Goal: Task Accomplishment & Management: Use online tool/utility

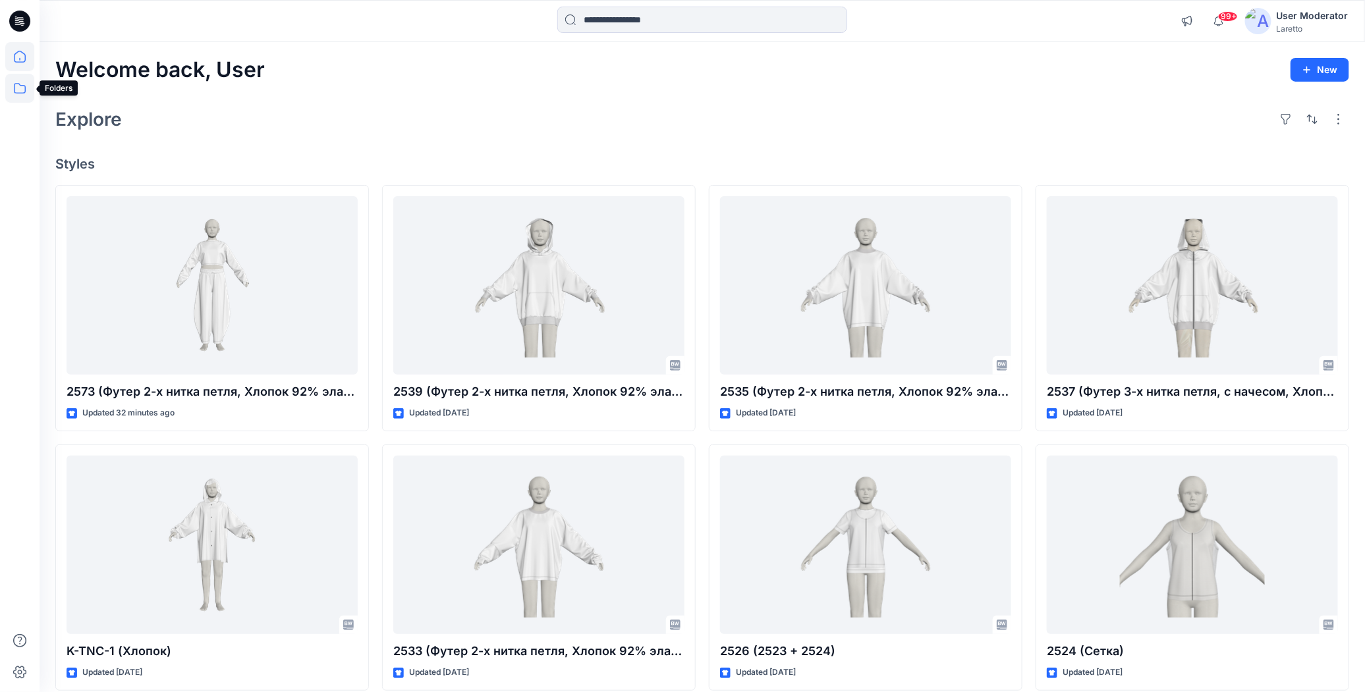
click at [17, 86] on icon at bounding box center [19, 88] width 29 height 29
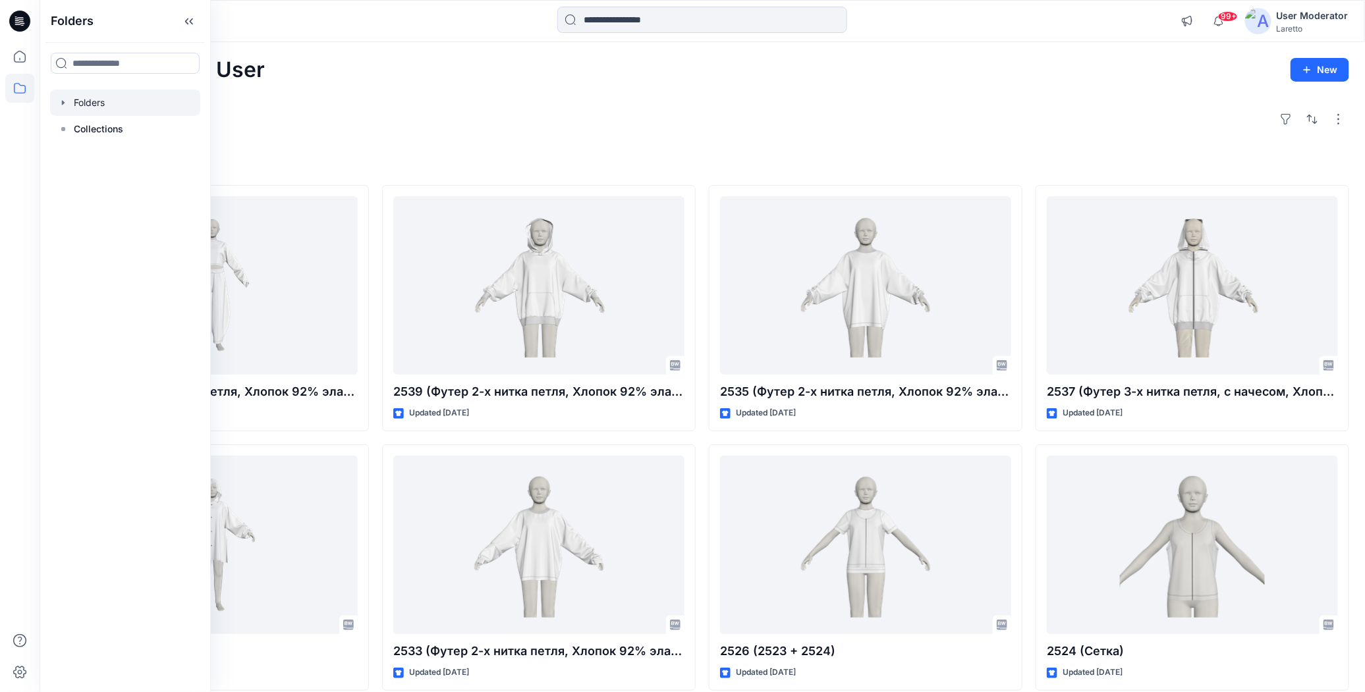
click at [71, 101] on div at bounding box center [125, 103] width 150 height 26
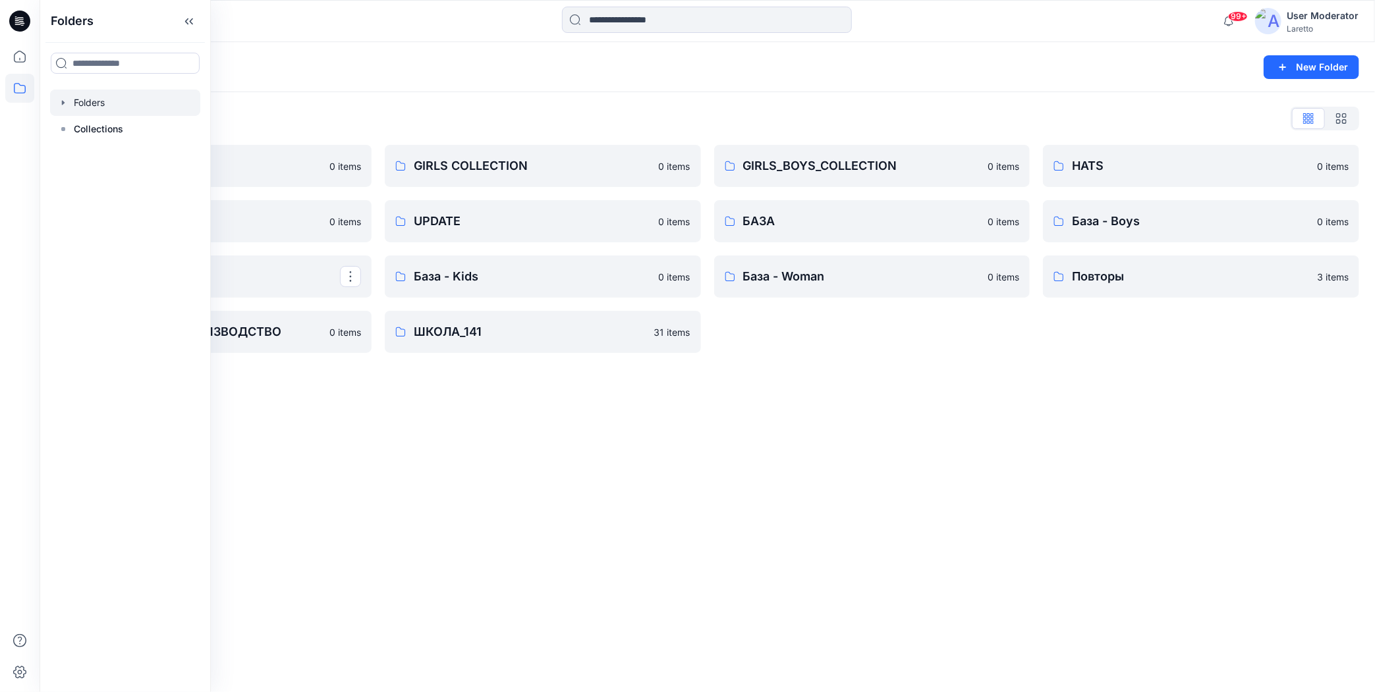
click at [826, 410] on div "Folders New Folder Folders List BOY'S COLLECTION 0 items MISCELLANEOUS 0 items …" at bounding box center [707, 367] width 1335 height 650
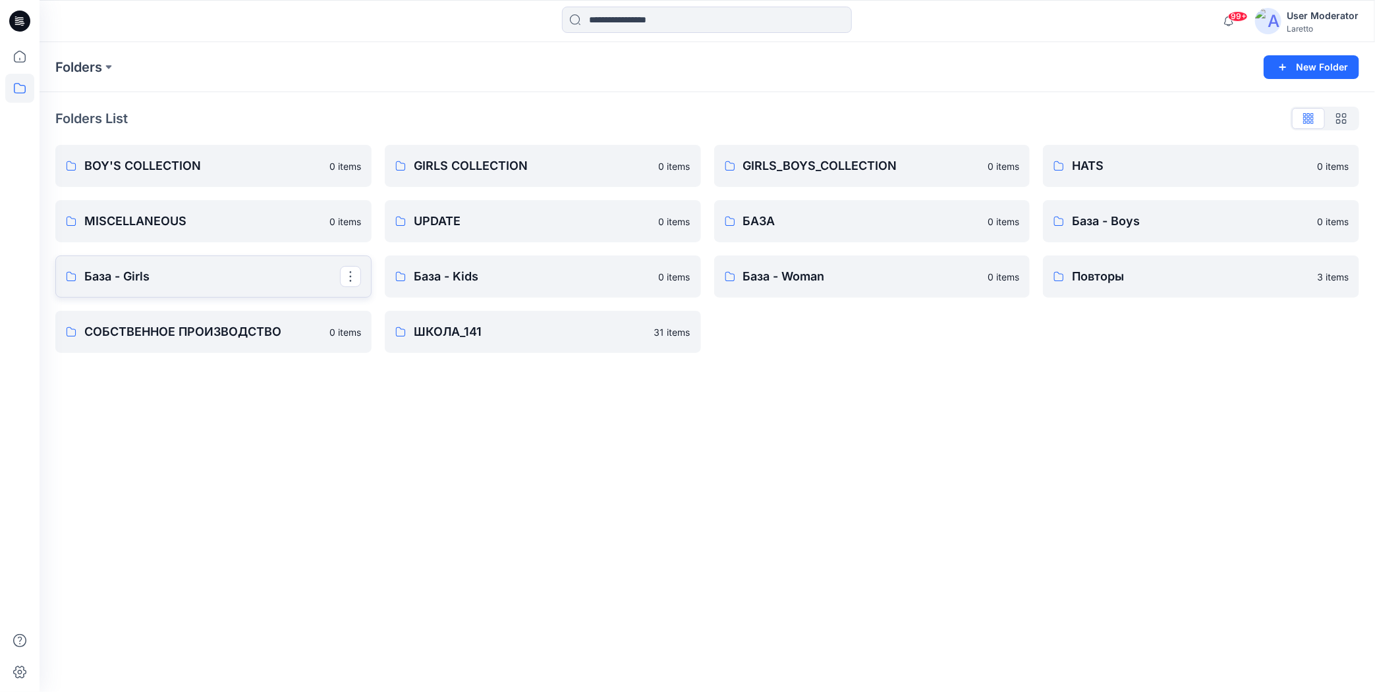
click at [190, 269] on p "База - Girls" at bounding box center [212, 276] width 256 height 18
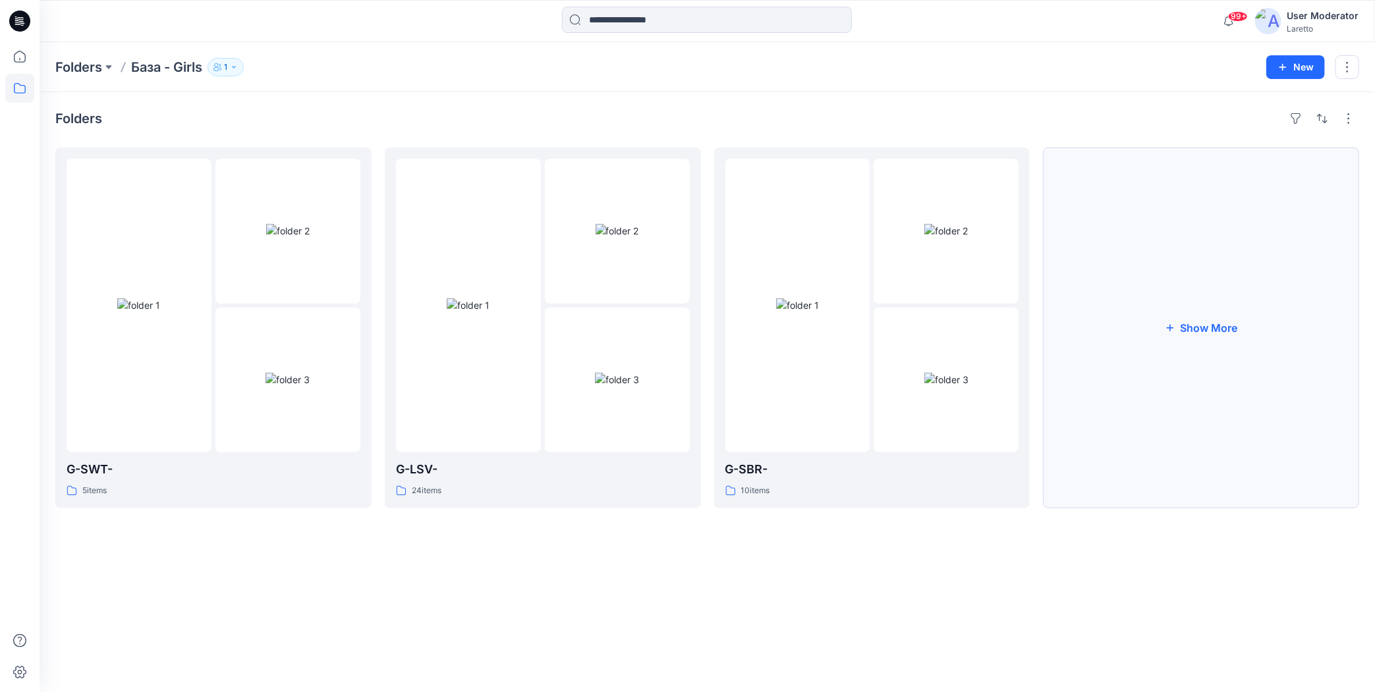
click at [1176, 333] on button "Show More" at bounding box center [1201, 328] width 316 height 361
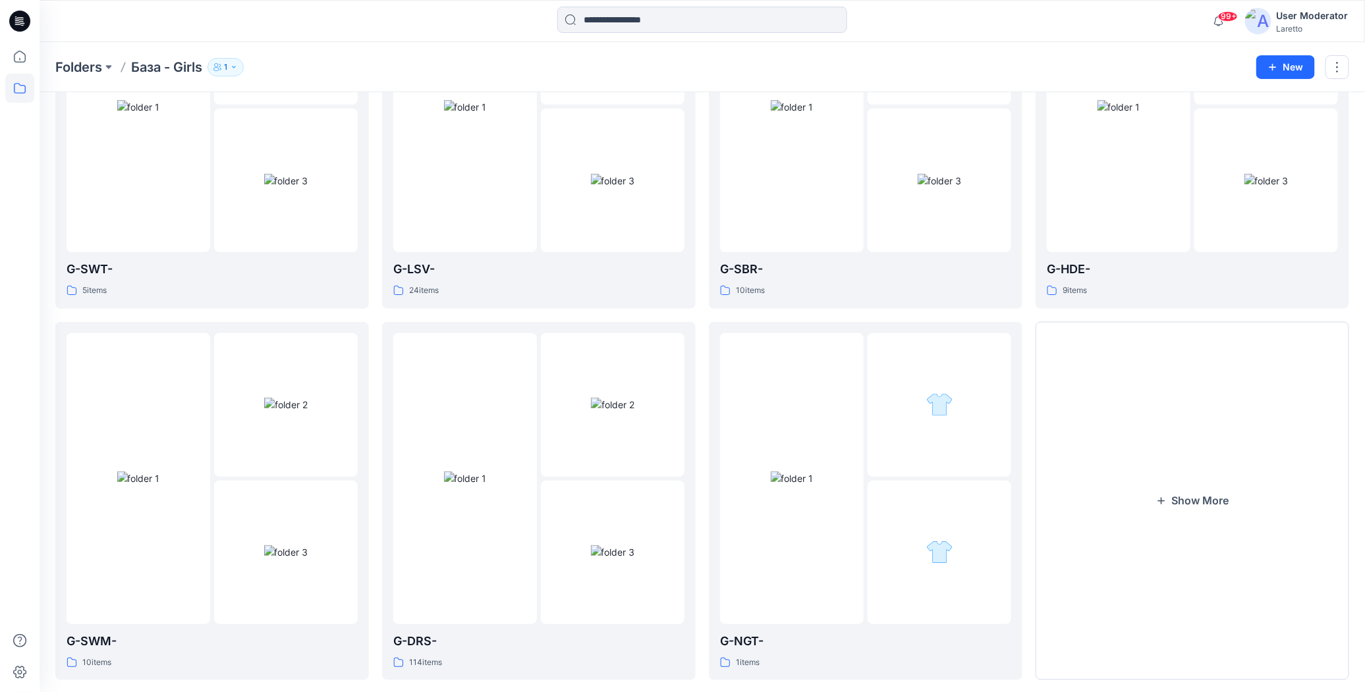
scroll to position [222, 0]
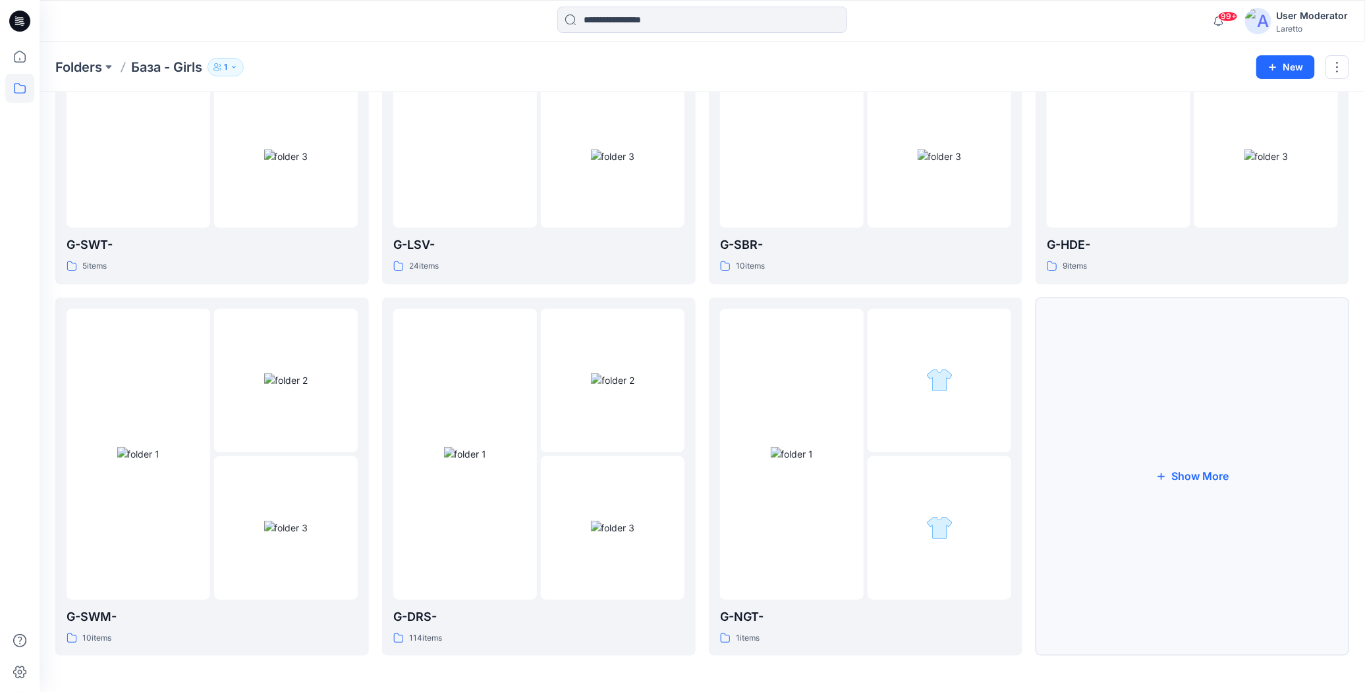
click at [1171, 452] on button "Show More" at bounding box center [1193, 477] width 314 height 359
click at [119, 611] on p "G-PNT-" at bounding box center [212, 617] width 291 height 18
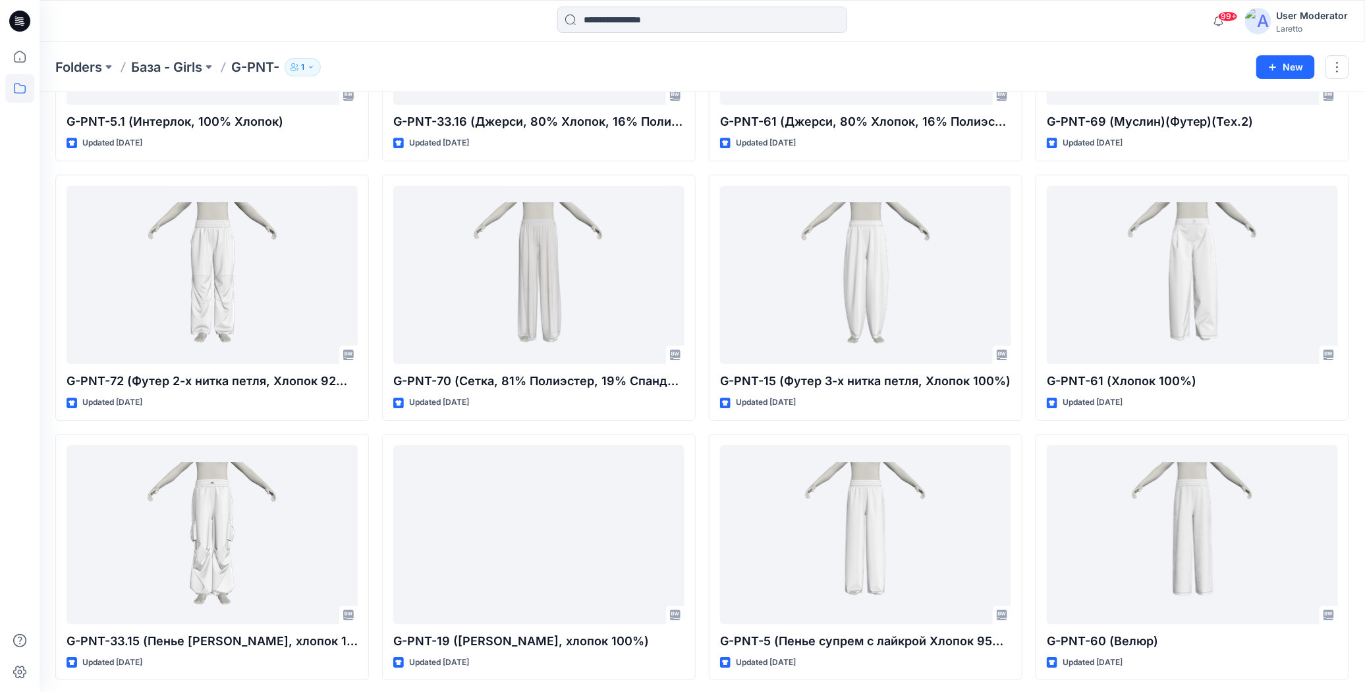
scroll to position [1792, 0]
click at [608, 22] on input at bounding box center [702, 20] width 290 height 26
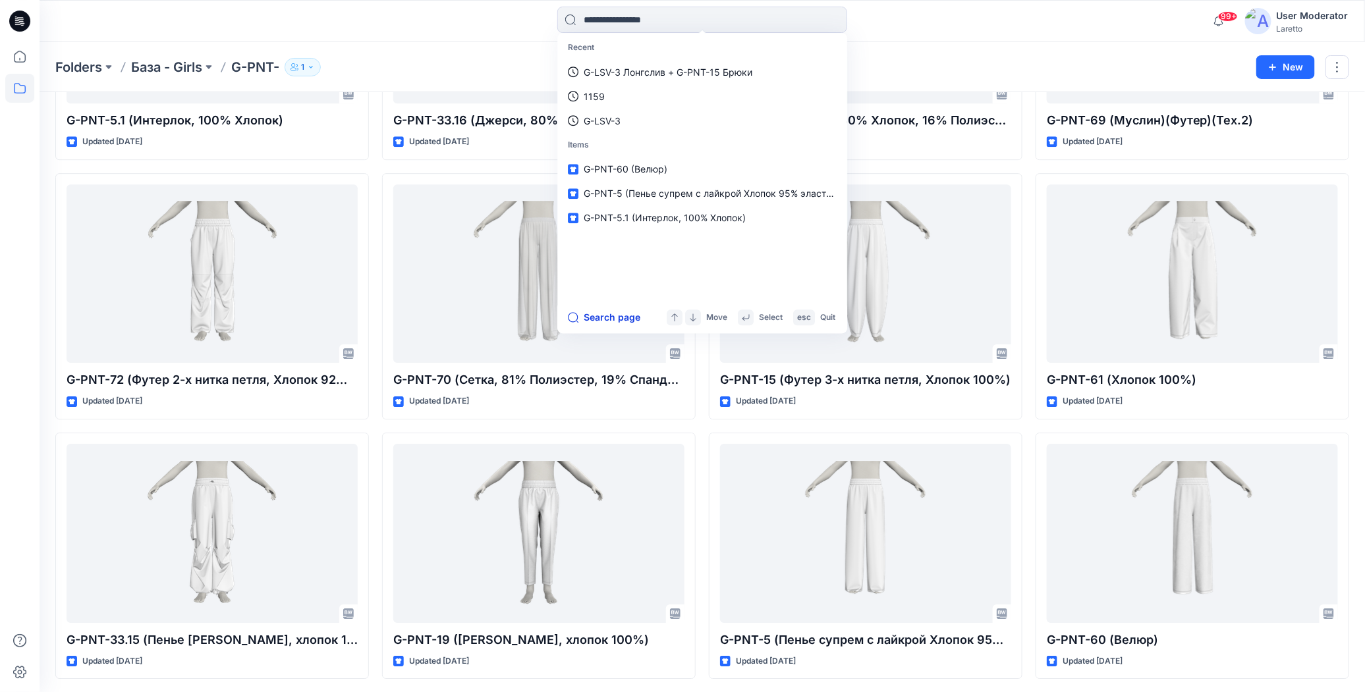
click at [592, 319] on button "Search page" at bounding box center [604, 318] width 72 height 16
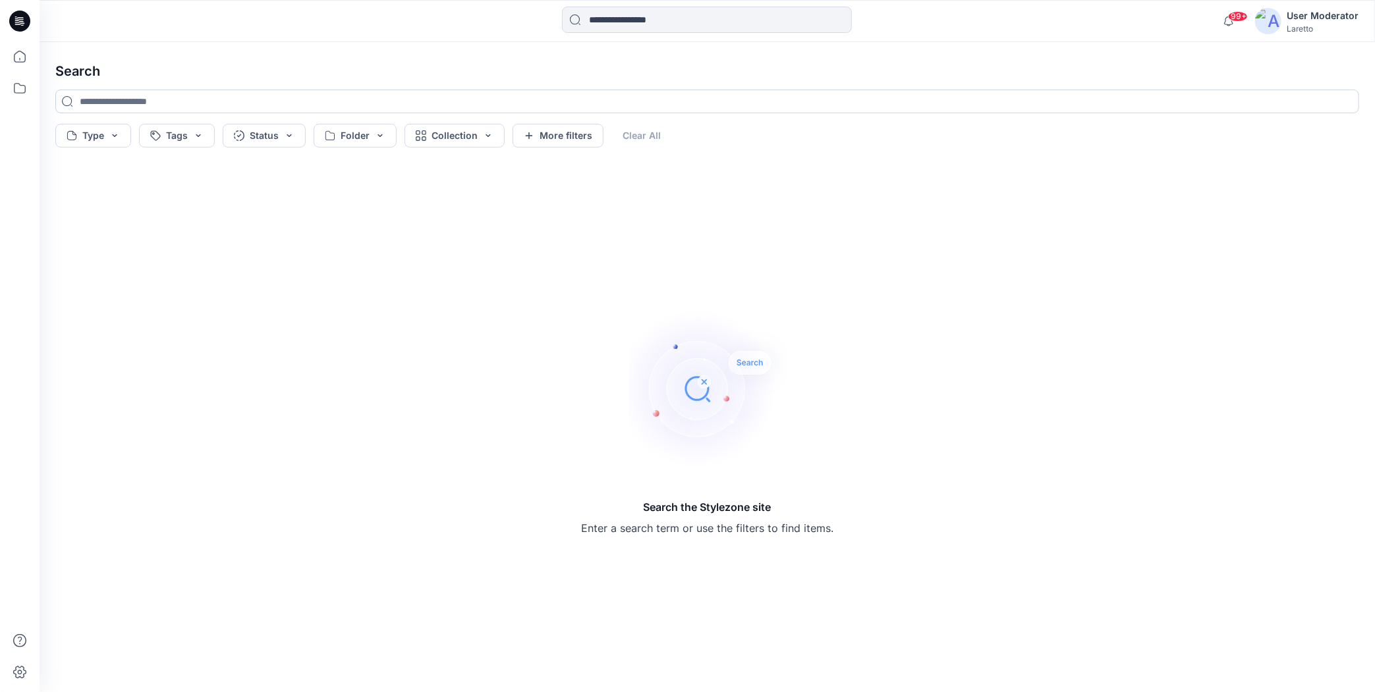
click at [199, 98] on input at bounding box center [707, 102] width 1304 height 24
paste input "*******"
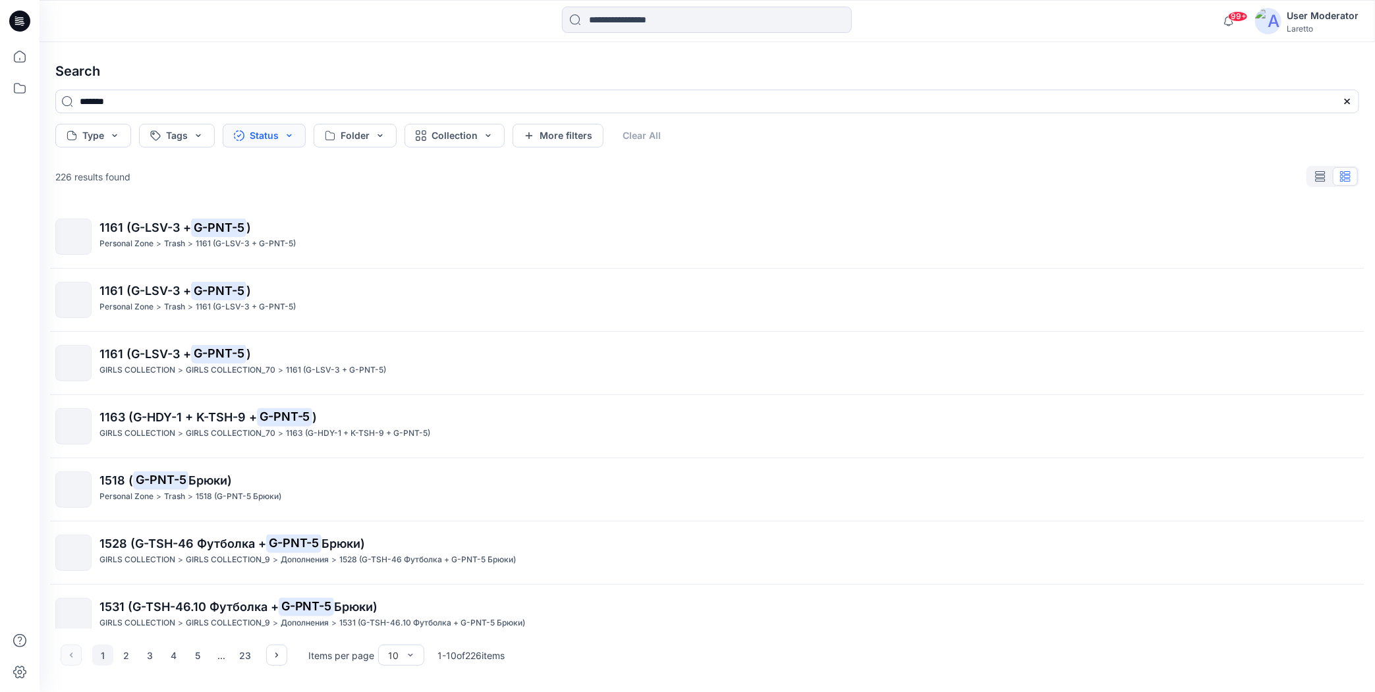
type input "*******"
click at [289, 138] on button "Status" at bounding box center [264, 136] width 83 height 24
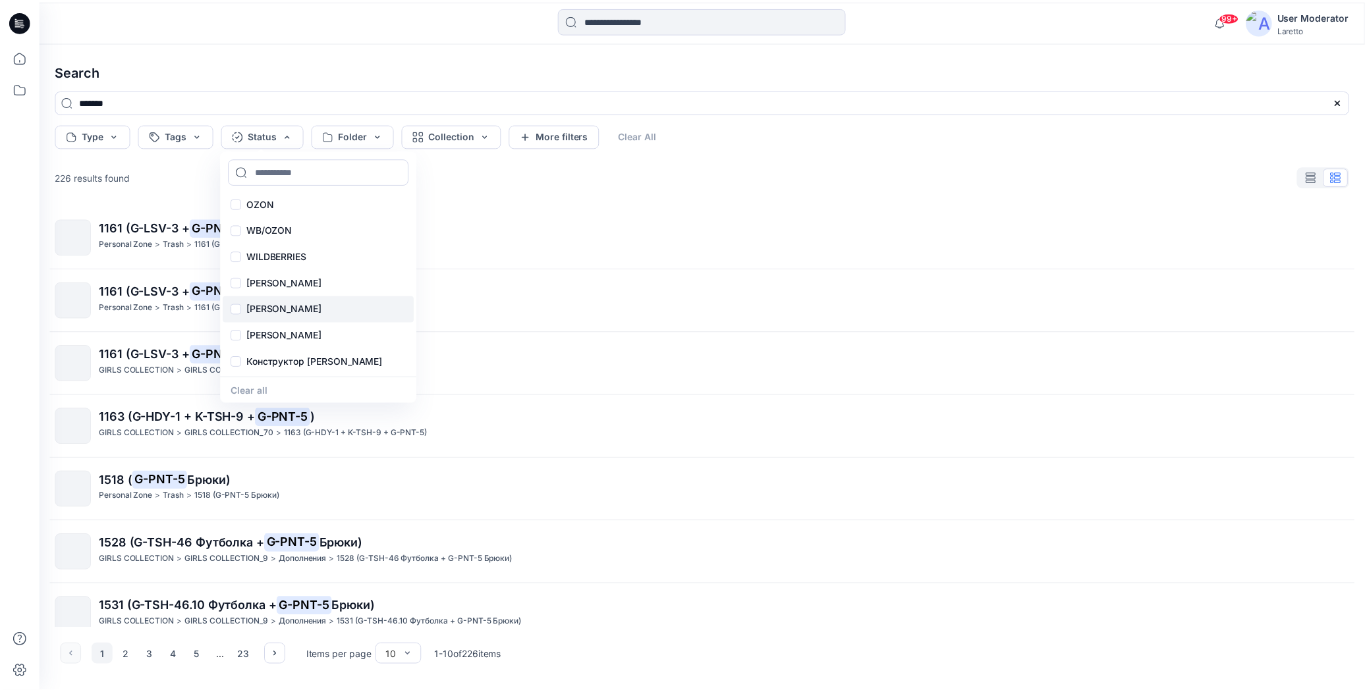
scroll to position [55, 0]
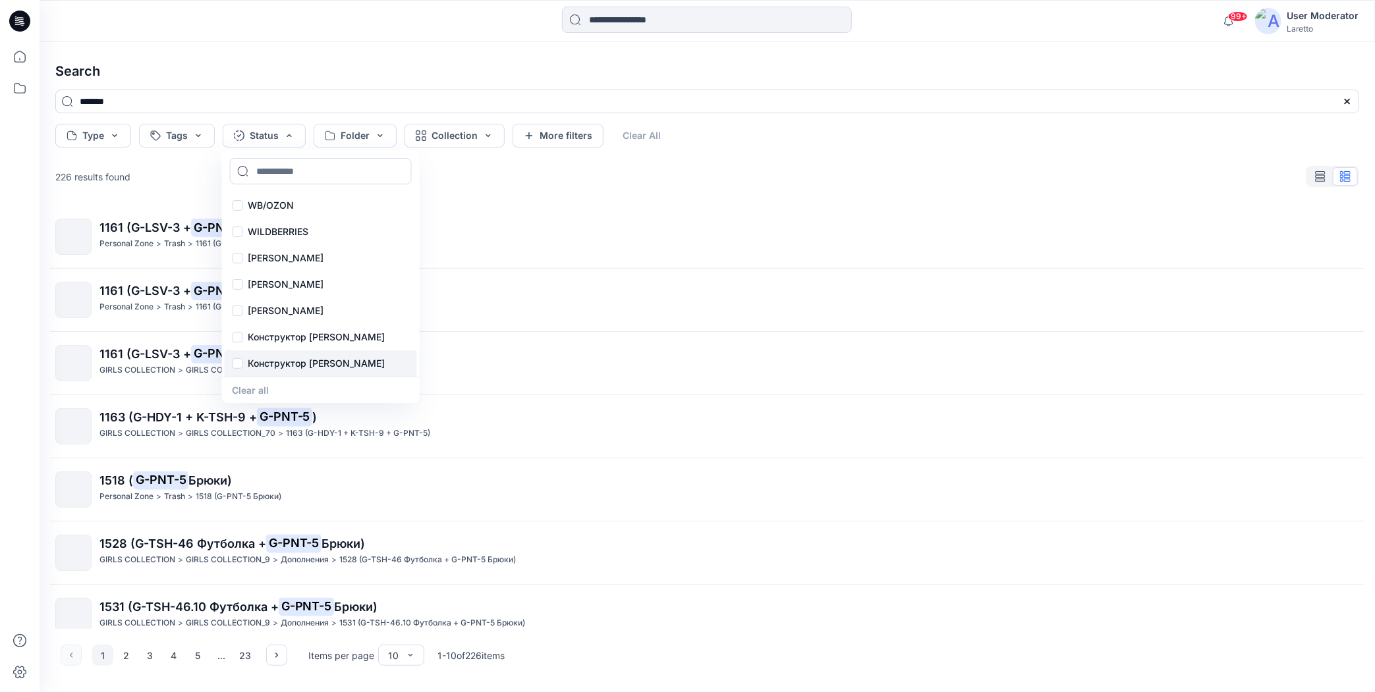
click at [324, 361] on p "Конструктор [PERSON_NAME]" at bounding box center [316, 364] width 137 height 16
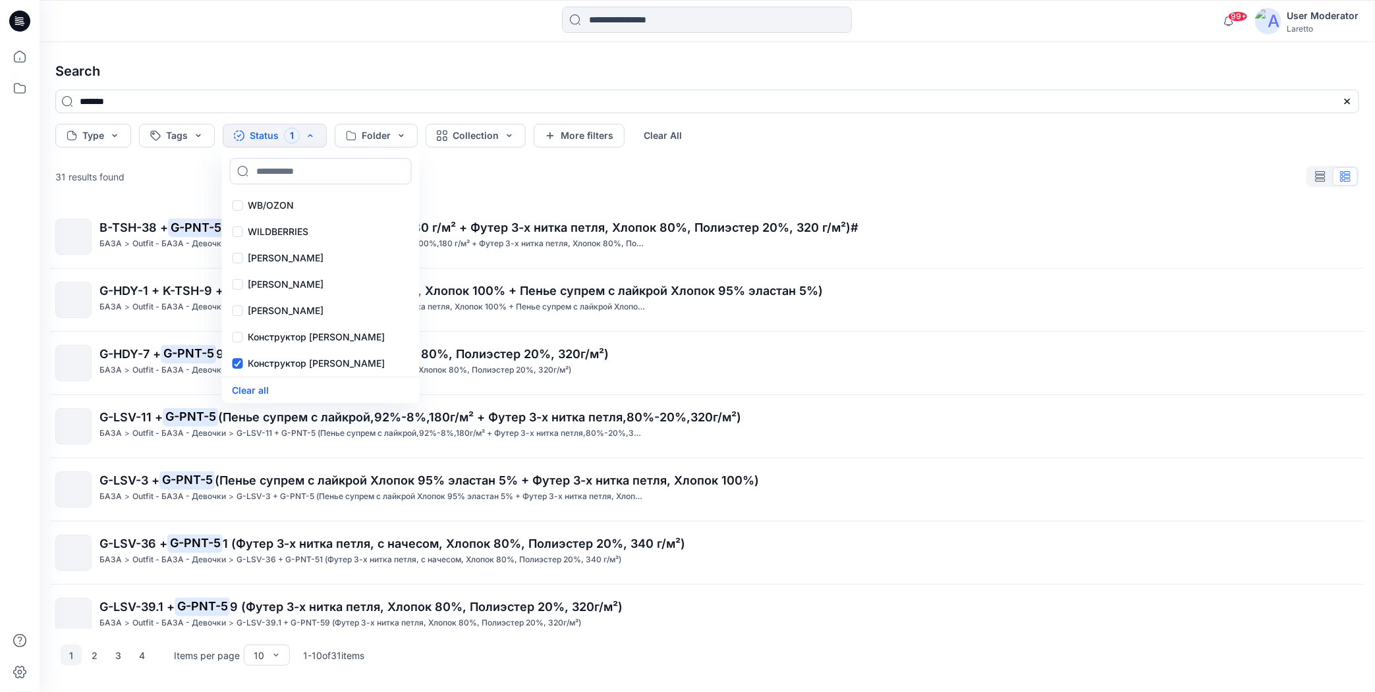
click at [622, 67] on h4 "Search" at bounding box center [707, 71] width 1325 height 37
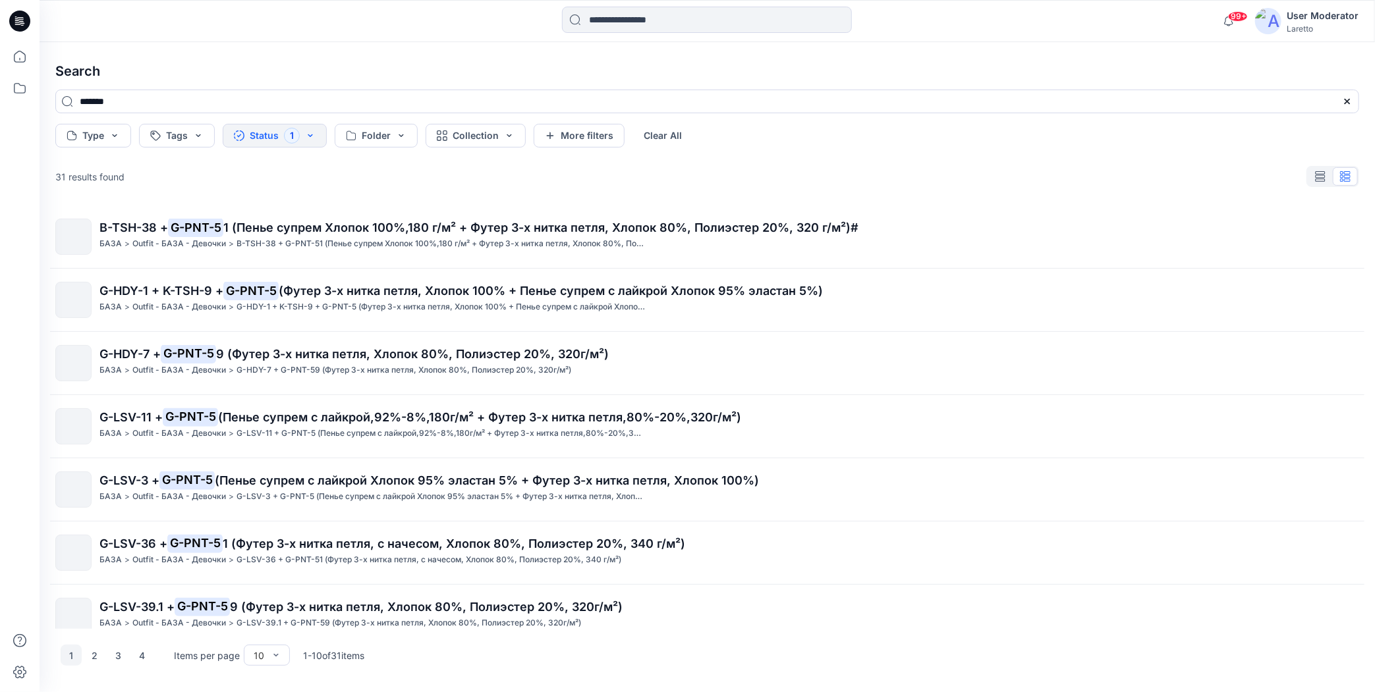
click at [1275, 20] on img at bounding box center [1268, 21] width 26 height 26
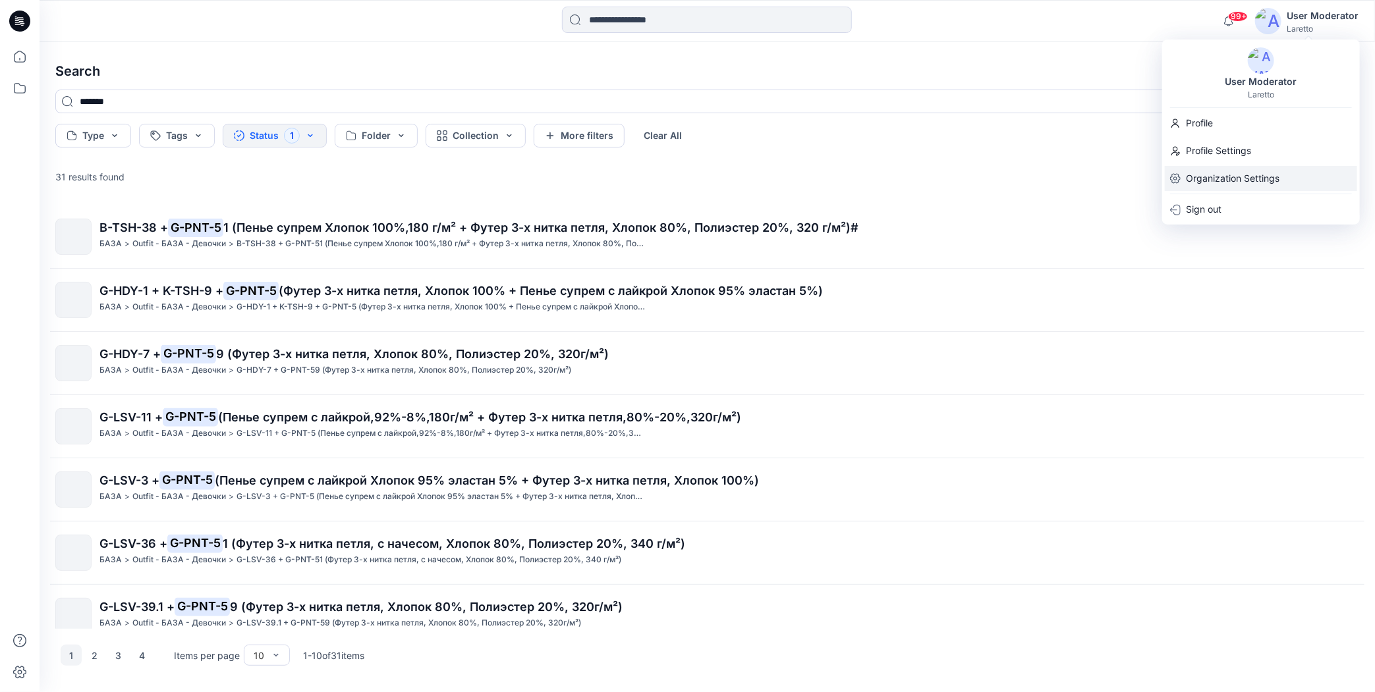
click at [1236, 185] on p "Organization Settings" at bounding box center [1233, 178] width 94 height 25
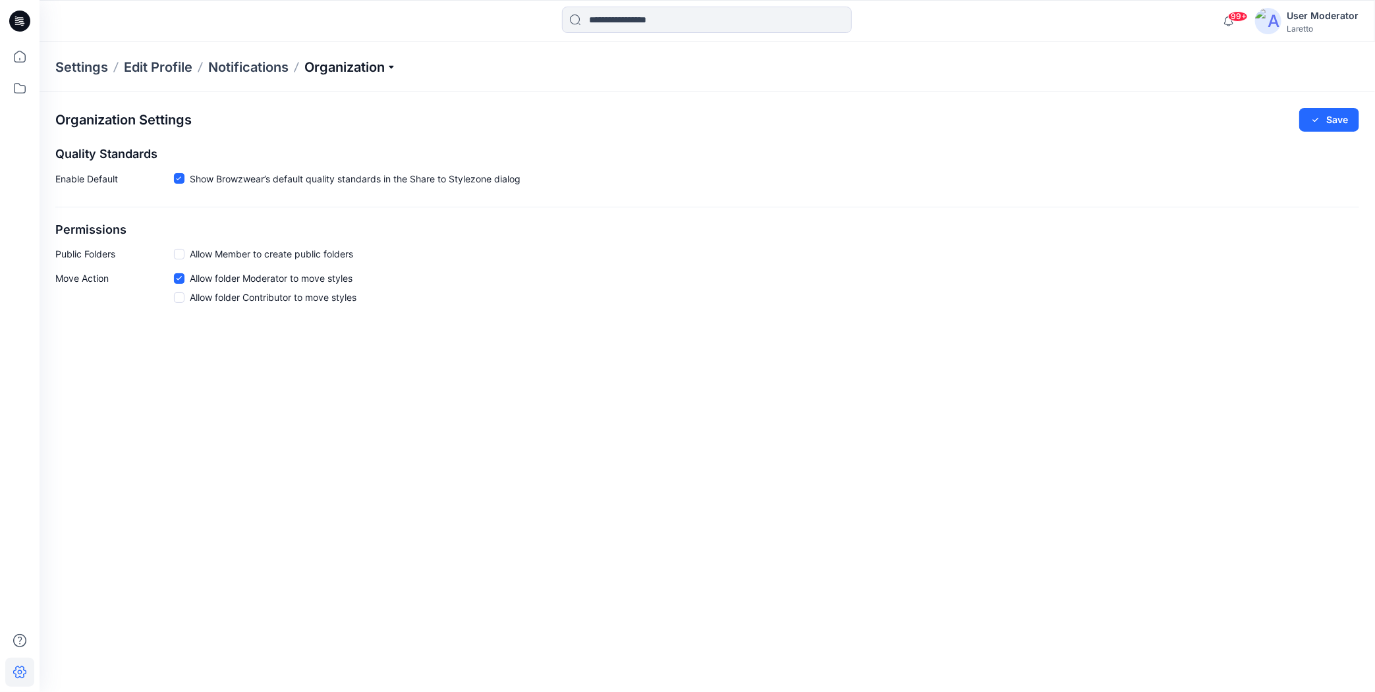
click at [372, 66] on p "Organization" at bounding box center [350, 67] width 92 height 18
click at [336, 96] on link "Add/Edit Users" at bounding box center [352, 97] width 192 height 26
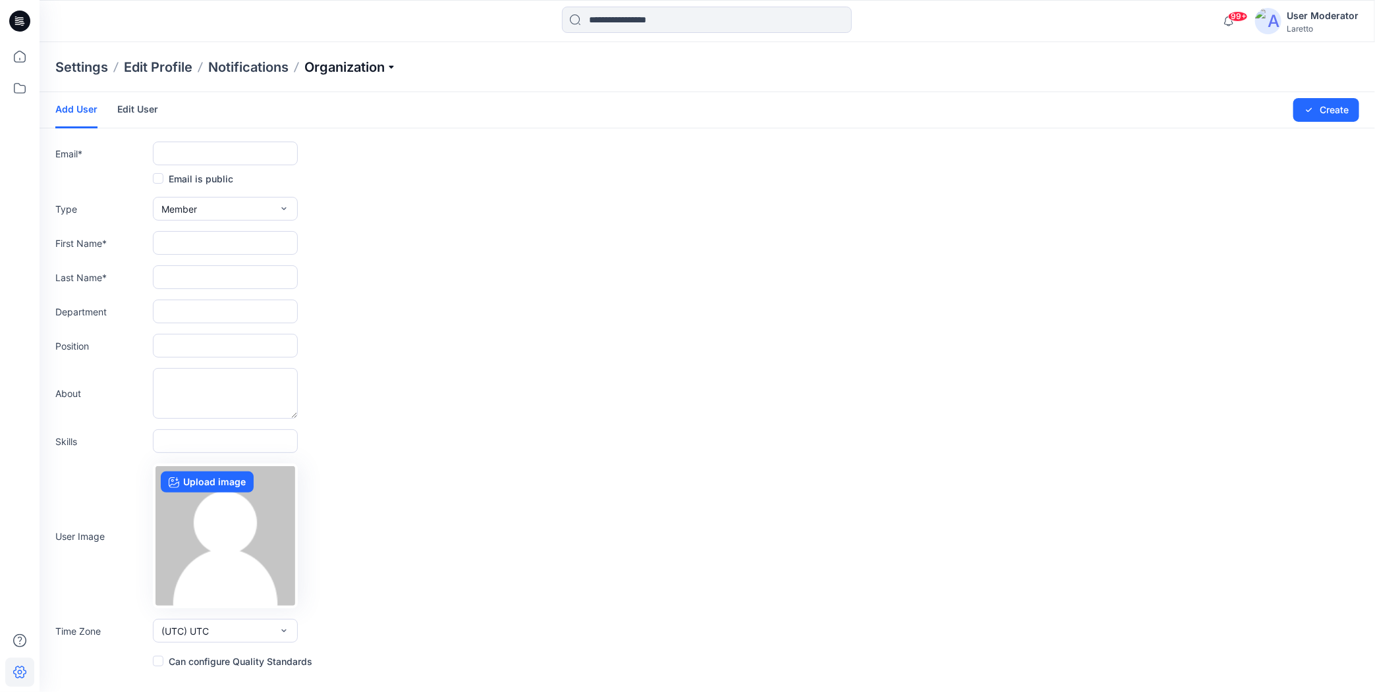
click at [385, 63] on p "Organization" at bounding box center [350, 67] width 92 height 18
click at [348, 122] on link "Edit Status Labels" at bounding box center [352, 124] width 192 height 26
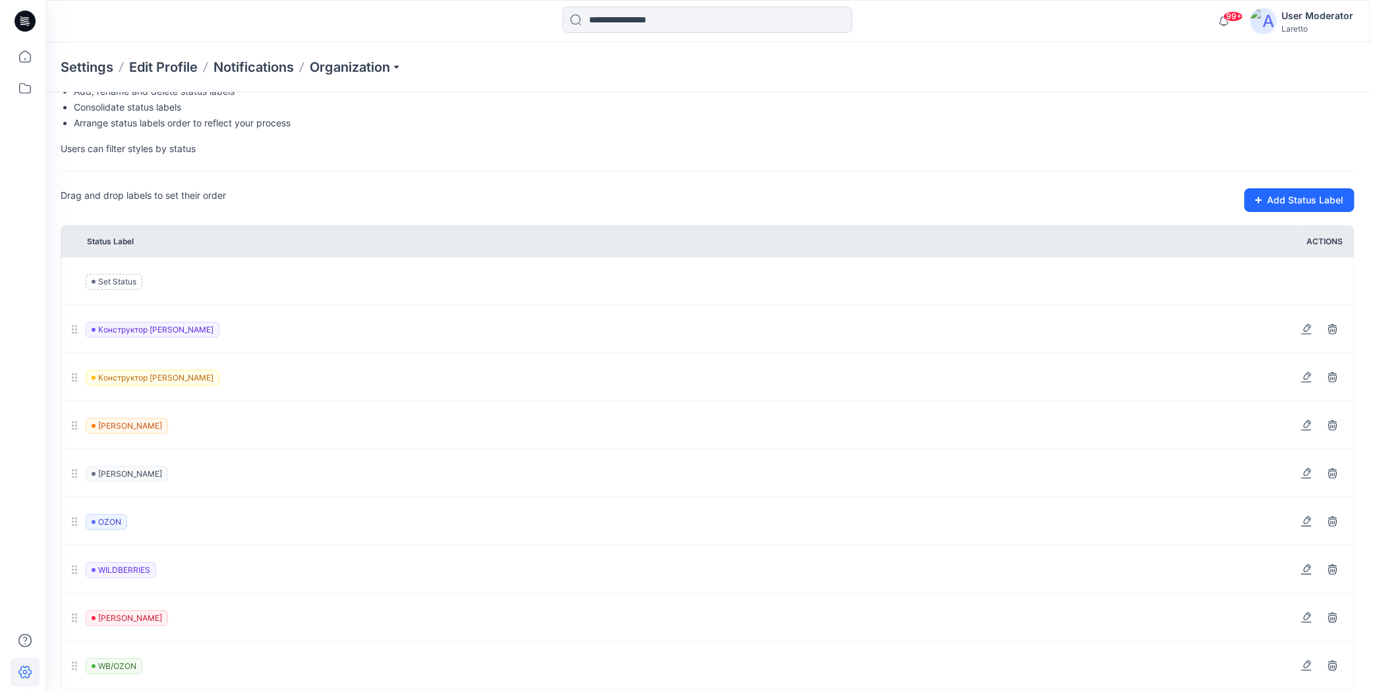
scroll to position [98, 0]
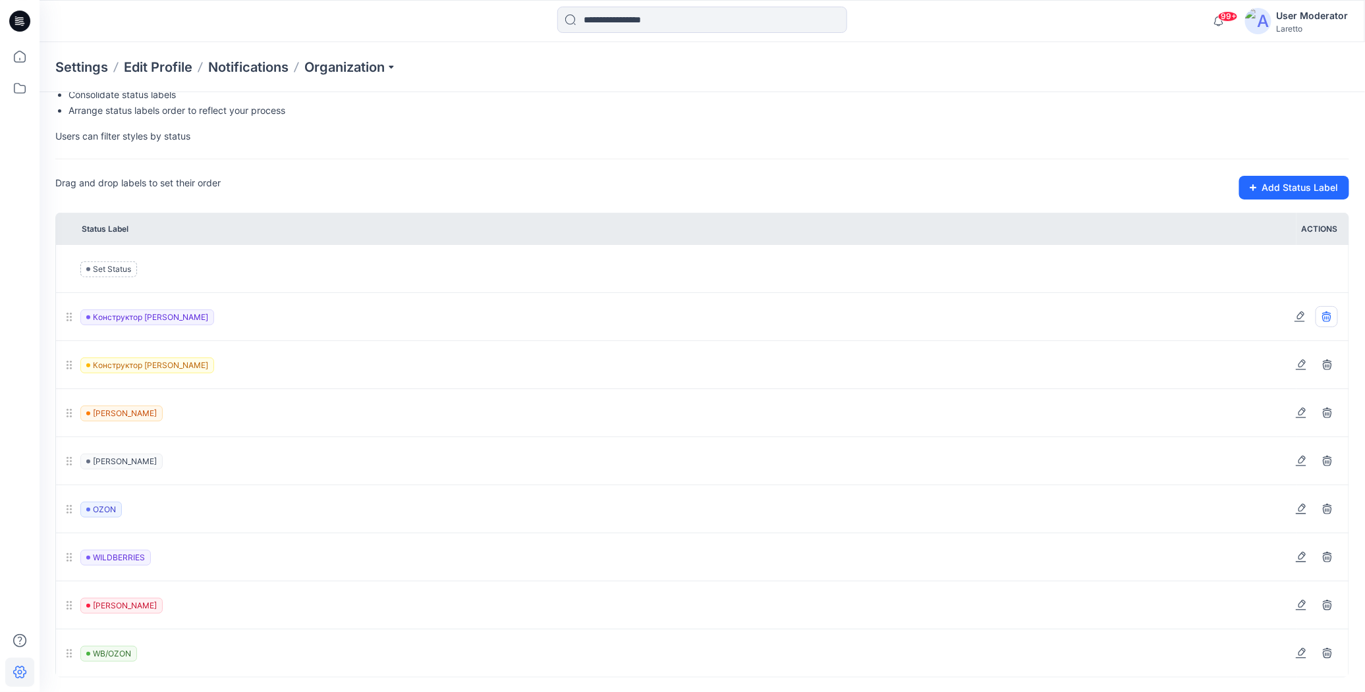
click at [1327, 315] on icon at bounding box center [1326, 317] width 11 height 11
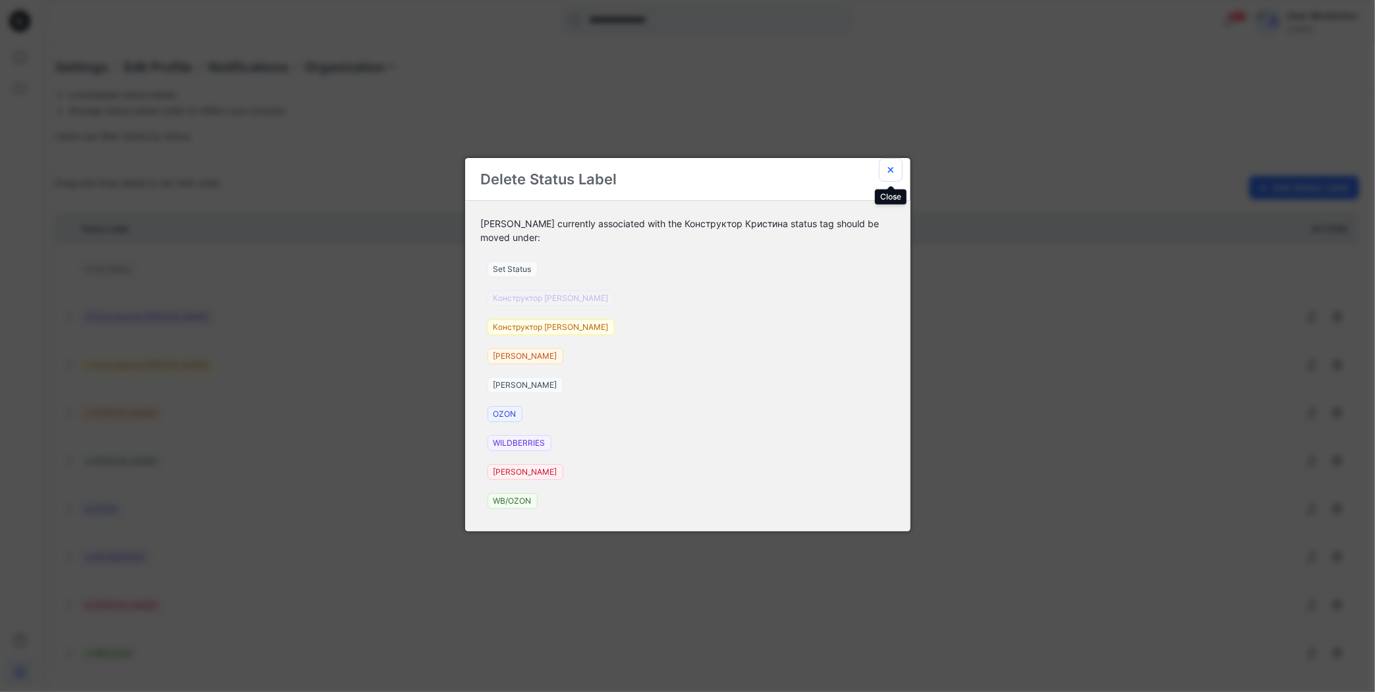
click at [895, 173] on icon "Close" at bounding box center [890, 170] width 11 height 11
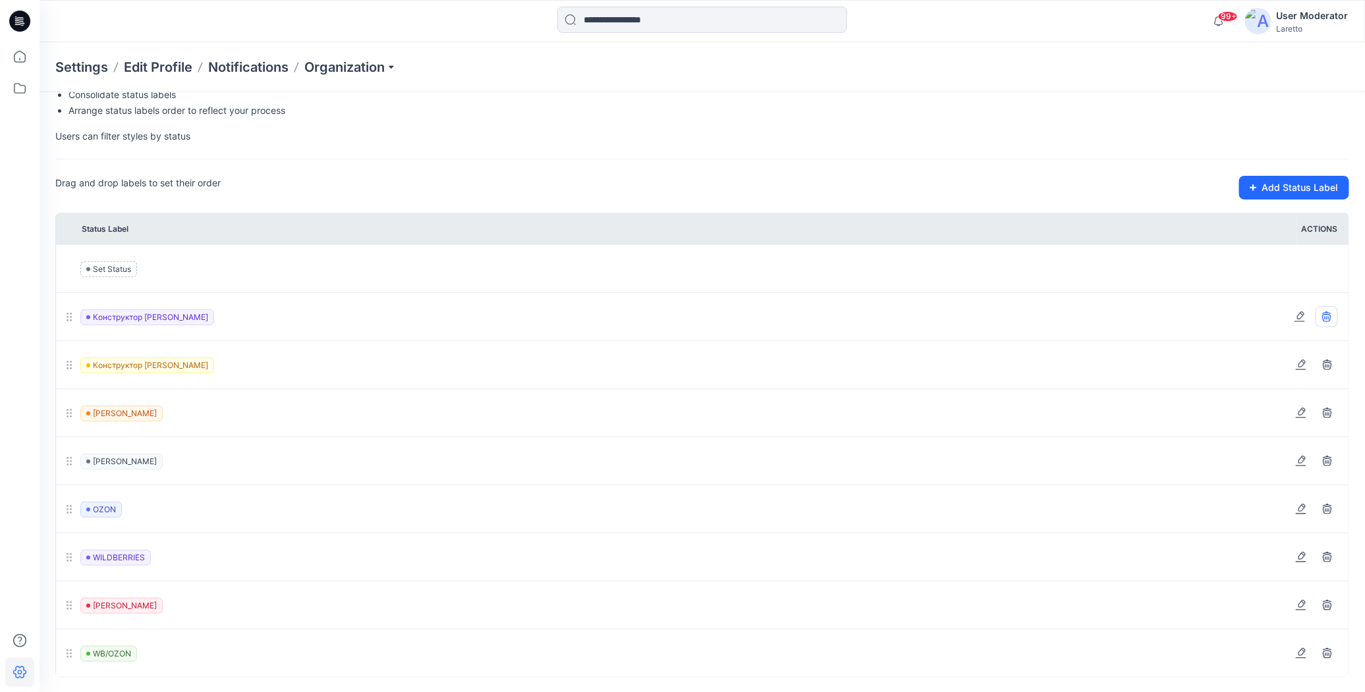
click at [1329, 316] on icon at bounding box center [1326, 316] width 9 height 9
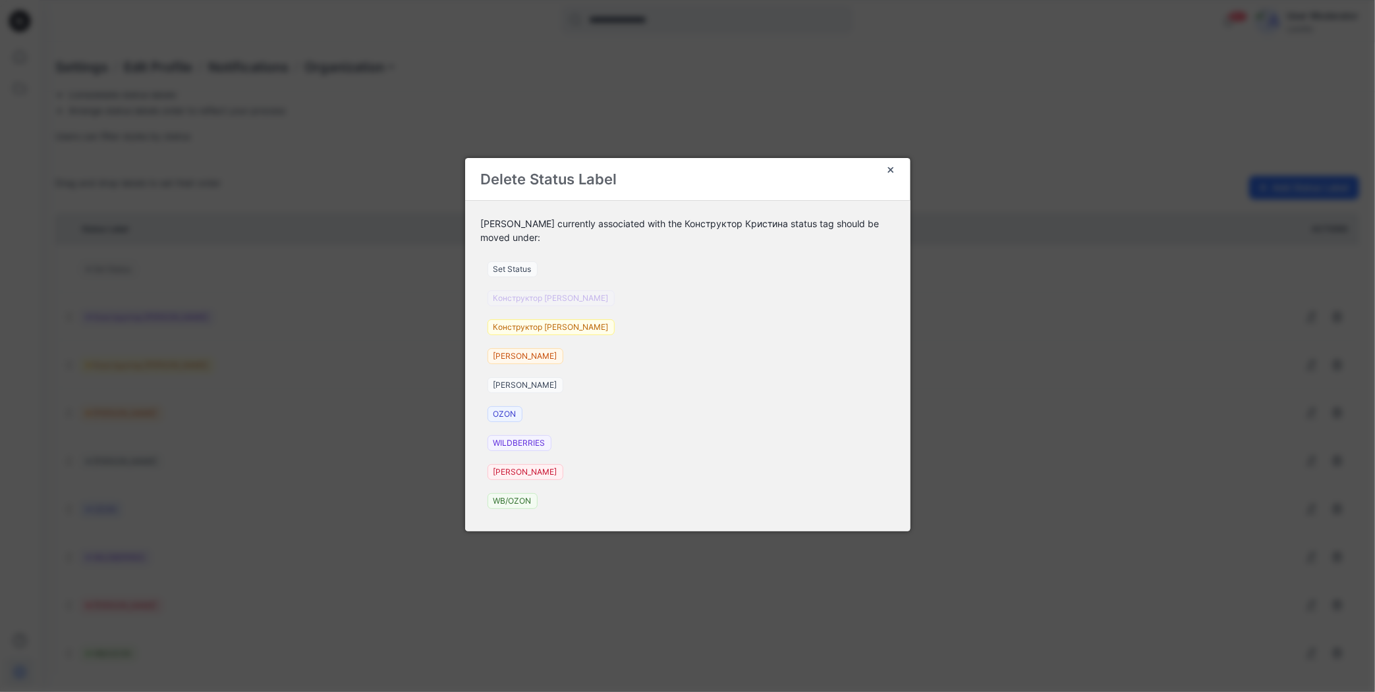
click at [526, 301] on div "Конструктор Кристина" at bounding box center [551, 298] width 140 height 29
click at [522, 272] on span "Set Status" at bounding box center [512, 270] width 50 height 16
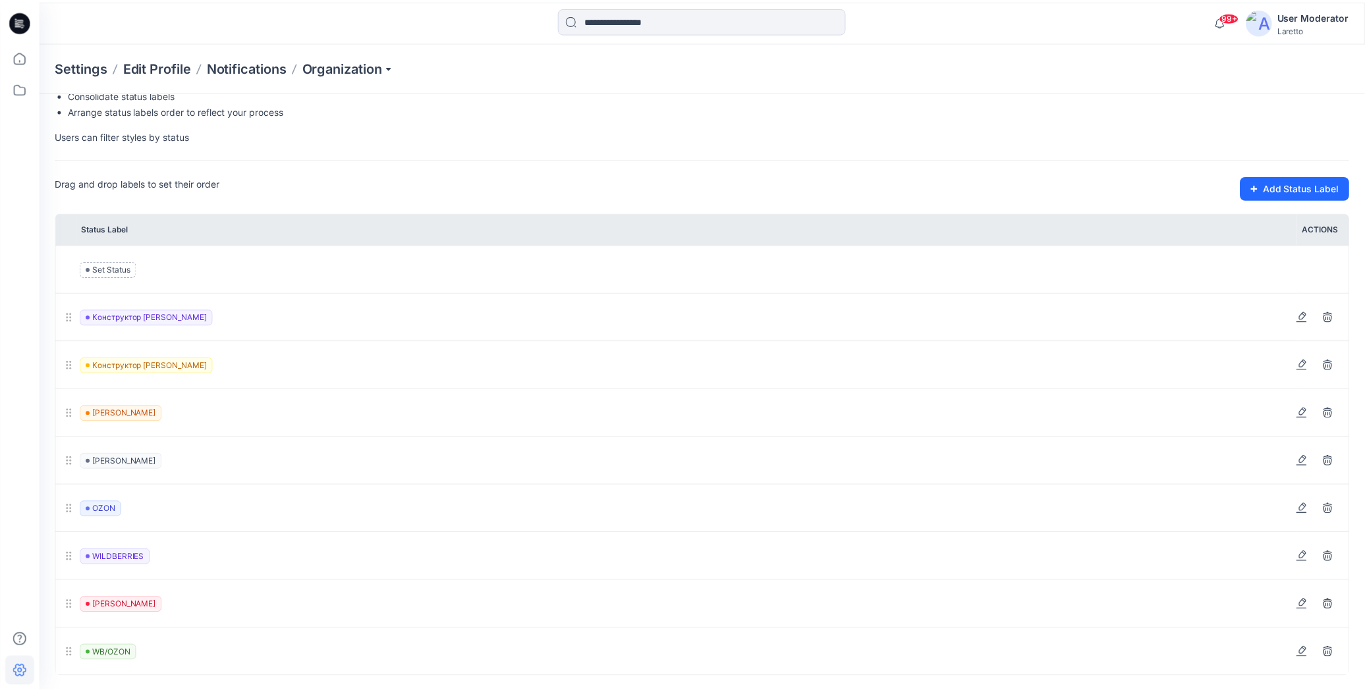
scroll to position [50, 0]
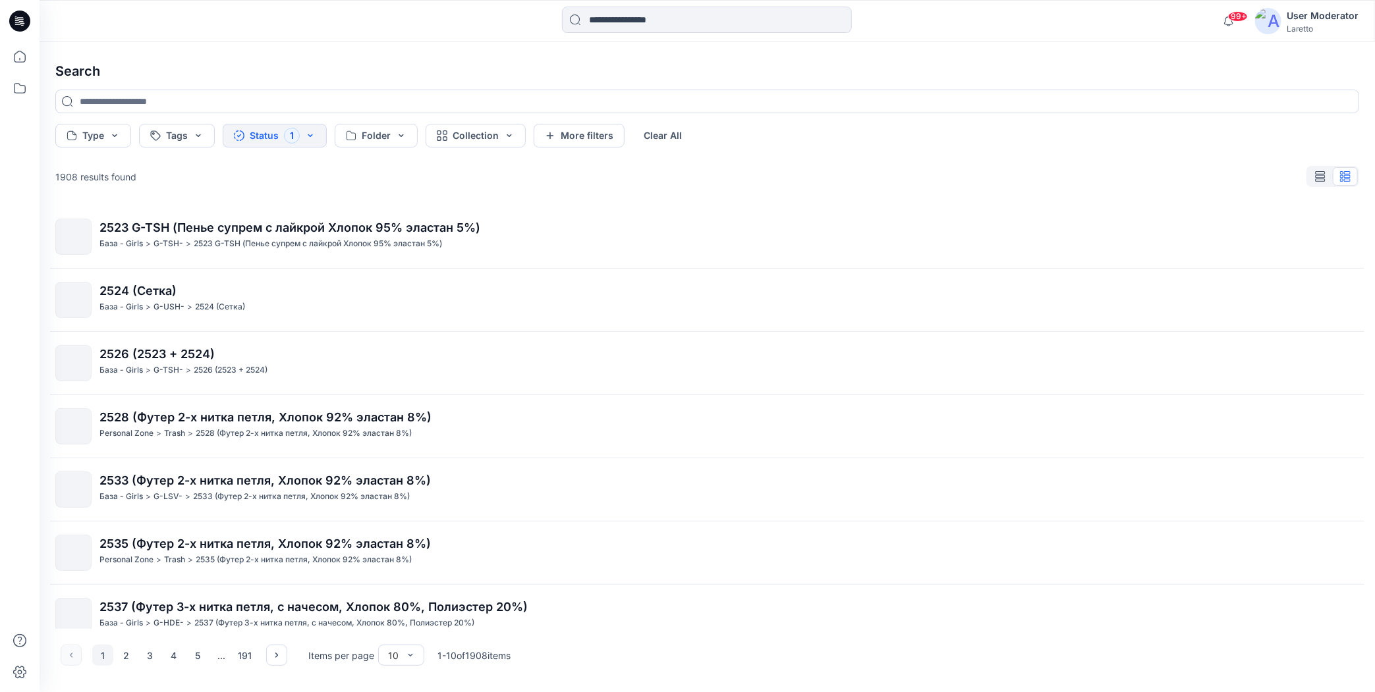
click at [312, 129] on button "Status 1" at bounding box center [275, 136] width 104 height 24
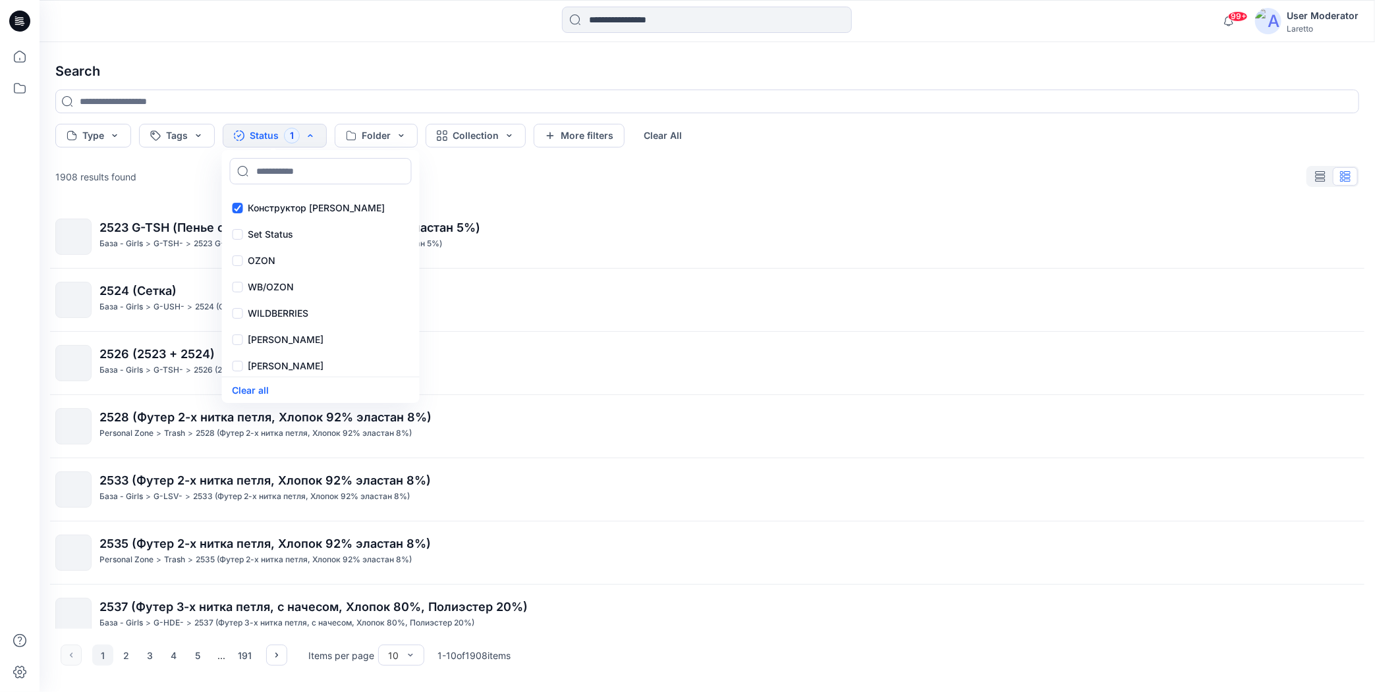
click at [395, 67] on h4 "Search" at bounding box center [707, 71] width 1325 height 37
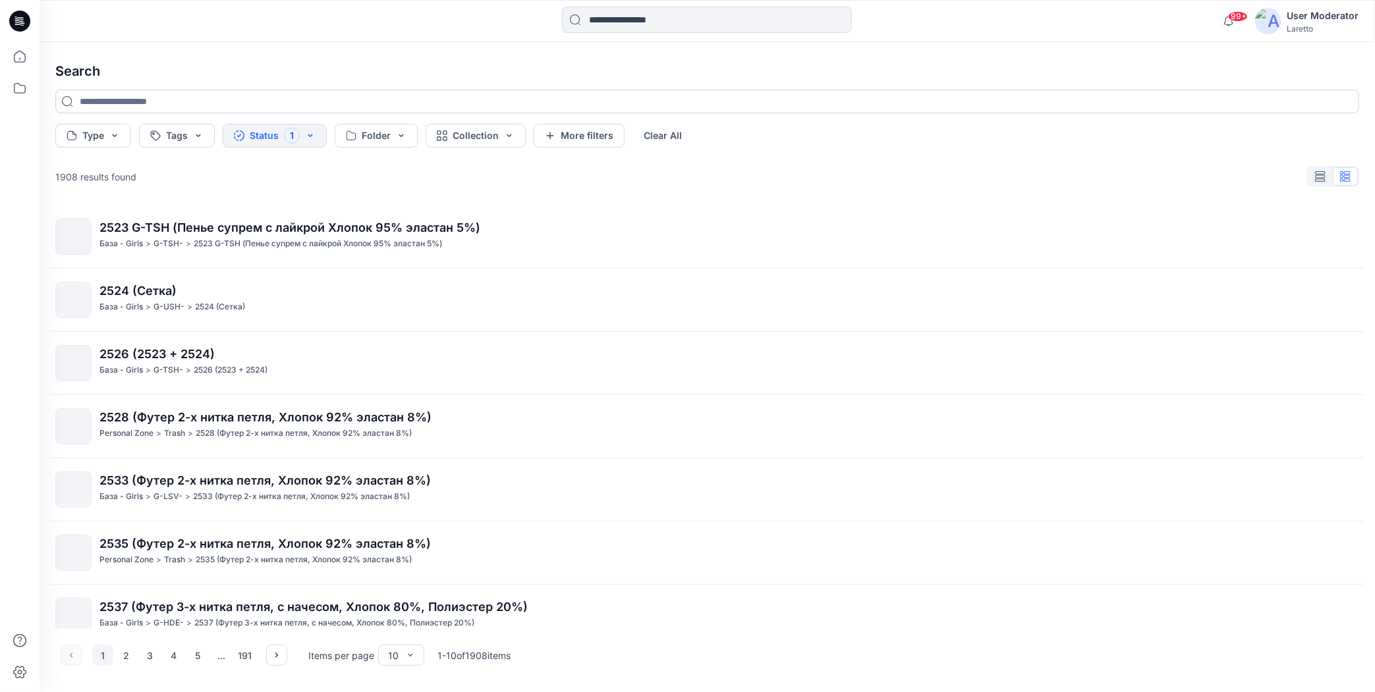
click at [185, 99] on input at bounding box center [707, 102] width 1304 height 24
paste input "*******"
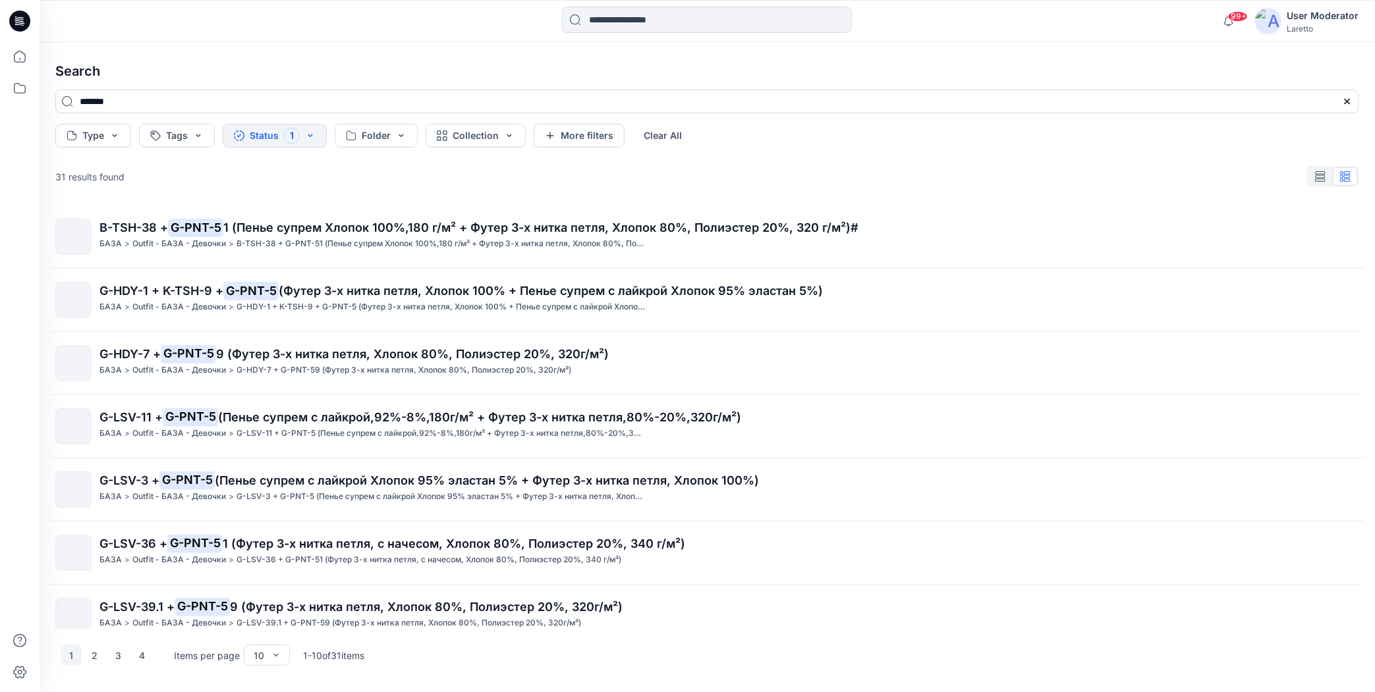
type input "*******"
click at [200, 53] on h4 "Search" at bounding box center [707, 71] width 1325 height 37
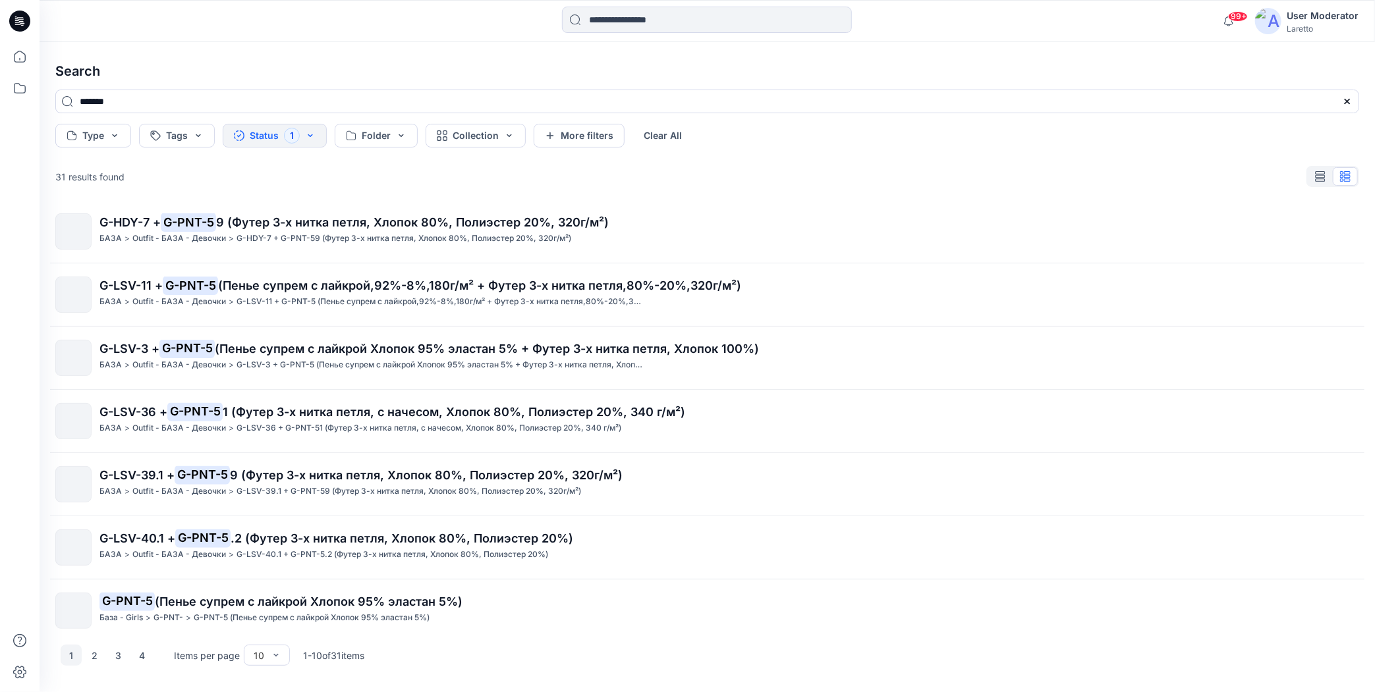
scroll to position [206, 0]
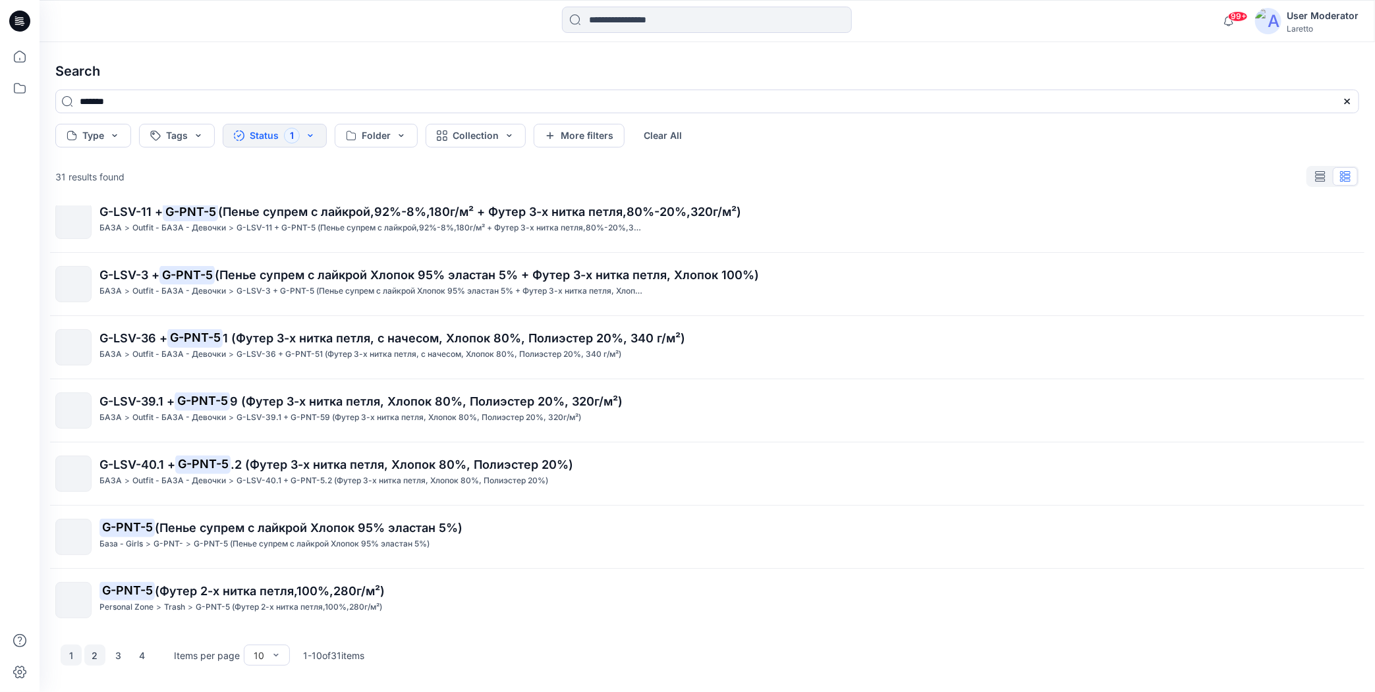
click at [99, 659] on button "2" at bounding box center [94, 655] width 21 height 21
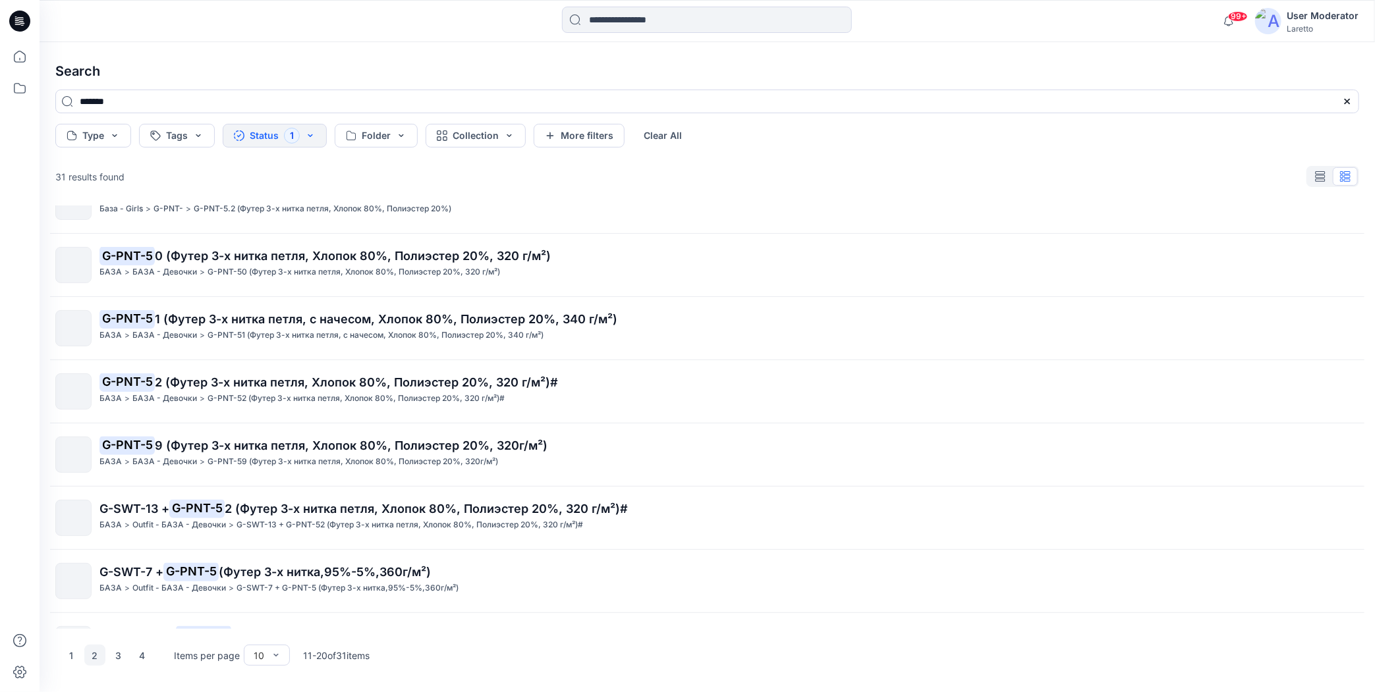
scroll to position [74, 0]
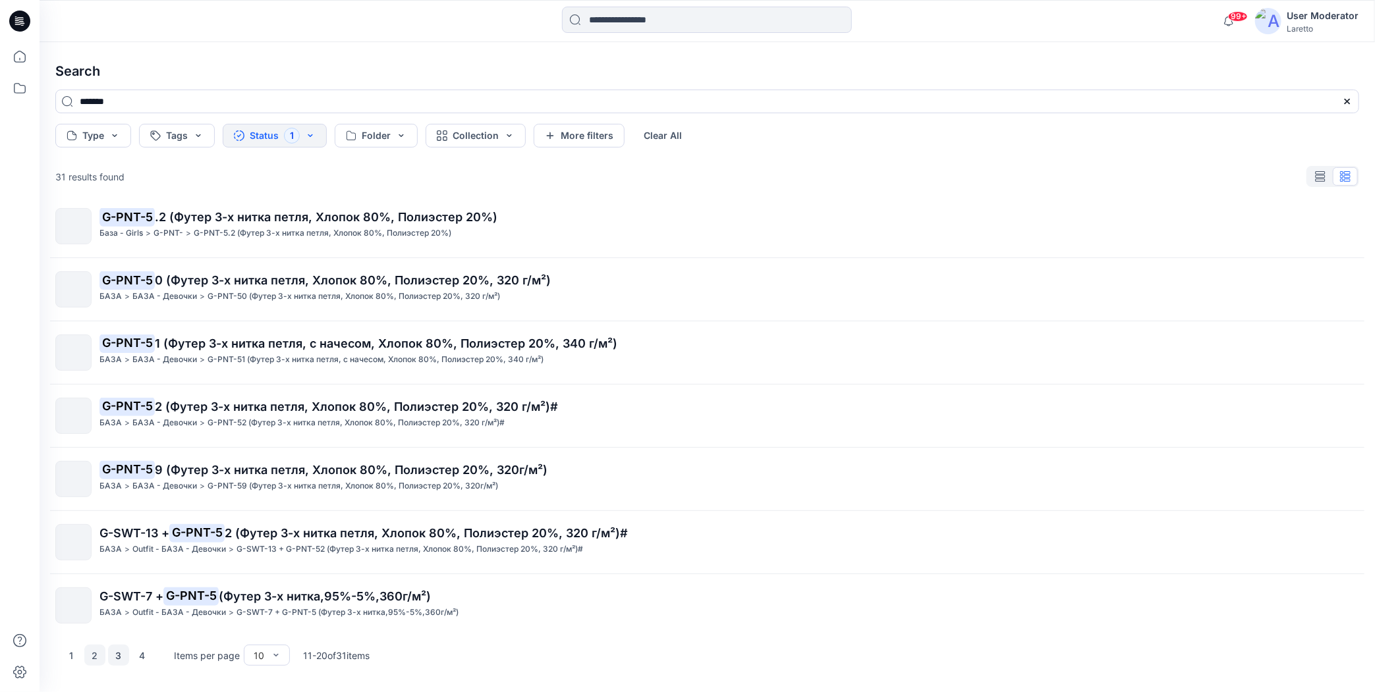
click at [119, 656] on button "3" at bounding box center [118, 655] width 21 height 21
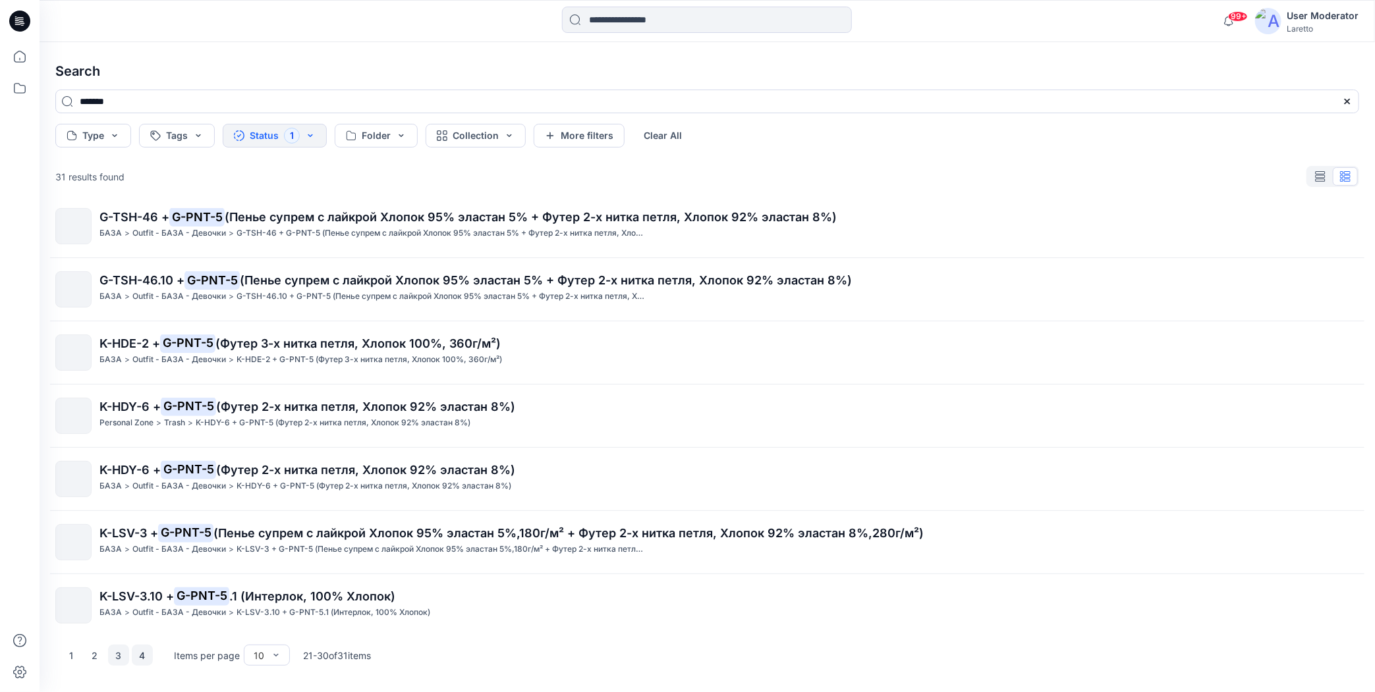
click at [142, 659] on button "4" at bounding box center [142, 655] width 21 height 21
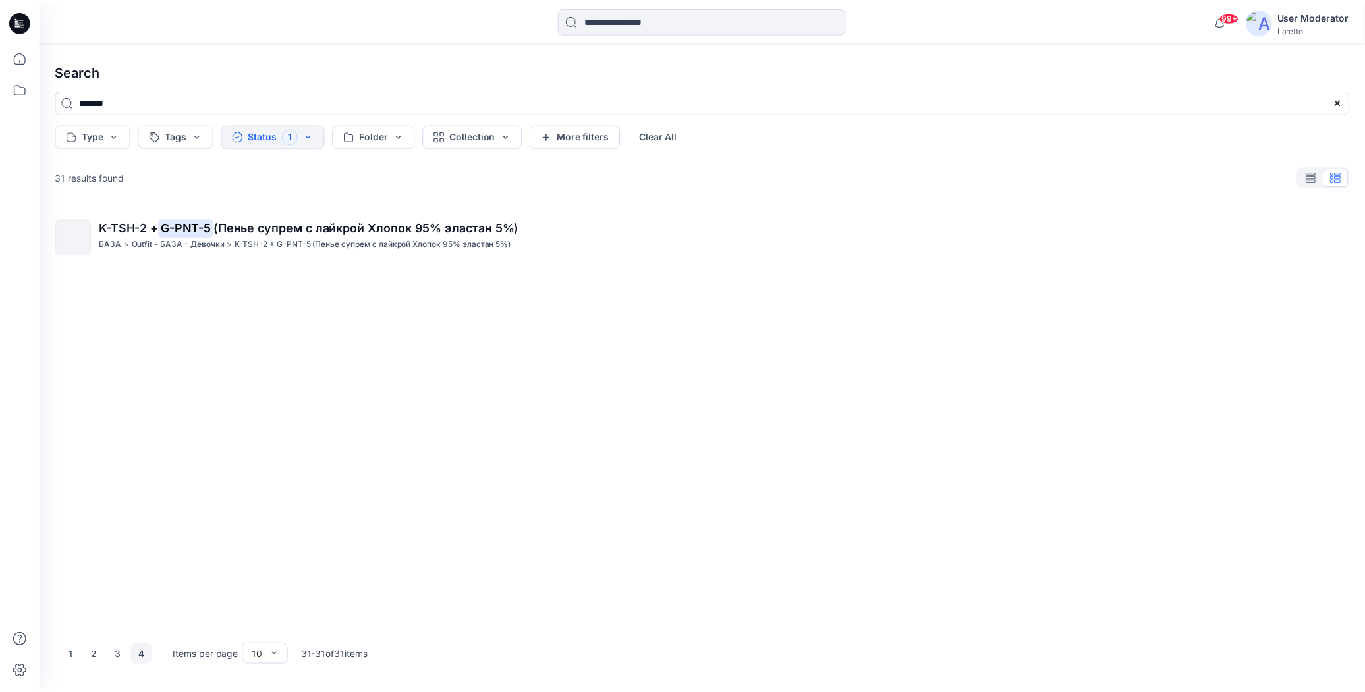
scroll to position [0, 0]
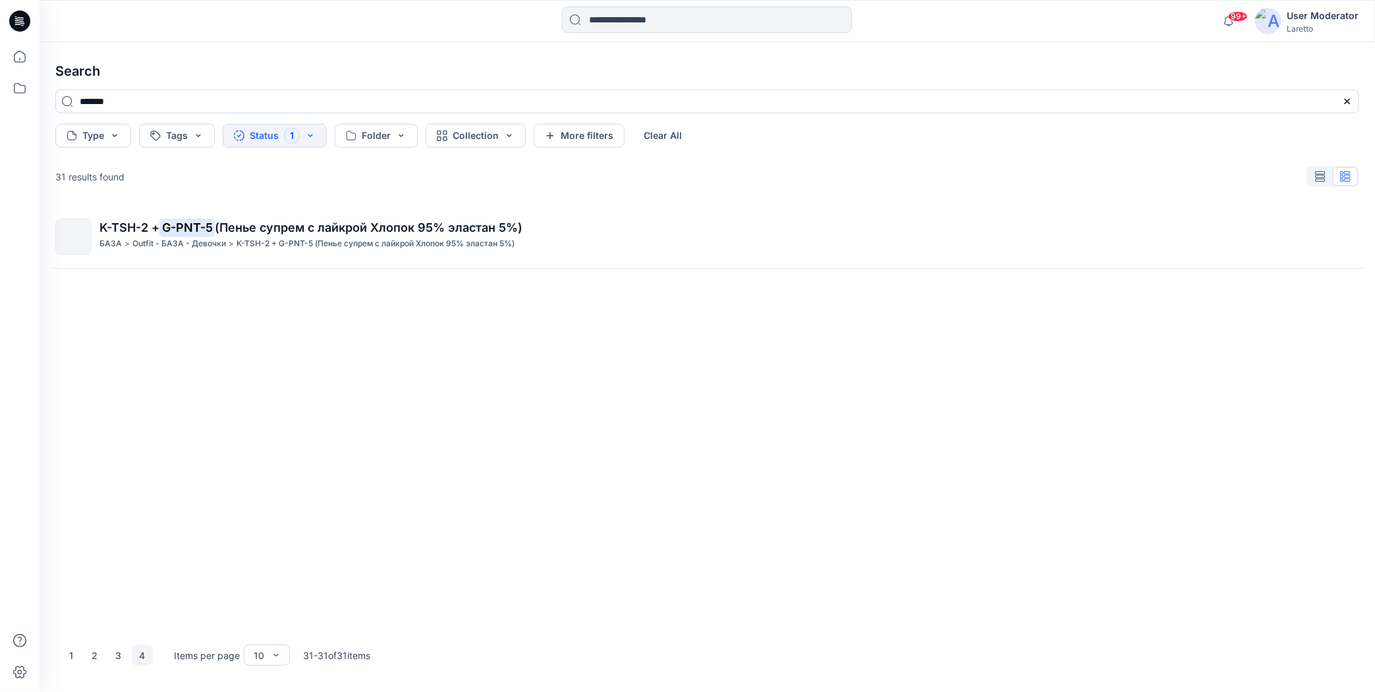
click at [16, 26] on icon at bounding box center [19, 21] width 21 height 21
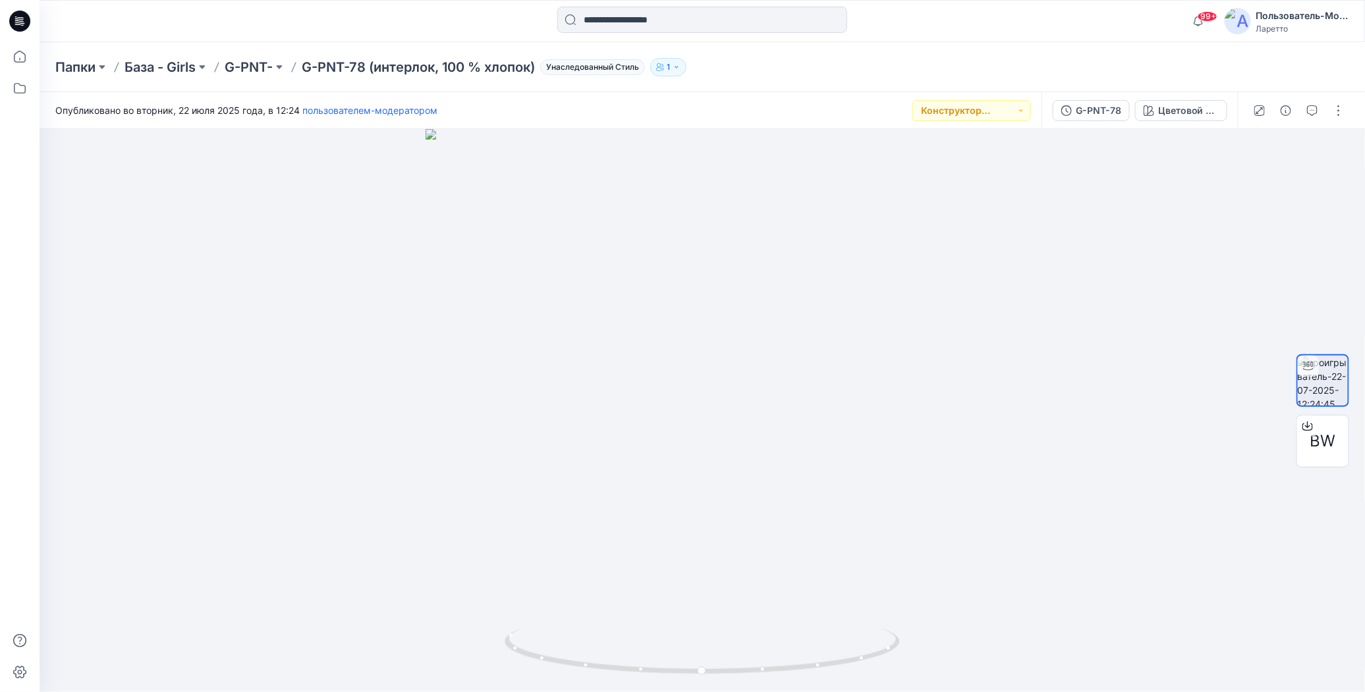
click at [829, 68] on div "Папки База - Girls G-PNT- G-PNT-78 (интерлок, 100 % хлопок) Унаследованный Стил…" at bounding box center [650, 67] width 1191 height 18
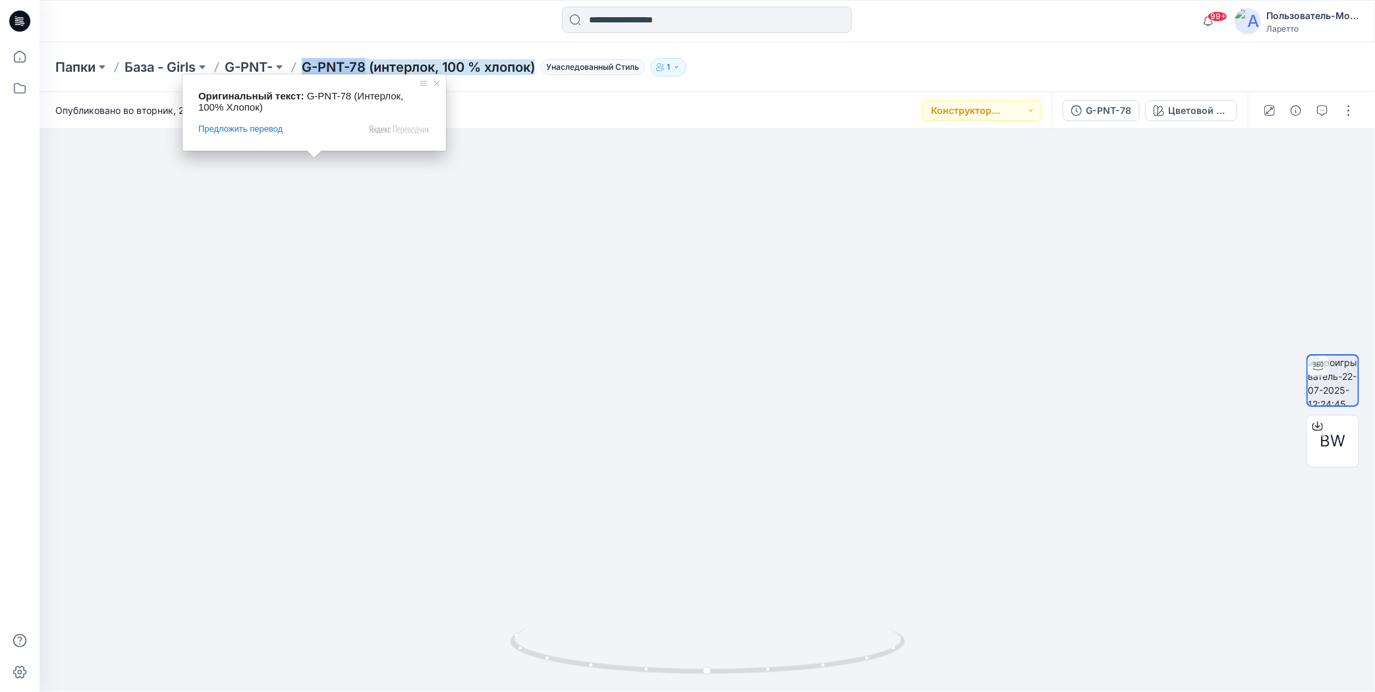
drag, startPoint x: 304, startPoint y: 55, endPoint x: 369, endPoint y: 67, distance: 65.6
click at [369, 67] on div "Папки База - Girls G-PNT- G-PNT-78 (интерлок, 100 % хлопок) Унаследованный Стил…" at bounding box center [707, 67] width 1335 height 50
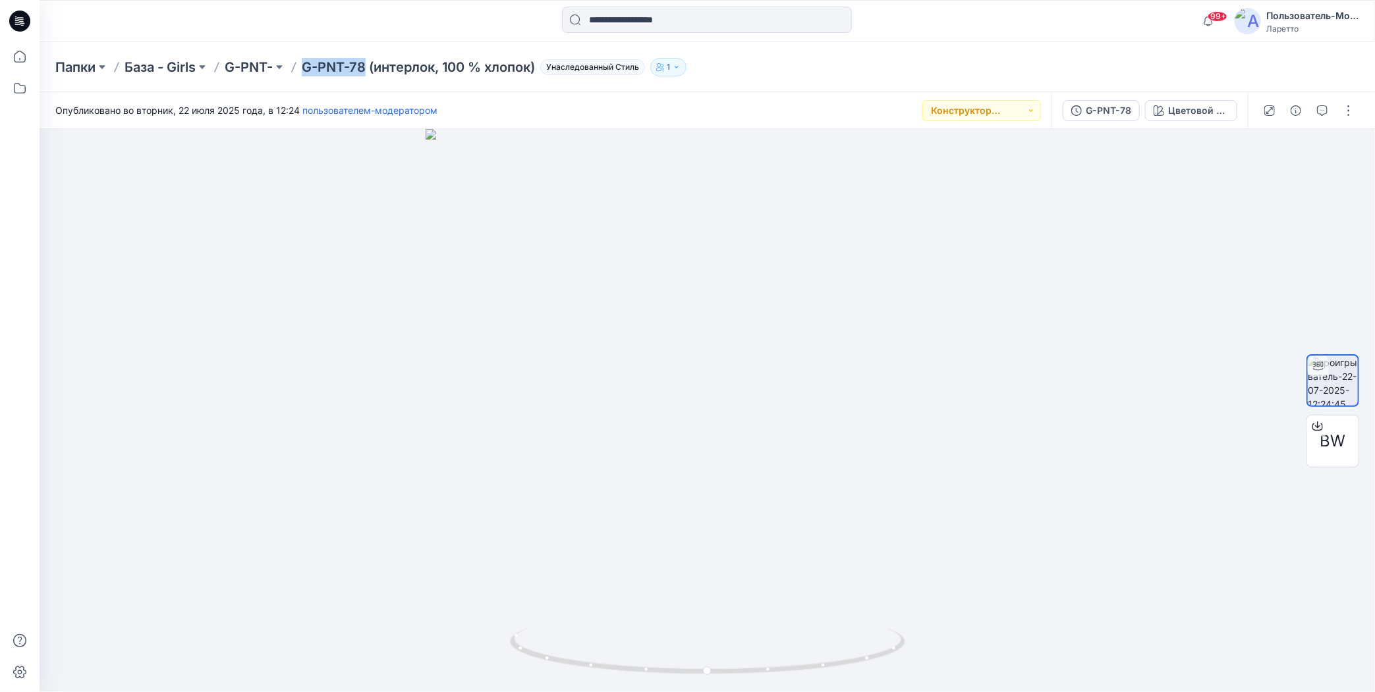
copy ya-tr-span "G-PNT-78"
click at [852, 72] on div "Папки База - Girls G-PNT- G-PNT-78 (интерлок, 100 % хлопок) Унаследованный Стил…" at bounding box center [655, 67] width 1201 height 18
click at [1055, 64] on div "Папки База - Girls G-PNT- G-PNT-78 (интерлок, 100 % хлопок) Унаследованный Стил…" at bounding box center [655, 67] width 1201 height 18
click at [881, 72] on div "Папки База - Girls G-PNT- G-PNT-78 (интерлок, 100 % хлопок) Унаследованный Стил…" at bounding box center [655, 67] width 1201 height 18
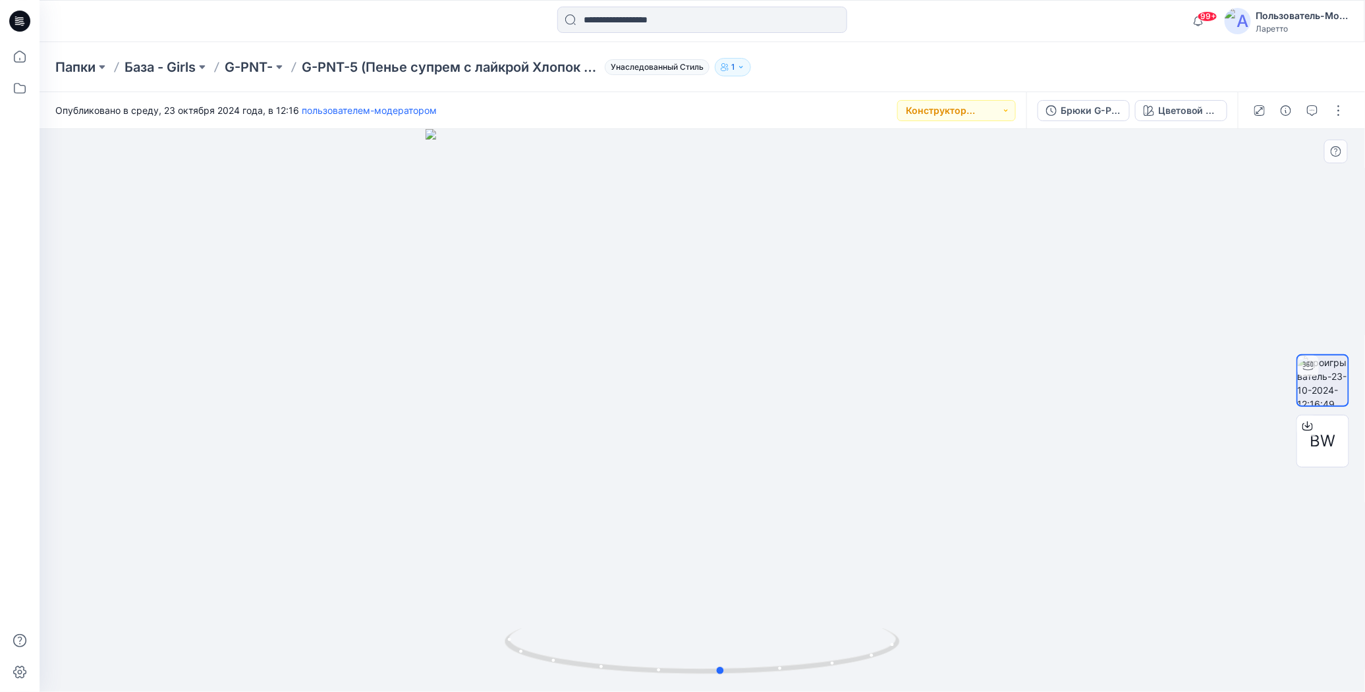
drag, startPoint x: 707, startPoint y: 675, endPoint x: 1121, endPoint y: 622, distance: 417.7
click at [1121, 622] on div at bounding box center [702, 410] width 1325 height 563
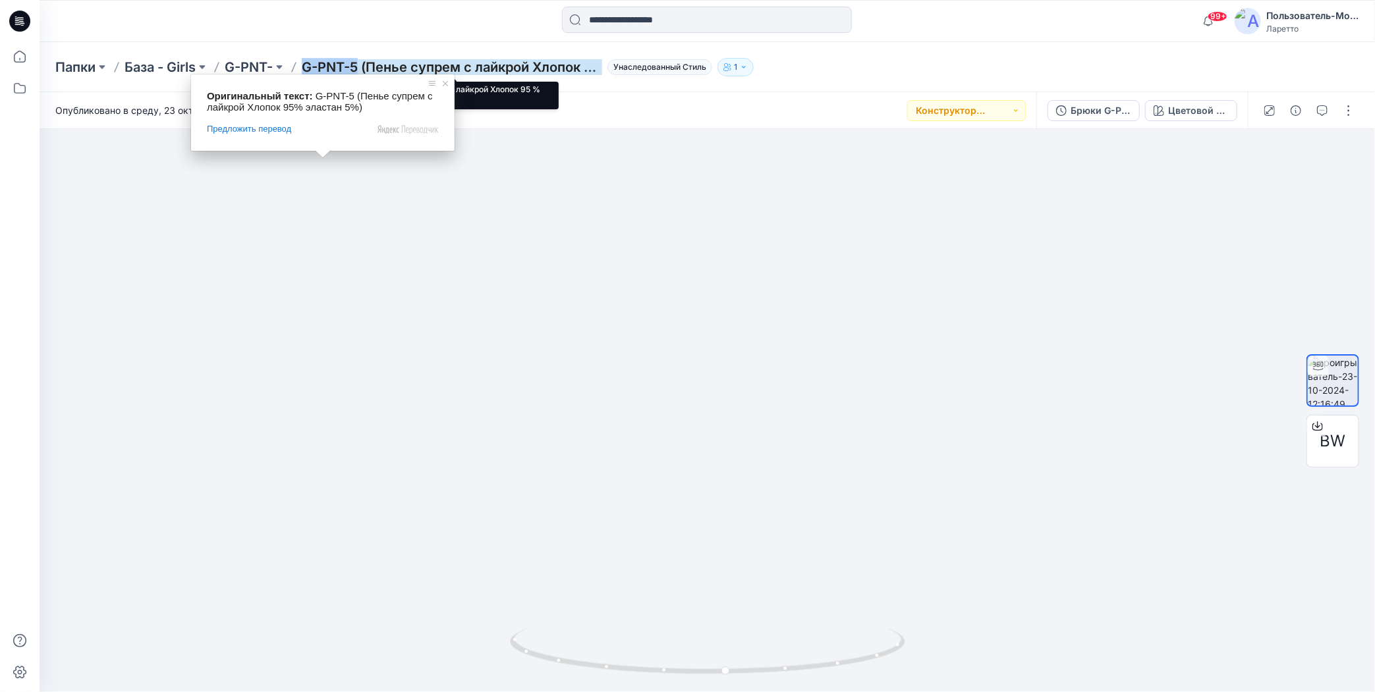
drag, startPoint x: 304, startPoint y: 47, endPoint x: 358, endPoint y: 61, distance: 55.9
click at [358, 61] on div "Папки База - Girls G-PNT- G-PNT-5 (Пенье супрем с лайкрой Хлопок 95 % эластан 5…" at bounding box center [707, 67] width 1335 height 50
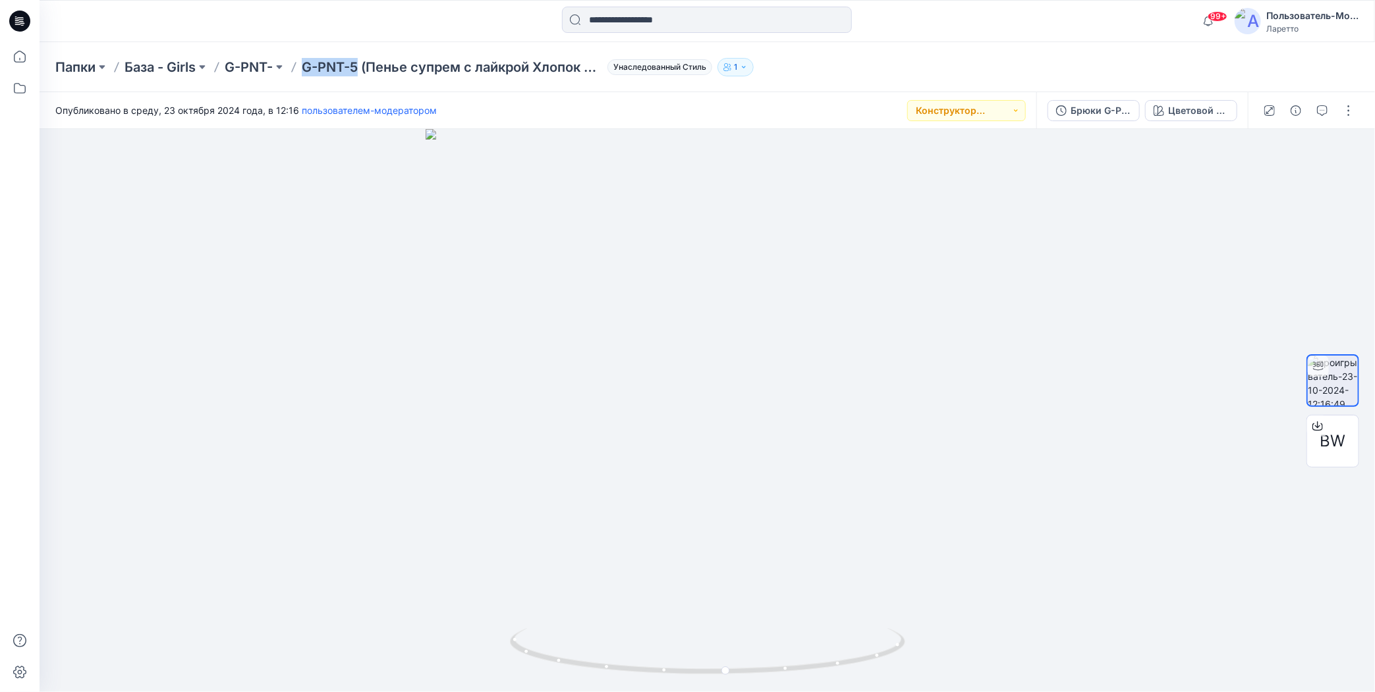
copy ya-tr-span "G-PNT-5"
click at [867, 72] on div "Папки База - Girls G-PNT- G-PNT-5 (Пенье супрем с лайкрой Хлопок 95 % эластан 5…" at bounding box center [655, 67] width 1201 height 18
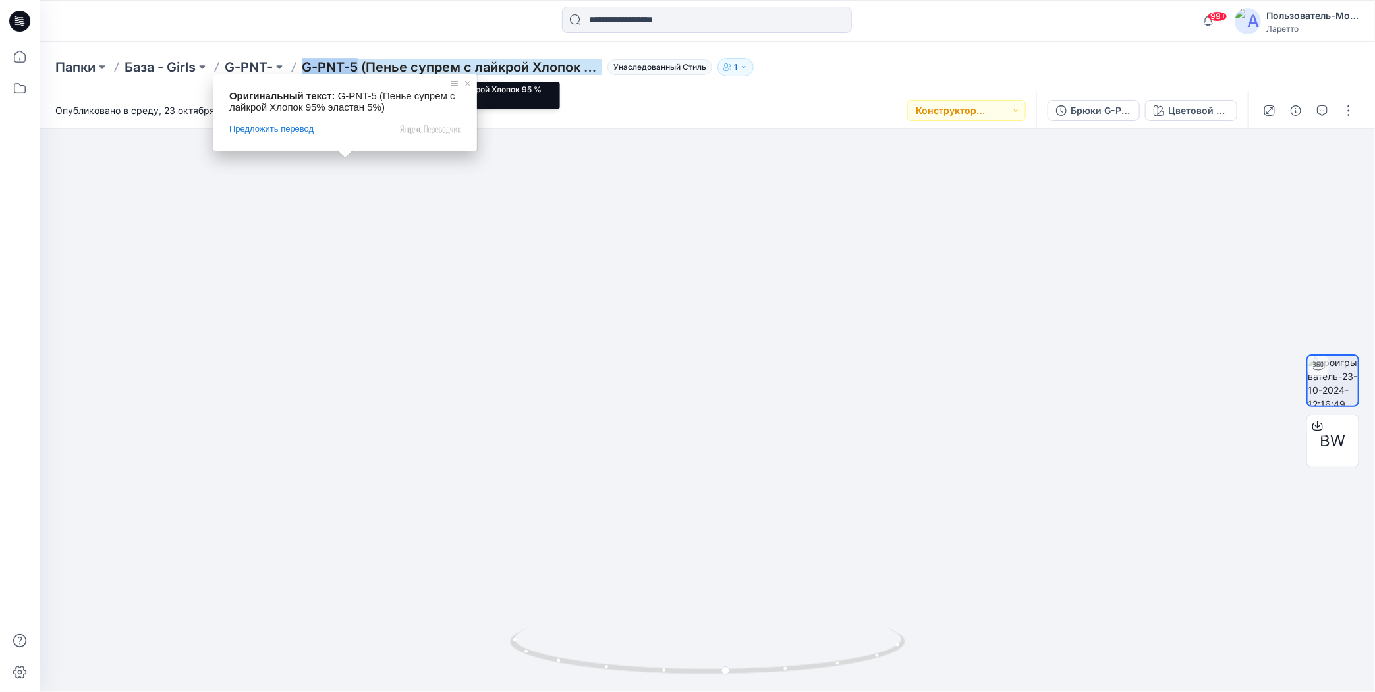
drag, startPoint x: 306, startPoint y: 55, endPoint x: 358, endPoint y: 59, distance: 52.2
click at [358, 59] on div "Папки База - Girls G-PNT- G-PNT-5 (Пенье супрем с лайкрой Хлопок 95 % эластан 5…" at bounding box center [707, 67] width 1335 height 50
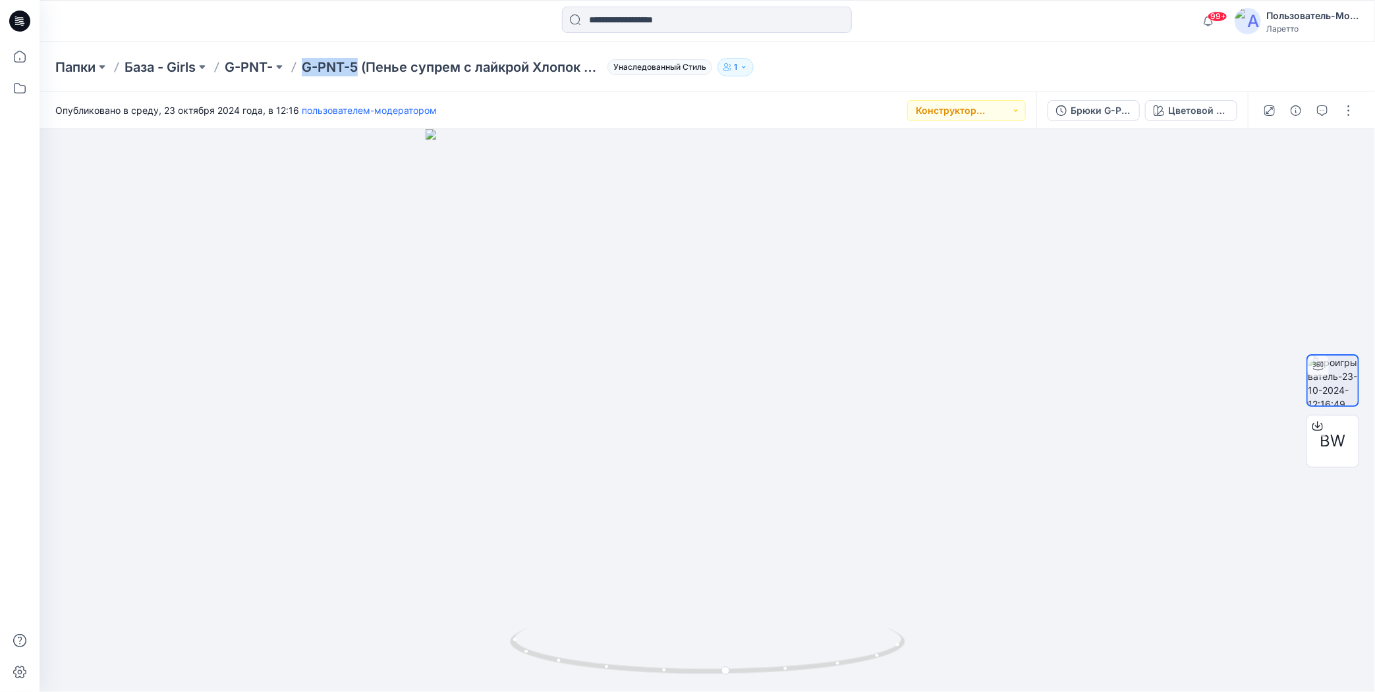
copy ya-tr-span "G-PNT-5"
click at [1046, 75] on div "Папки База - Girls G-PNT- G-PNT-5 (Пенье супрем с лайкрой Хлопок 95 % эластан 5…" at bounding box center [655, 67] width 1201 height 18
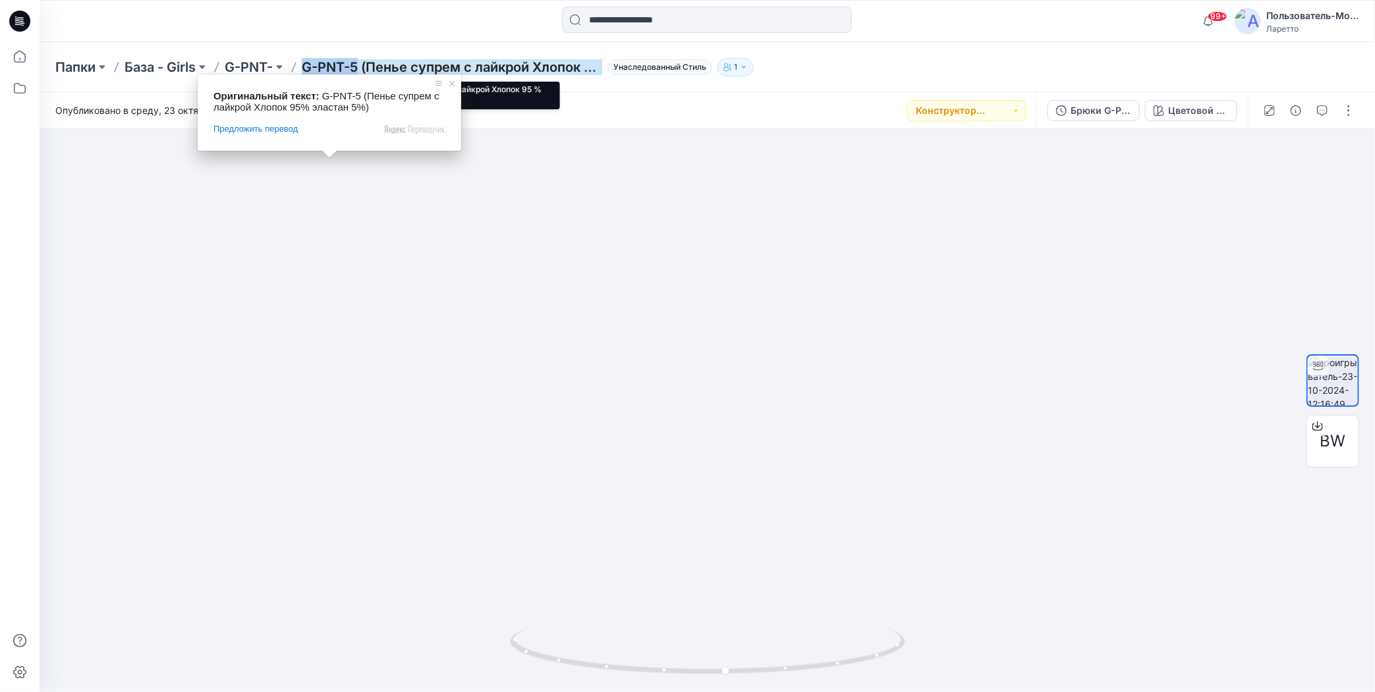
drag, startPoint x: 304, startPoint y: 52, endPoint x: 358, endPoint y: 59, distance: 55.1
click at [358, 59] on div "Папки База - Girls G-PNT- G-PNT-5 (Пенье супрем с лайкрой Хлопок 95 % эластан 5…" at bounding box center [707, 67] width 1335 height 50
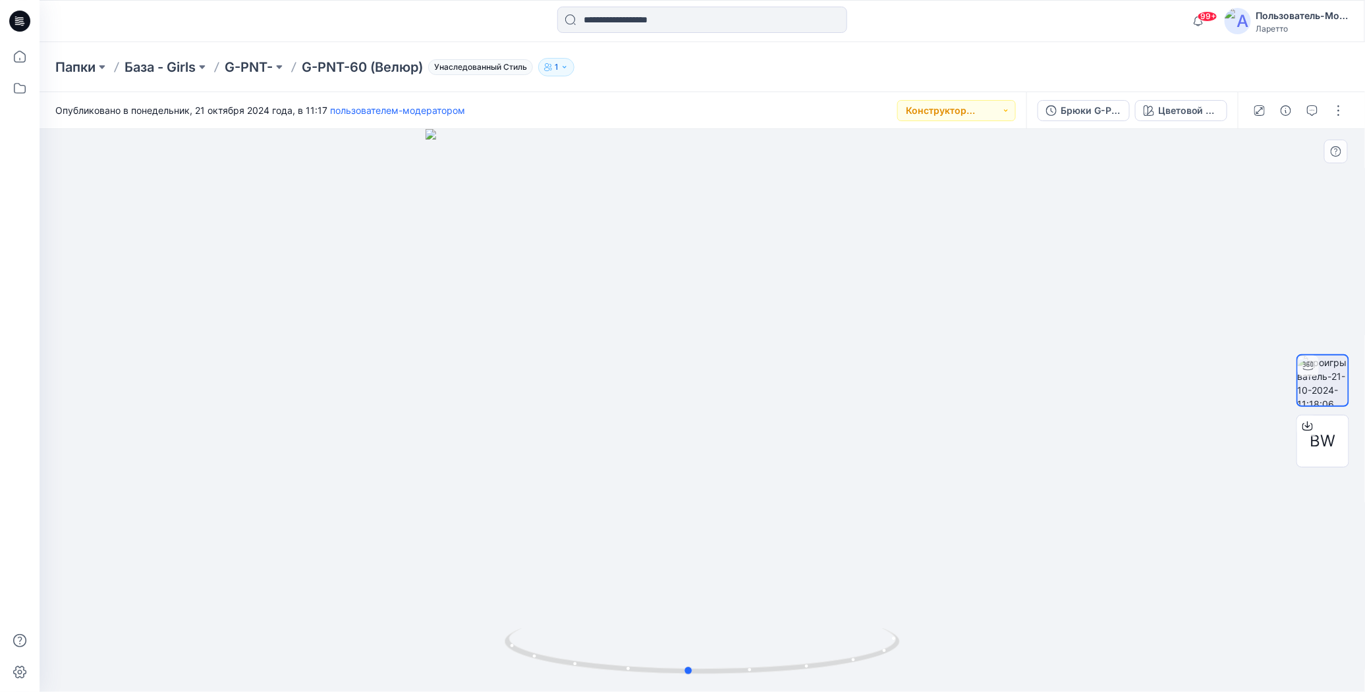
drag, startPoint x: 702, startPoint y: 673, endPoint x: 1084, endPoint y: 585, distance: 391.3
click at [1084, 585] on div at bounding box center [702, 410] width 1325 height 563
drag, startPoint x: 304, startPoint y: 44, endPoint x: 366, endPoint y: 51, distance: 63.0
click at [366, 51] on div "Папки База - Girls G-PNT- G-PNT-60 (Велюр) Унаследованный Стиль 1" at bounding box center [702, 67] width 1325 height 50
copy ya-tr-span "G-PNT-60"
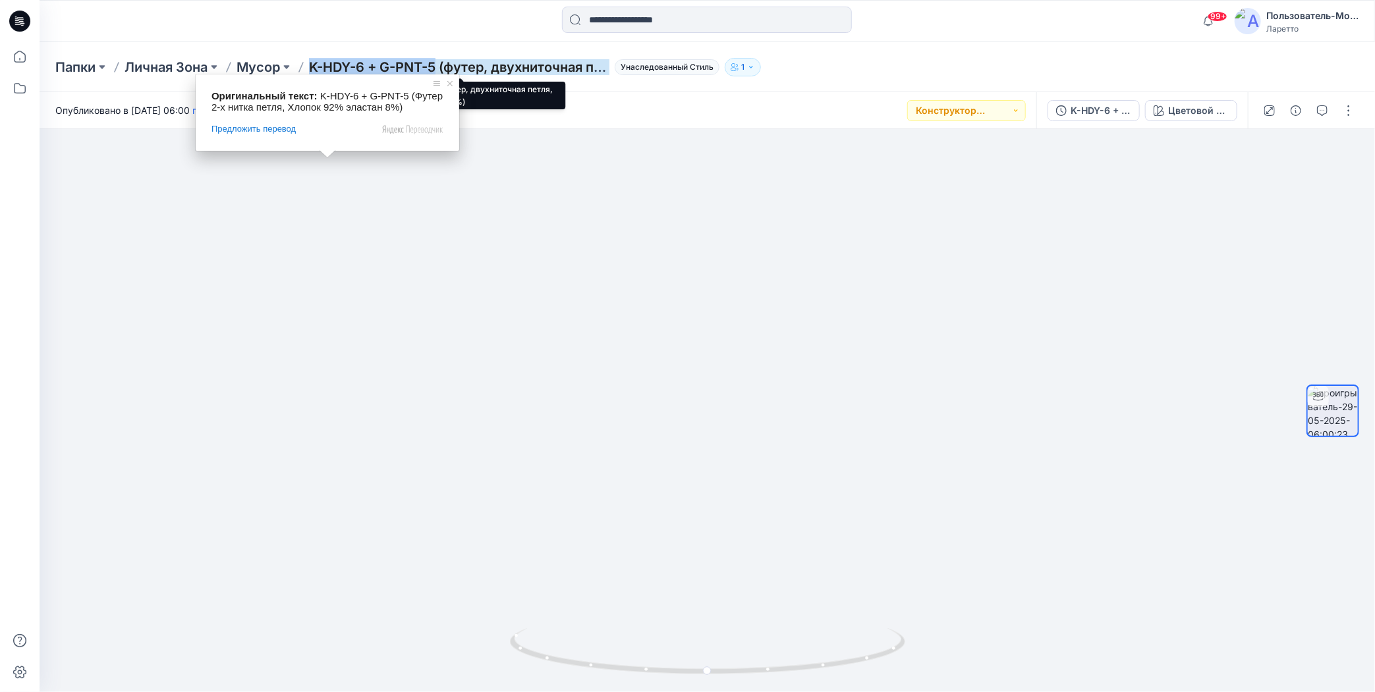
drag, startPoint x: 319, startPoint y: 55, endPoint x: 438, endPoint y: 65, distance: 119.6
click at [438, 65] on div "Папки Личная Зона Мусор K-HDY-6 + G-PNT-5 (футер, двухниточная петля, хлопок 92…" at bounding box center [707, 67] width 1335 height 50
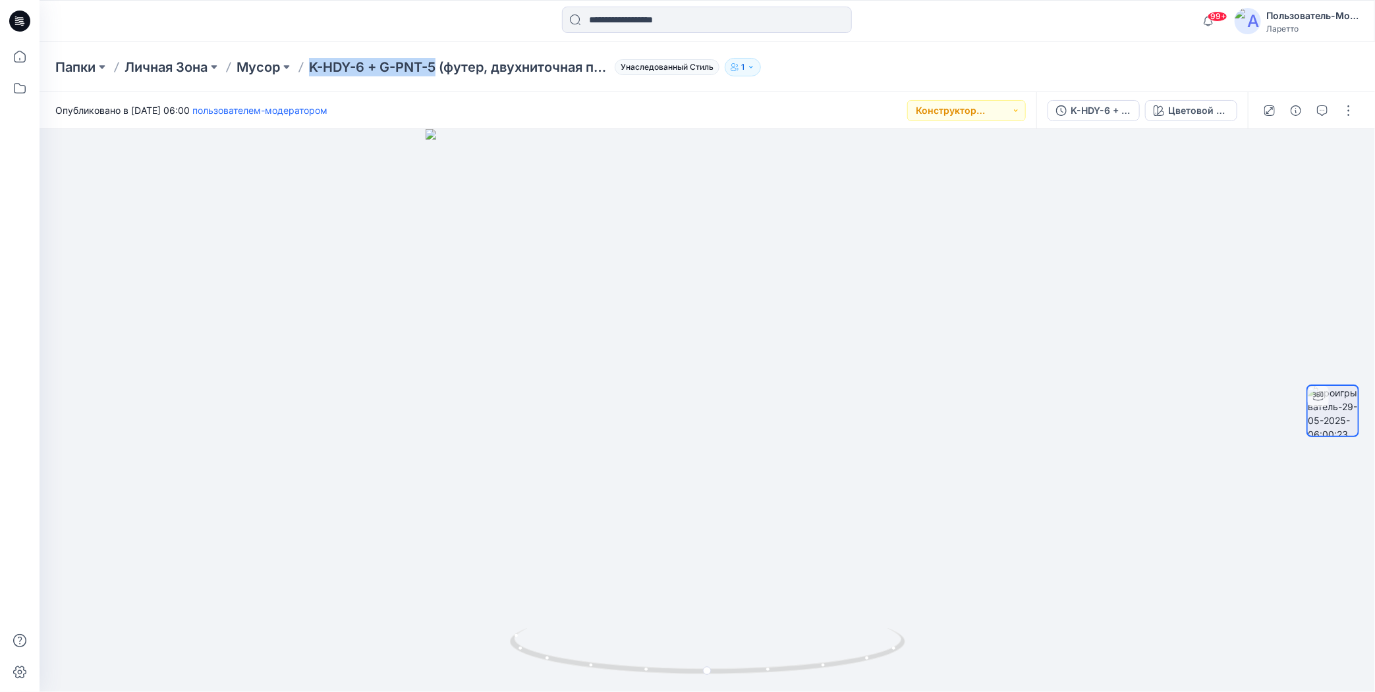
copy ya-tr-span "K-HDY-6 + G-PNT-5"
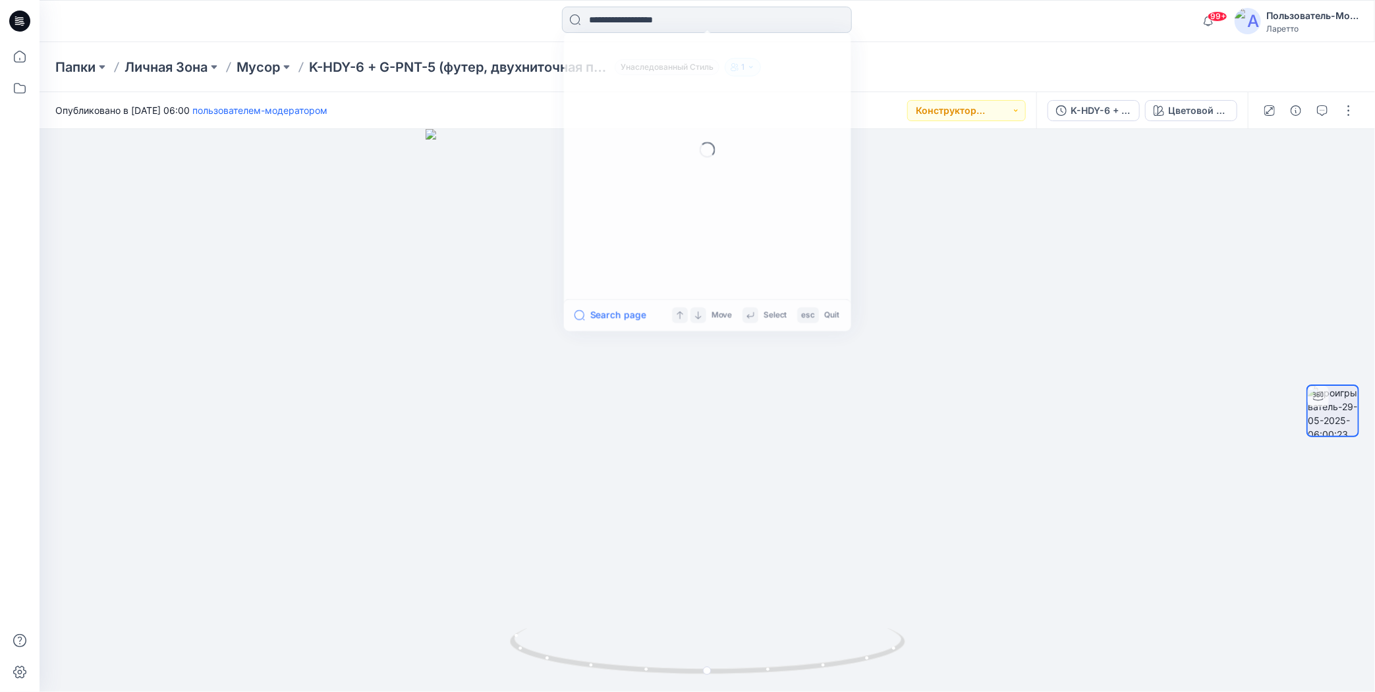
click at [625, 22] on input at bounding box center [707, 20] width 290 height 26
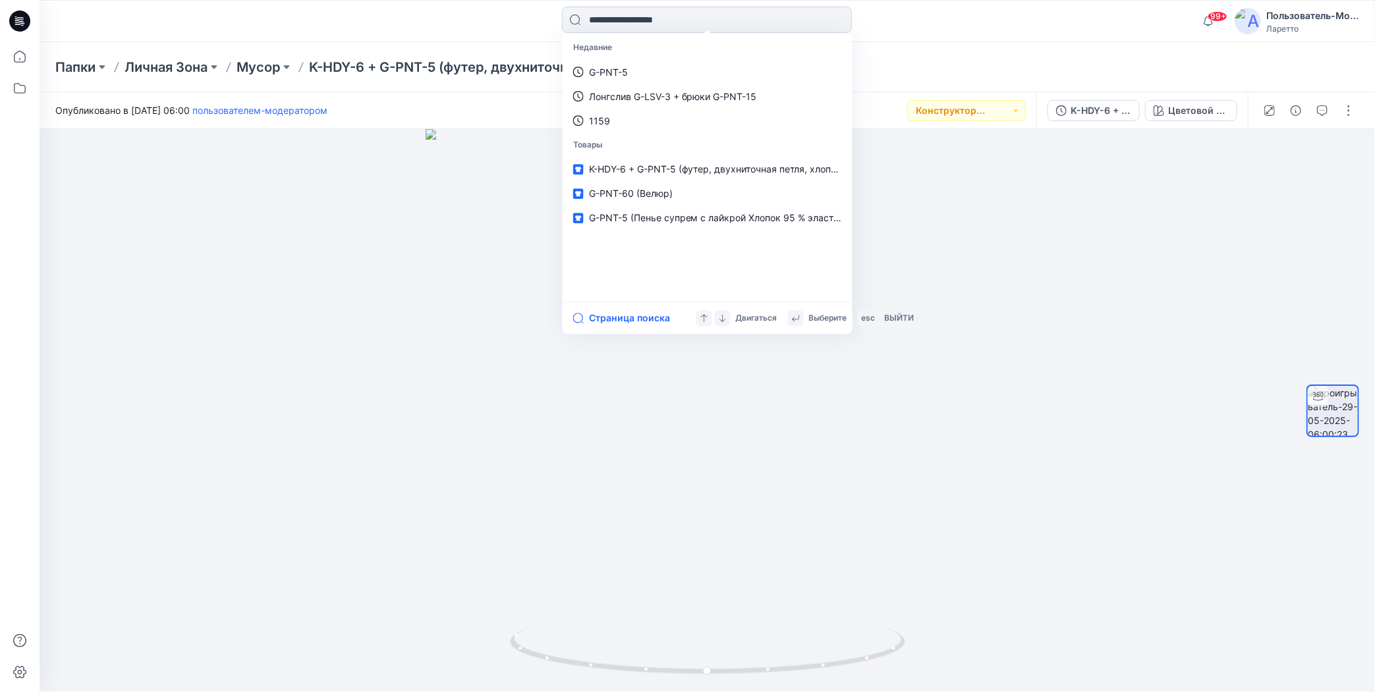
paste input "**********"
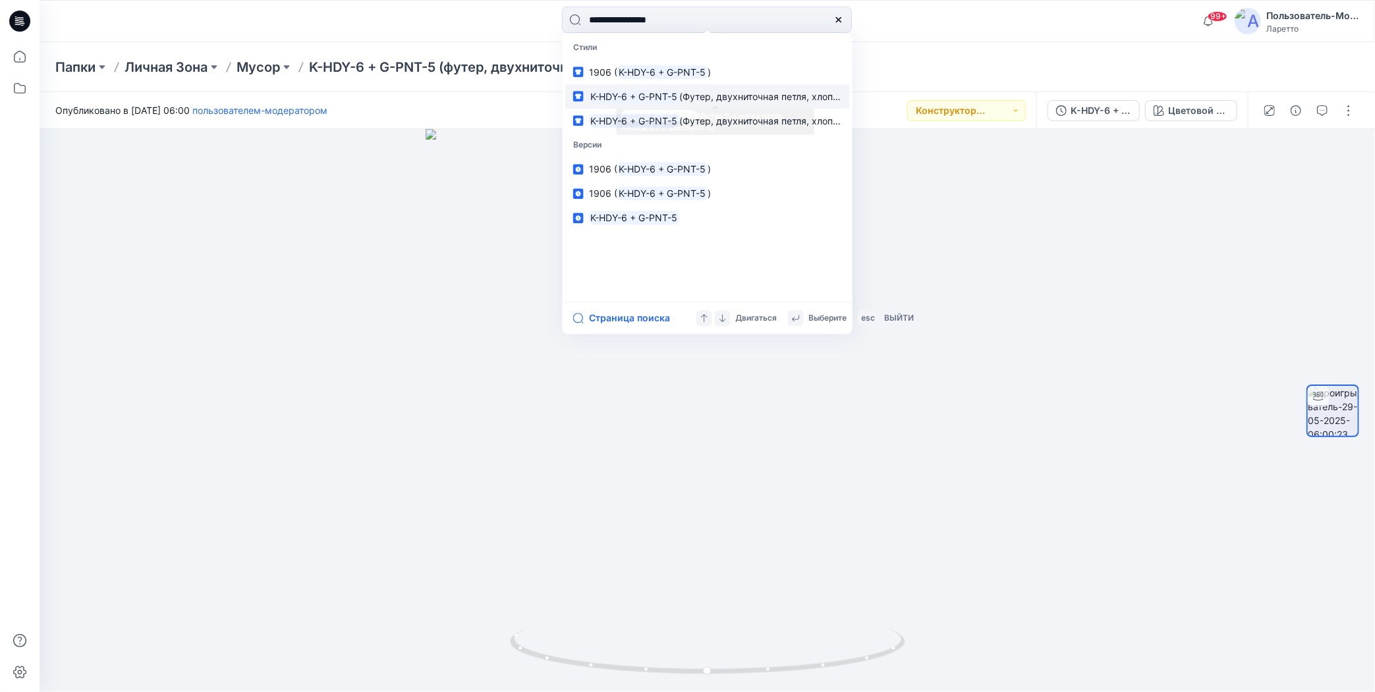
type input "**********"
click at [705, 97] on ya-tr-span "(Футер, двухниточная петля, хлопок 92 %, эластан 8 %)" at bounding box center [804, 96] width 251 height 11
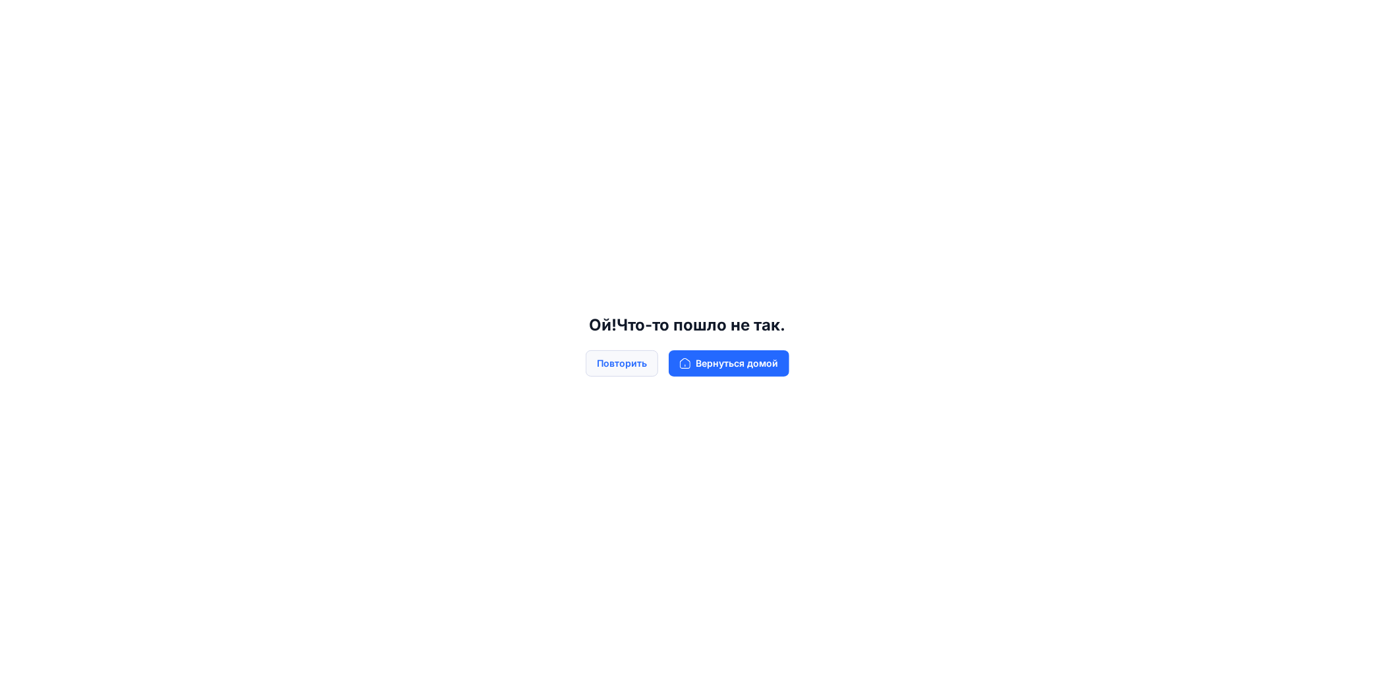
click at [638, 361] on ya-tr-span "Повторить" at bounding box center [622, 363] width 50 height 14
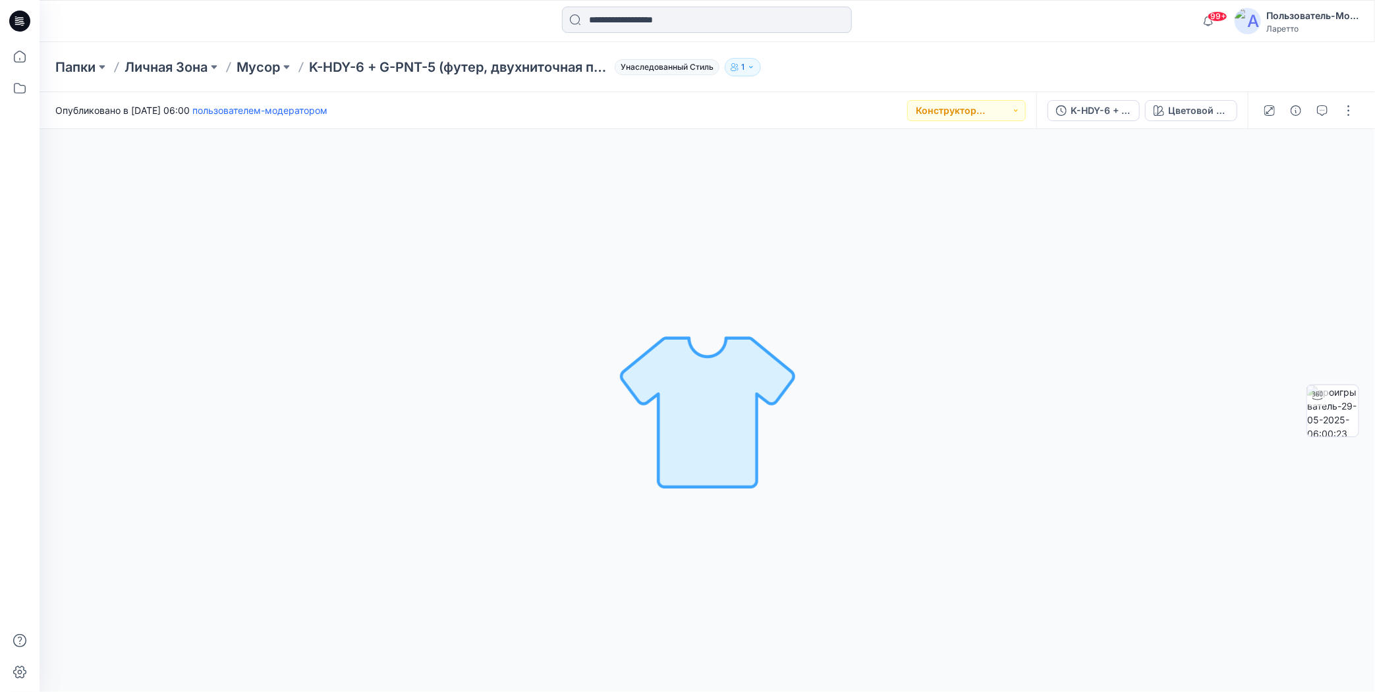
click at [607, 19] on input at bounding box center [707, 20] width 290 height 26
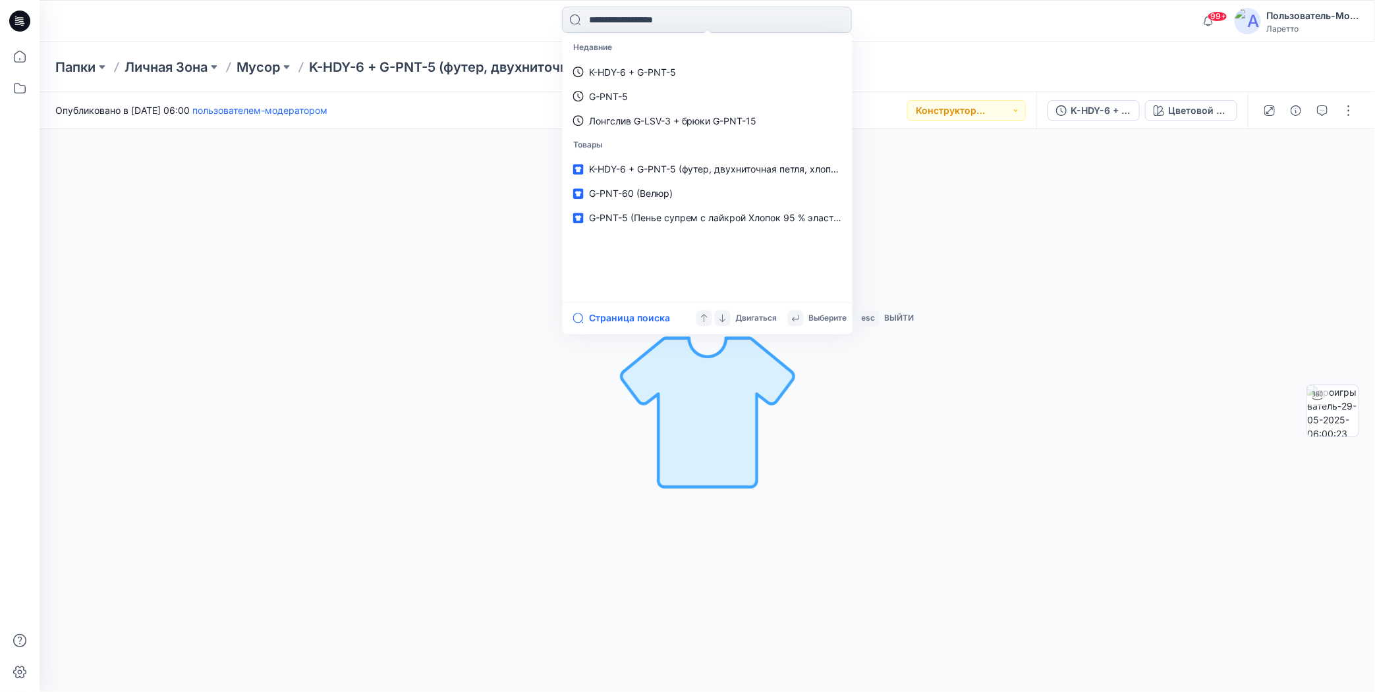
paste input "**********"
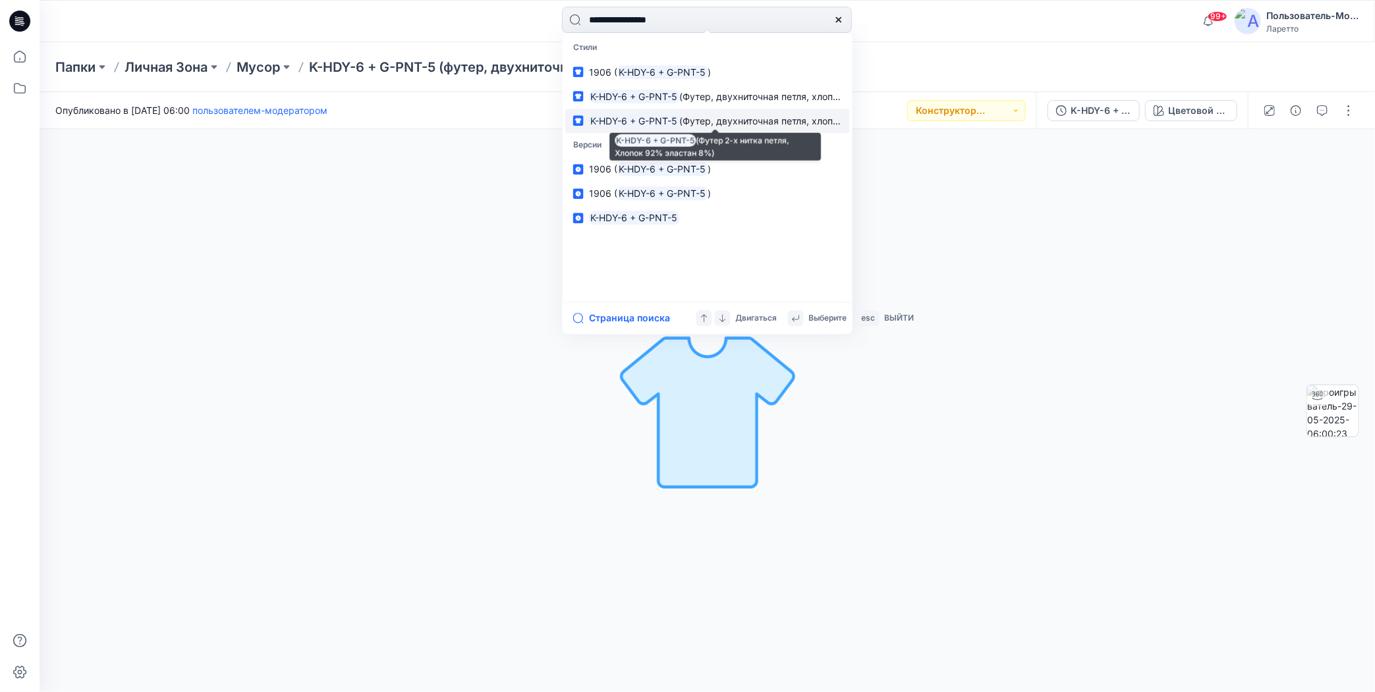
type input "**********"
click at [702, 123] on span "(Футер, двухниточная петля, хлопок 92 %, эластан 8 %)" at bounding box center [804, 120] width 251 height 11
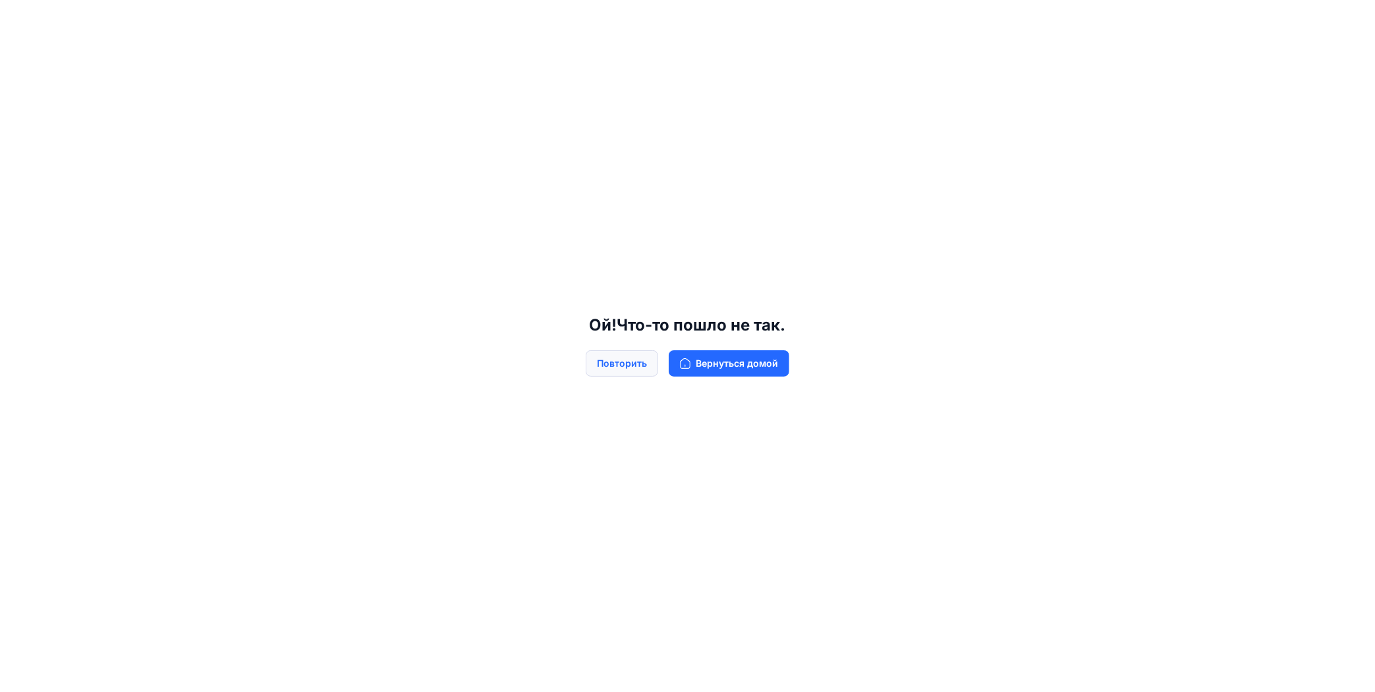
click at [644, 365] on ya-tr-span "Повторить" at bounding box center [622, 363] width 50 height 14
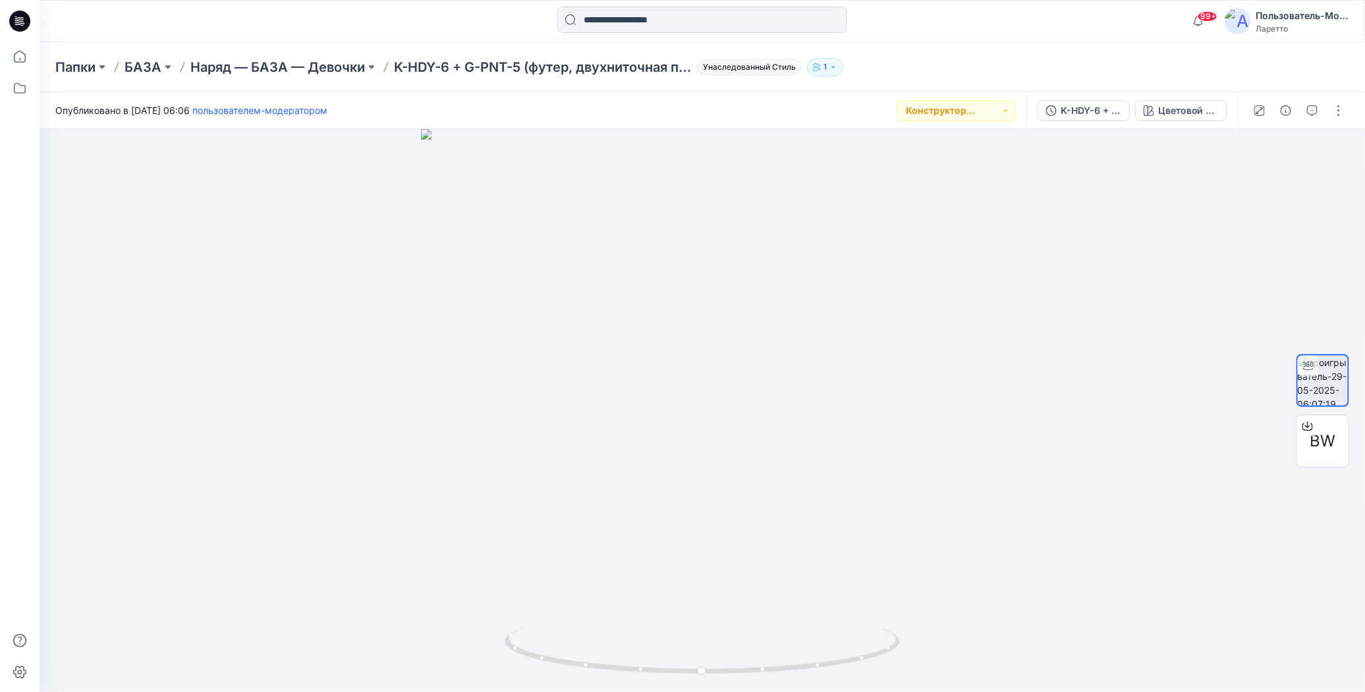
click at [956, 51] on div "Папки БАЗА Наряд — БАЗА — Девочки K-HDY-6 + G-PNT-5 (футер, двухниточная петля,…" at bounding box center [702, 67] width 1325 height 50
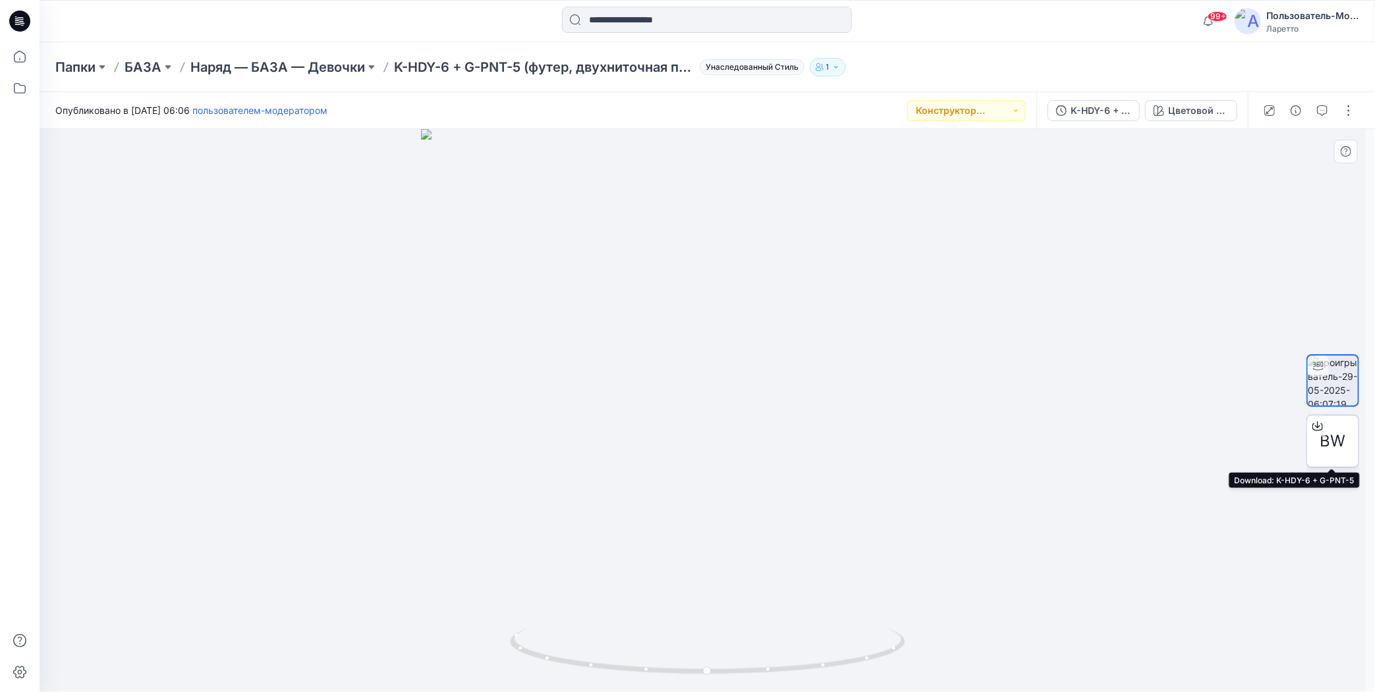
click at [1332, 437] on ya-tr-span "BW" at bounding box center [1333, 440] width 26 height 19
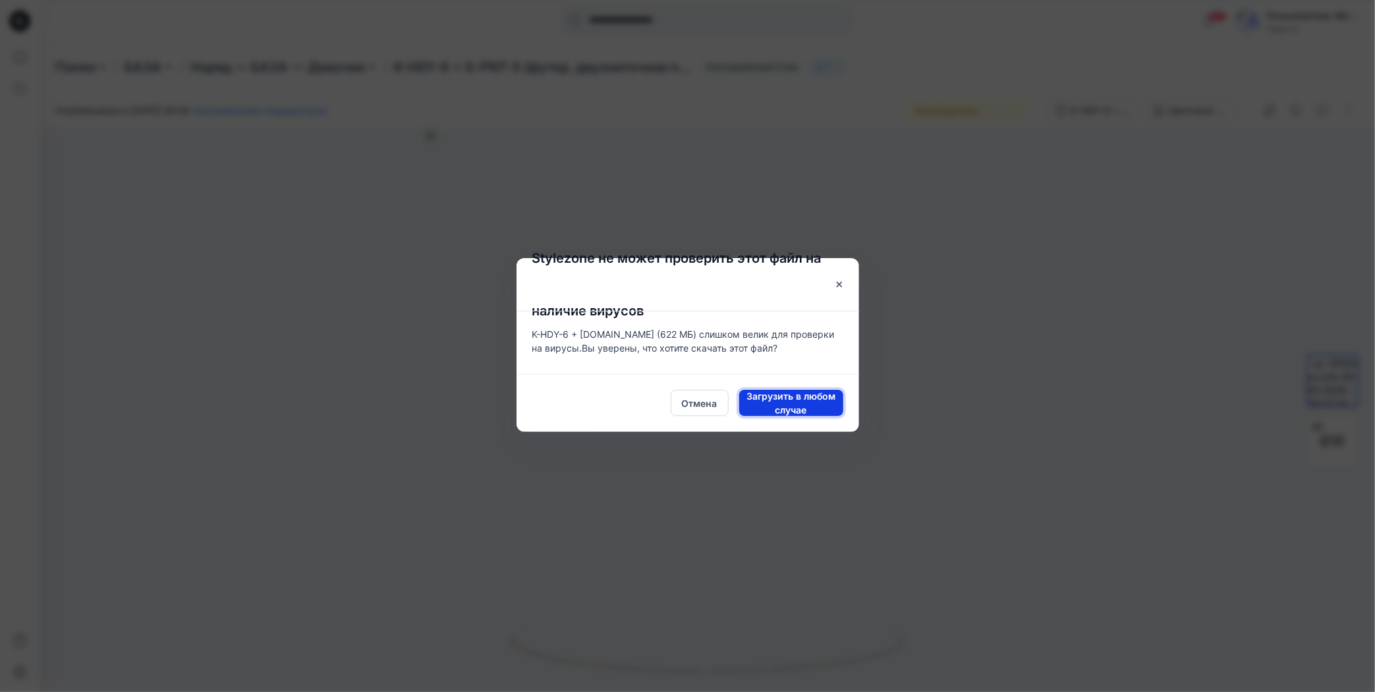
click at [754, 406] on span "Загрузить в любом случае" at bounding box center [791, 403] width 104 height 28
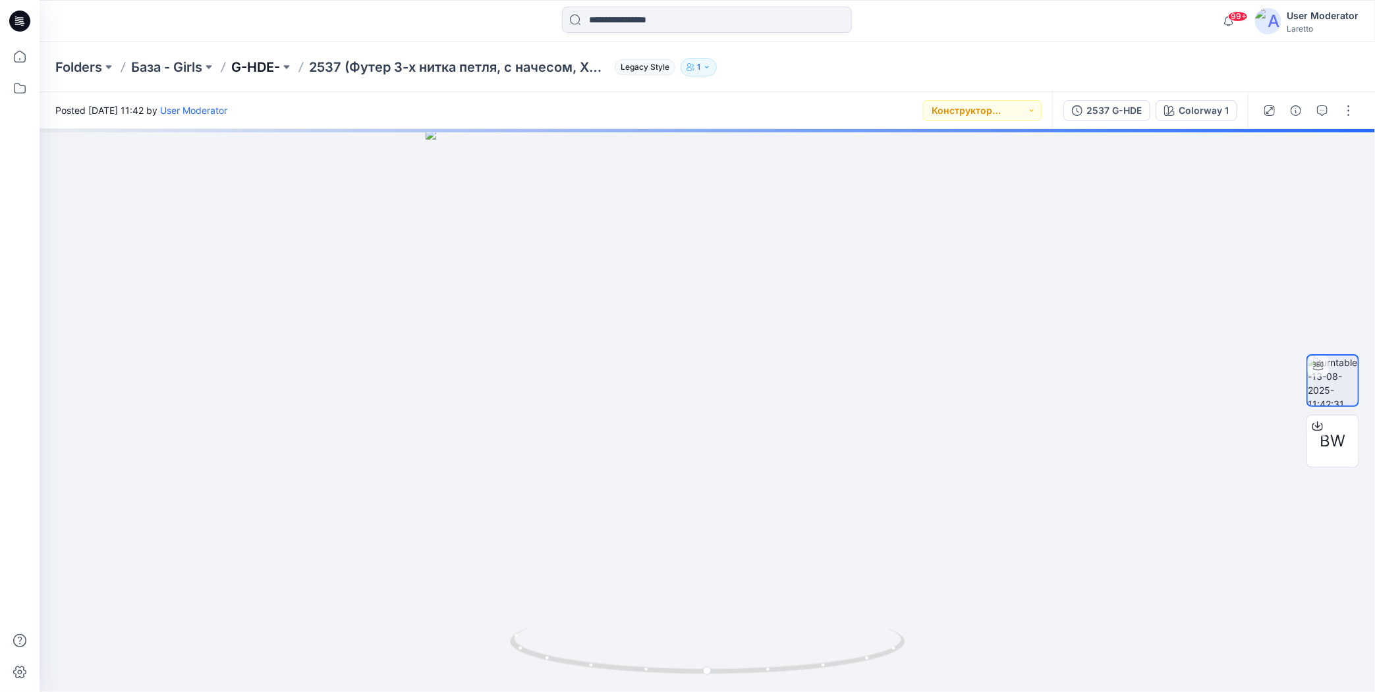
click at [246, 68] on p "G-HDE-" at bounding box center [255, 67] width 49 height 18
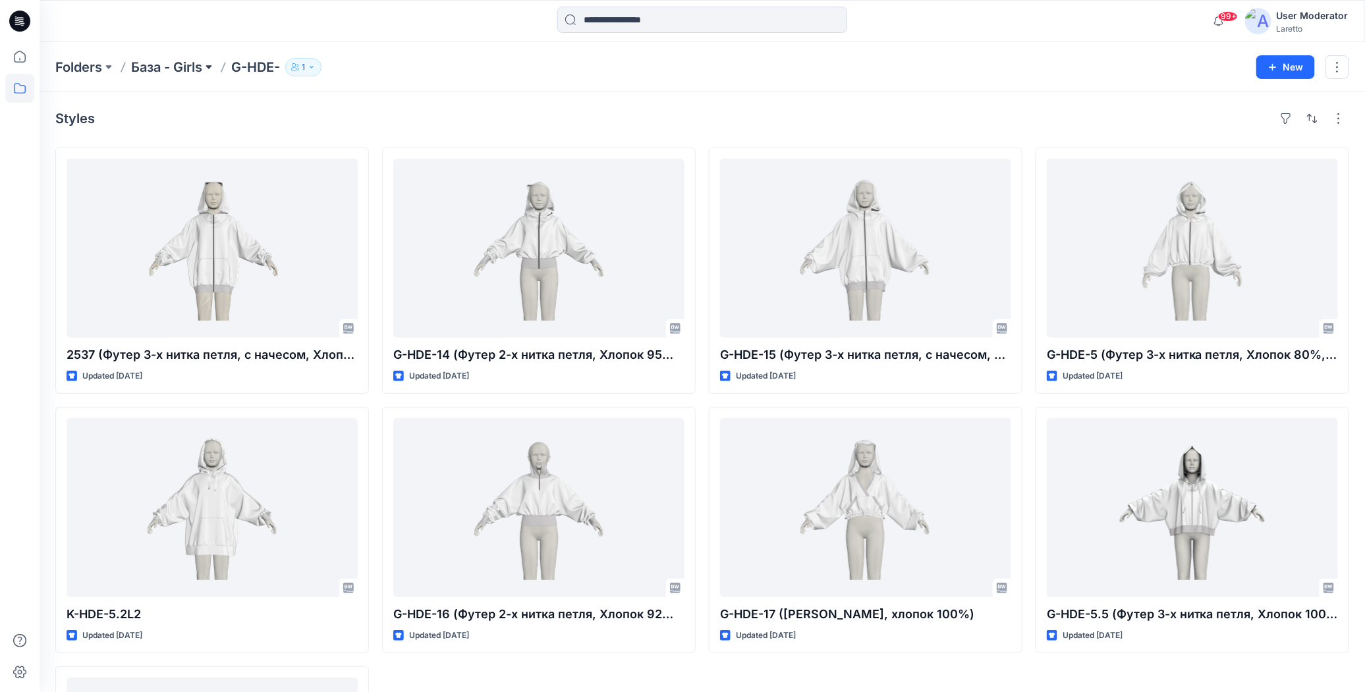
click at [206, 68] on button at bounding box center [208, 67] width 13 height 18
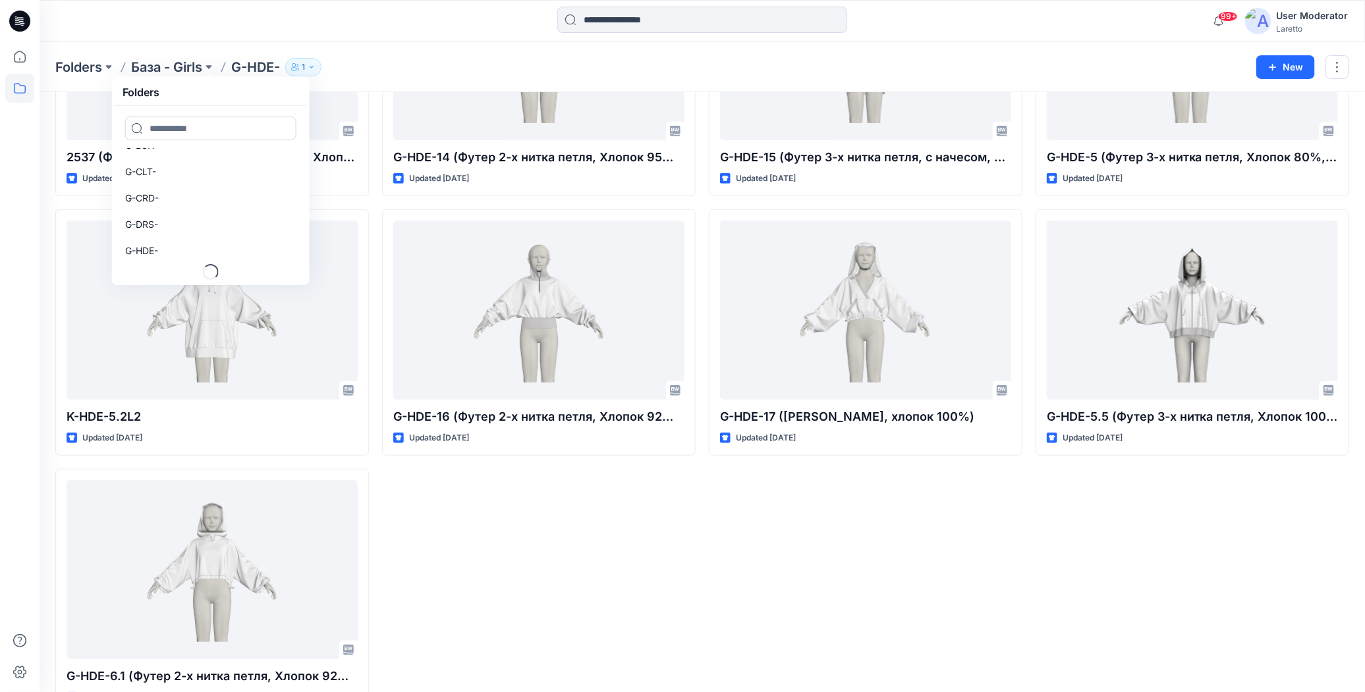
scroll to position [95, 0]
click at [449, 63] on div "Folders База - Girls Folders G-BD- G-BLS- G-BMB- G-BSH- G-CLT- G-CRD- G-DRS- G-…" at bounding box center [650, 67] width 1191 height 18
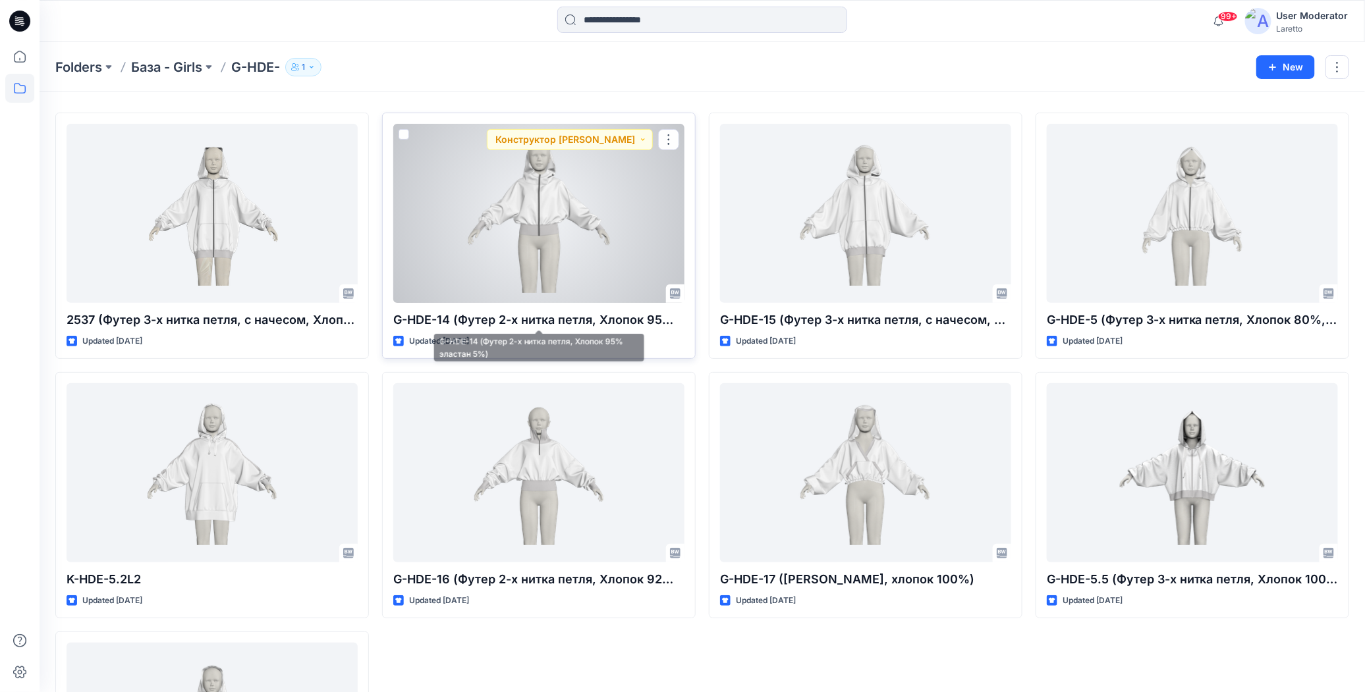
scroll to position [0, 0]
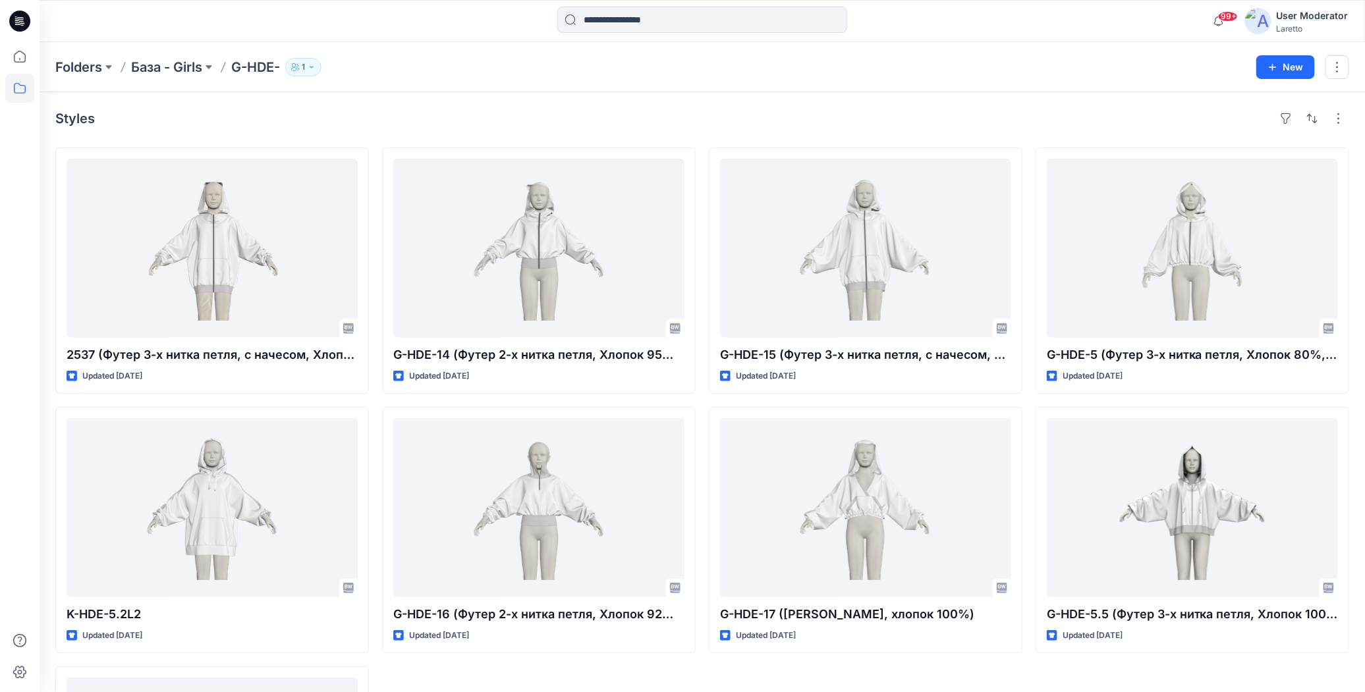
click at [462, 64] on div "Folders База - Girls G-HDE- 1" at bounding box center [650, 67] width 1191 height 18
click at [20, 78] on icon at bounding box center [19, 88] width 29 height 29
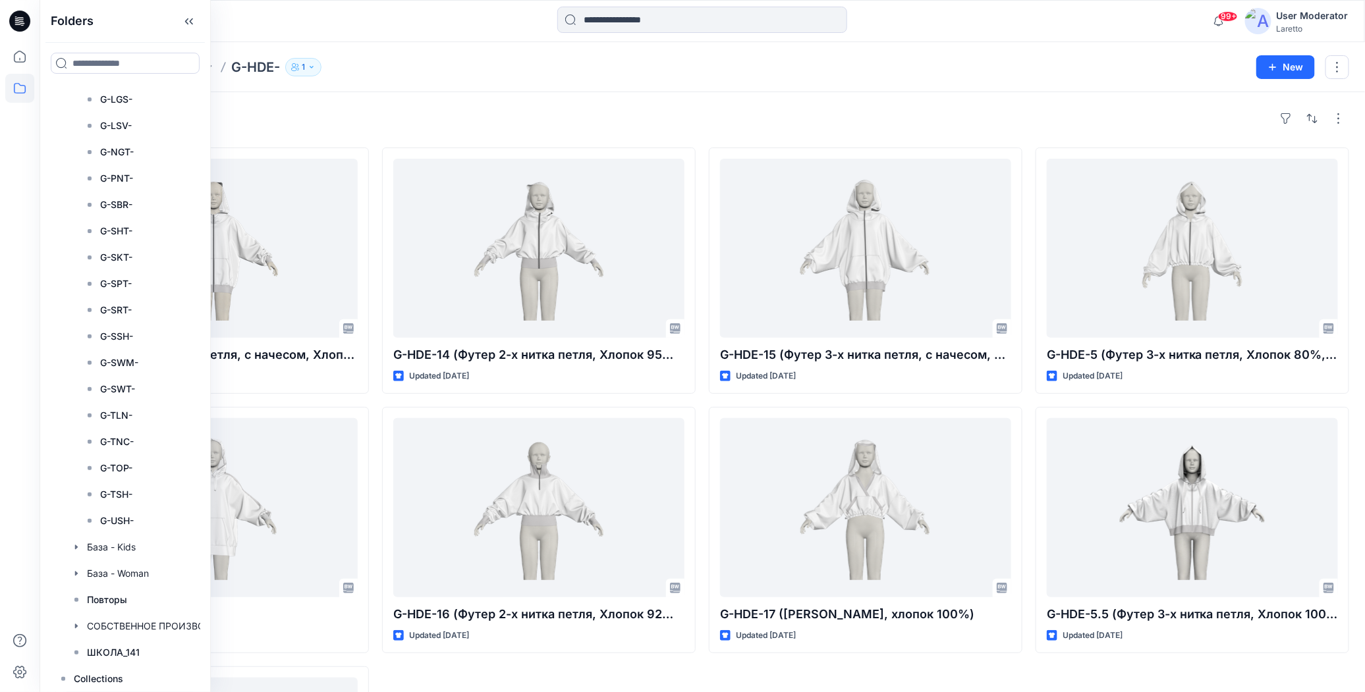
scroll to position [559, 0]
click at [101, 550] on div at bounding box center [142, 547] width 184 height 26
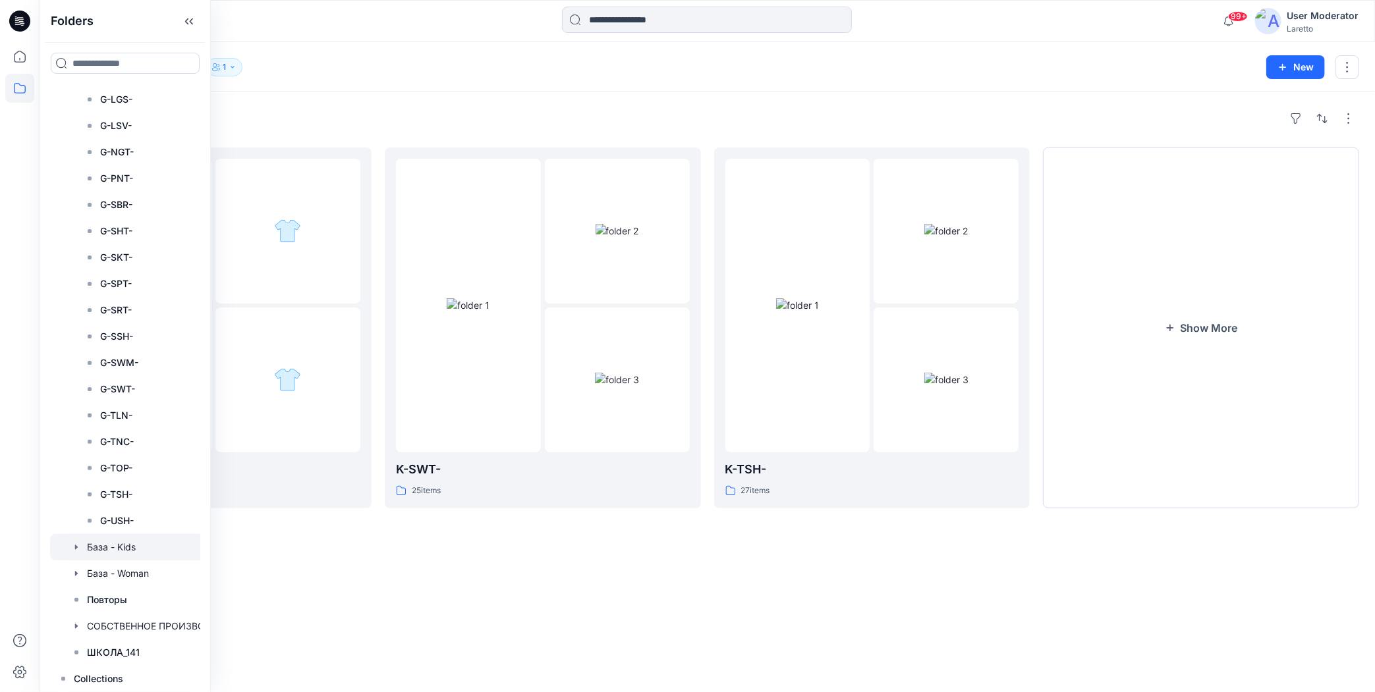
click at [671, 560] on div "Folders K-TNC- 1 items K-SWT- 25 items K-TSH- 27 items Show More" at bounding box center [707, 392] width 1335 height 600
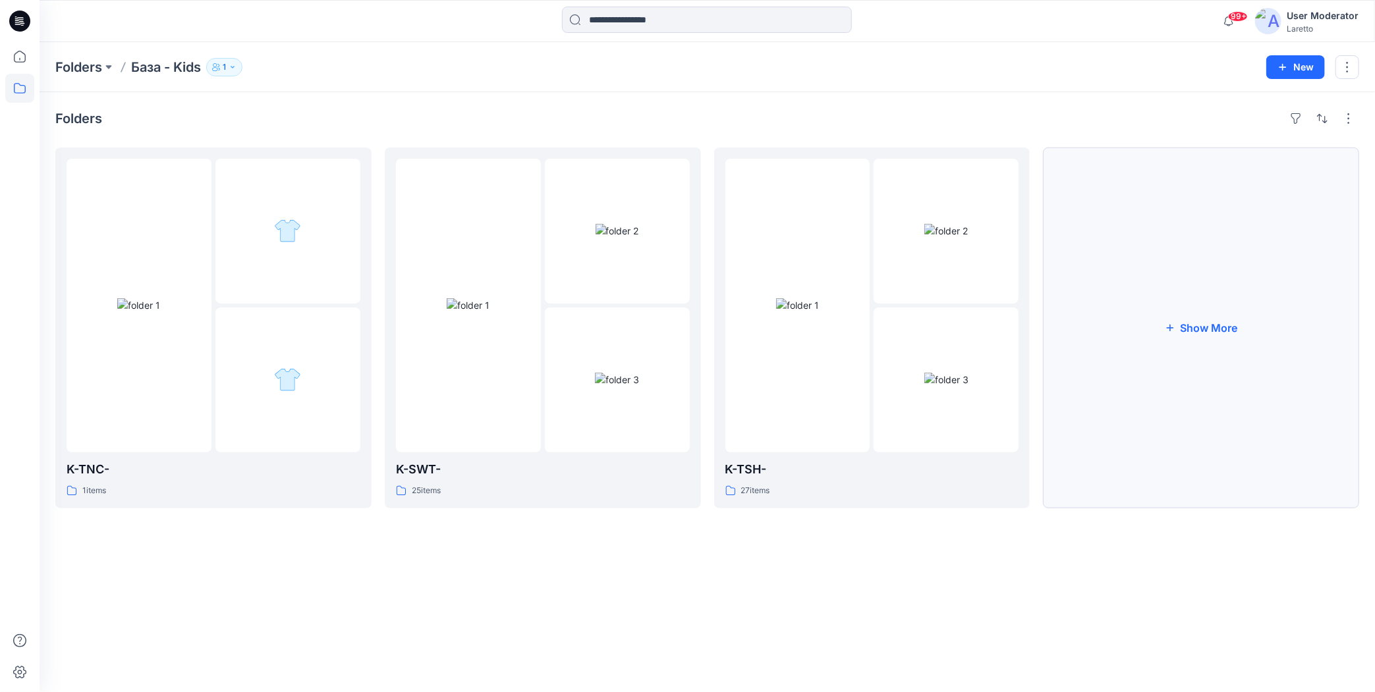
click at [1176, 318] on button "Show More" at bounding box center [1201, 328] width 316 height 361
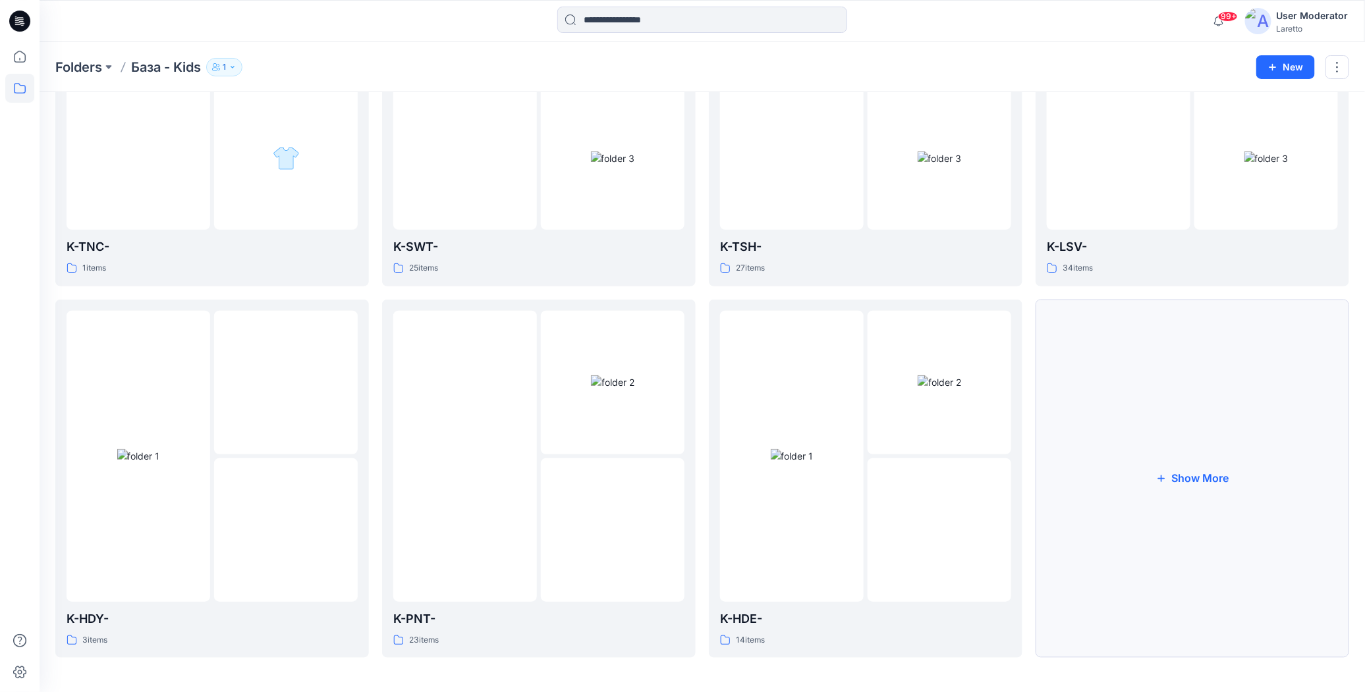
scroll to position [222, 0]
click at [814, 461] on img at bounding box center [792, 454] width 43 height 14
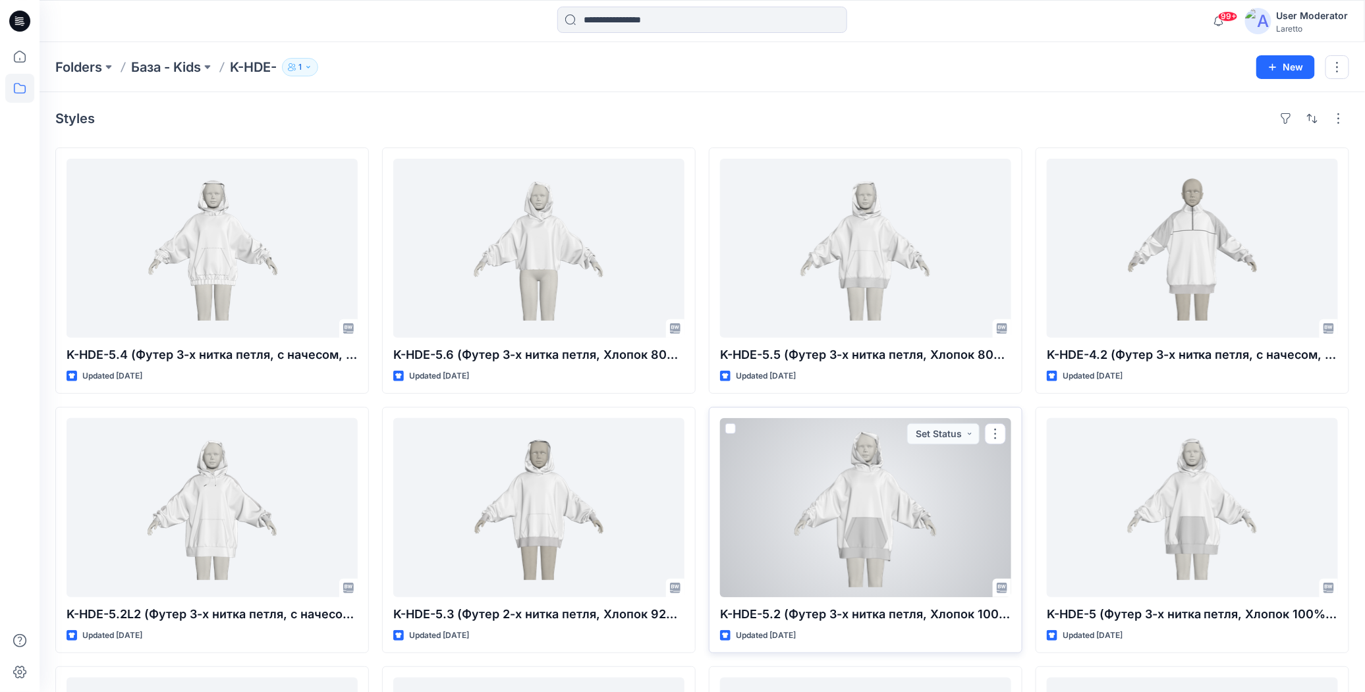
scroll to position [222, 0]
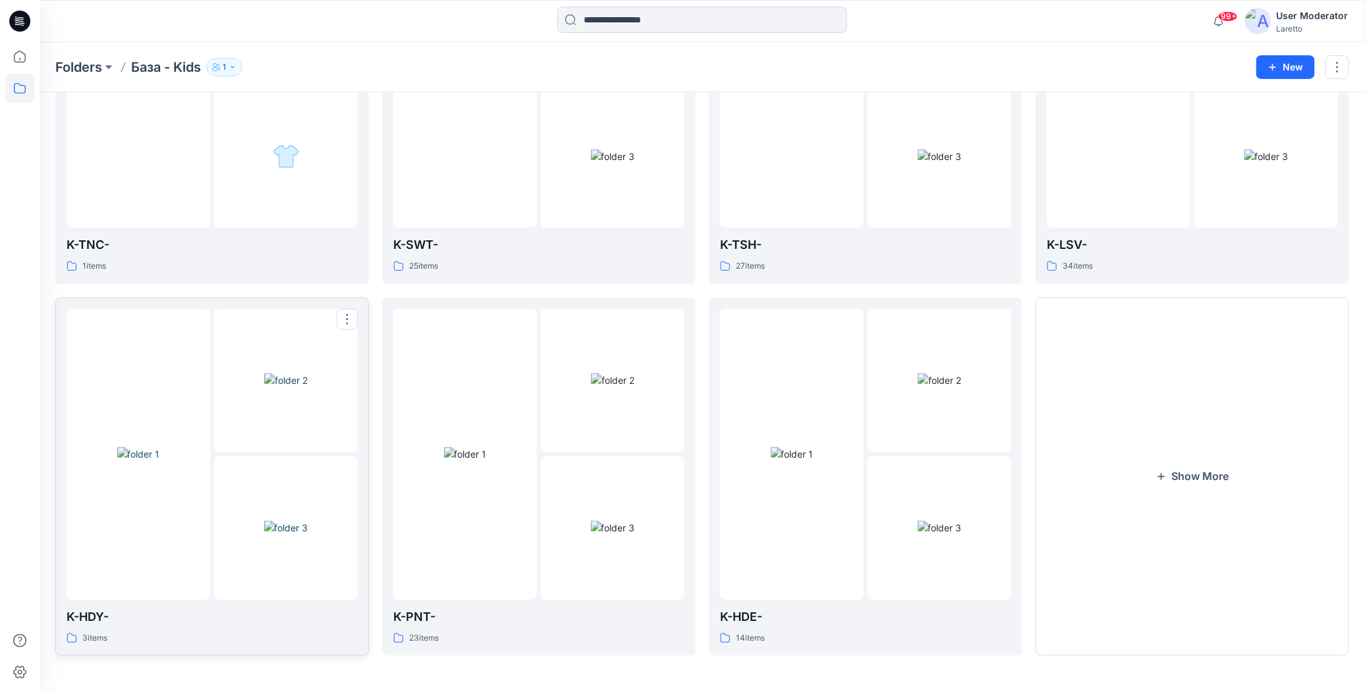
click at [160, 461] on img at bounding box center [138, 454] width 43 height 14
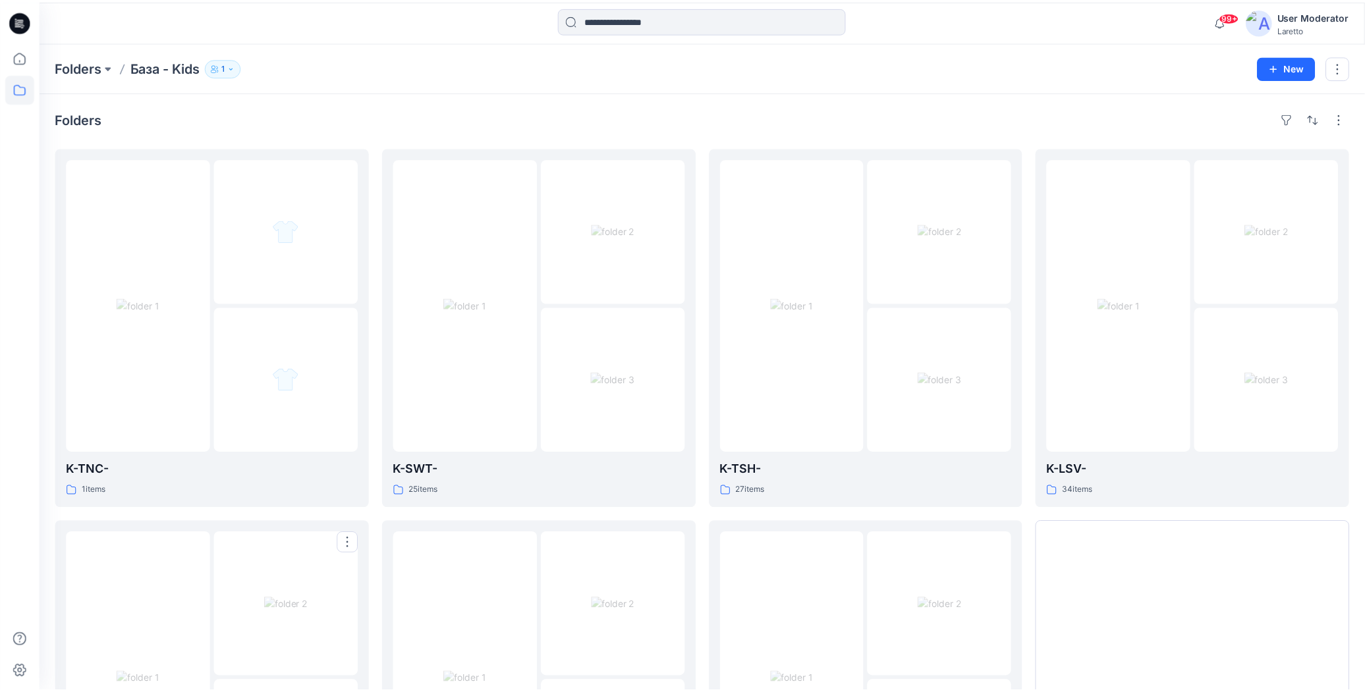
scroll to position [222, 0]
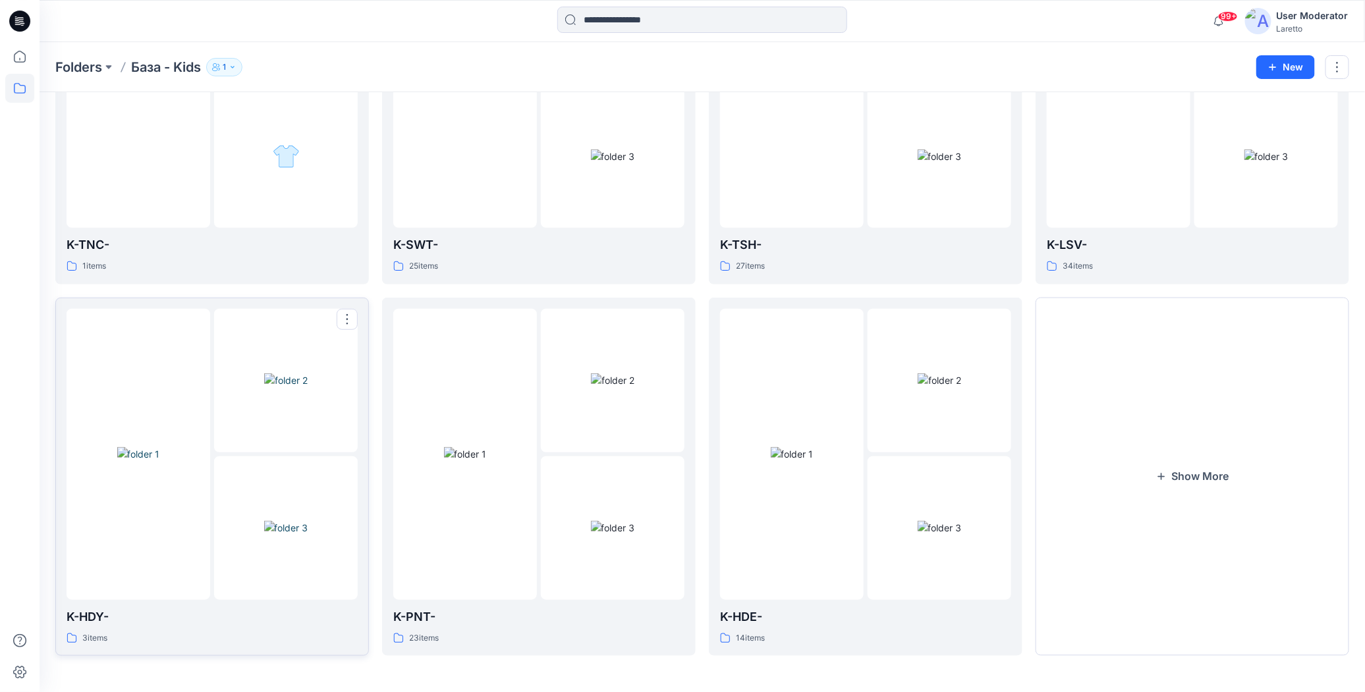
click at [271, 521] on img at bounding box center [286, 528] width 44 height 14
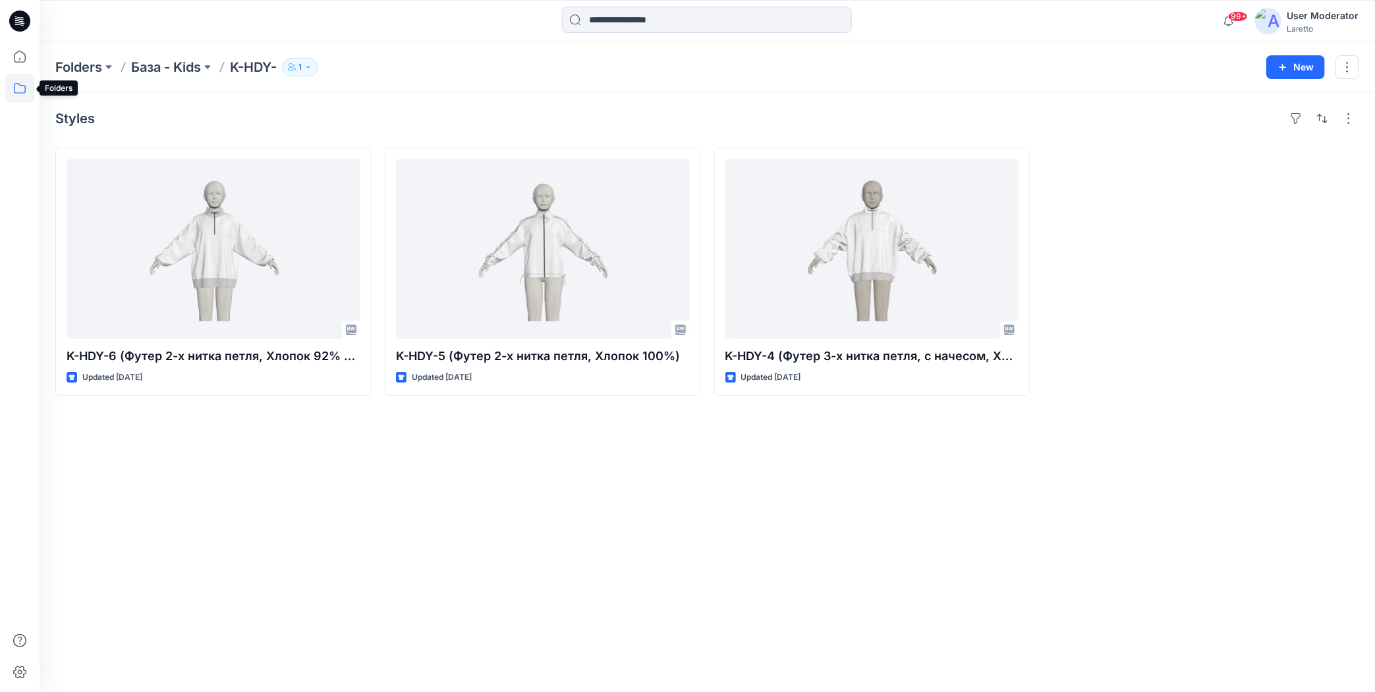
click at [18, 88] on icon at bounding box center [19, 88] width 29 height 29
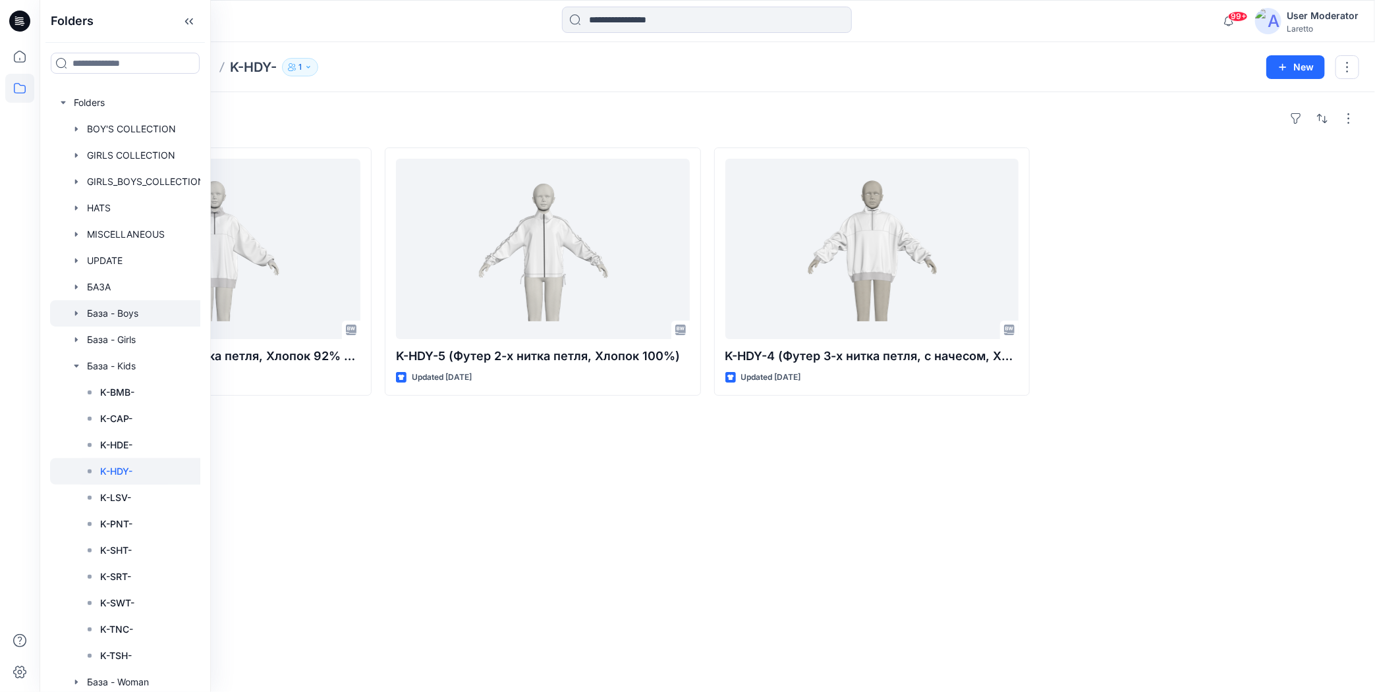
click at [123, 318] on div at bounding box center [142, 313] width 184 height 26
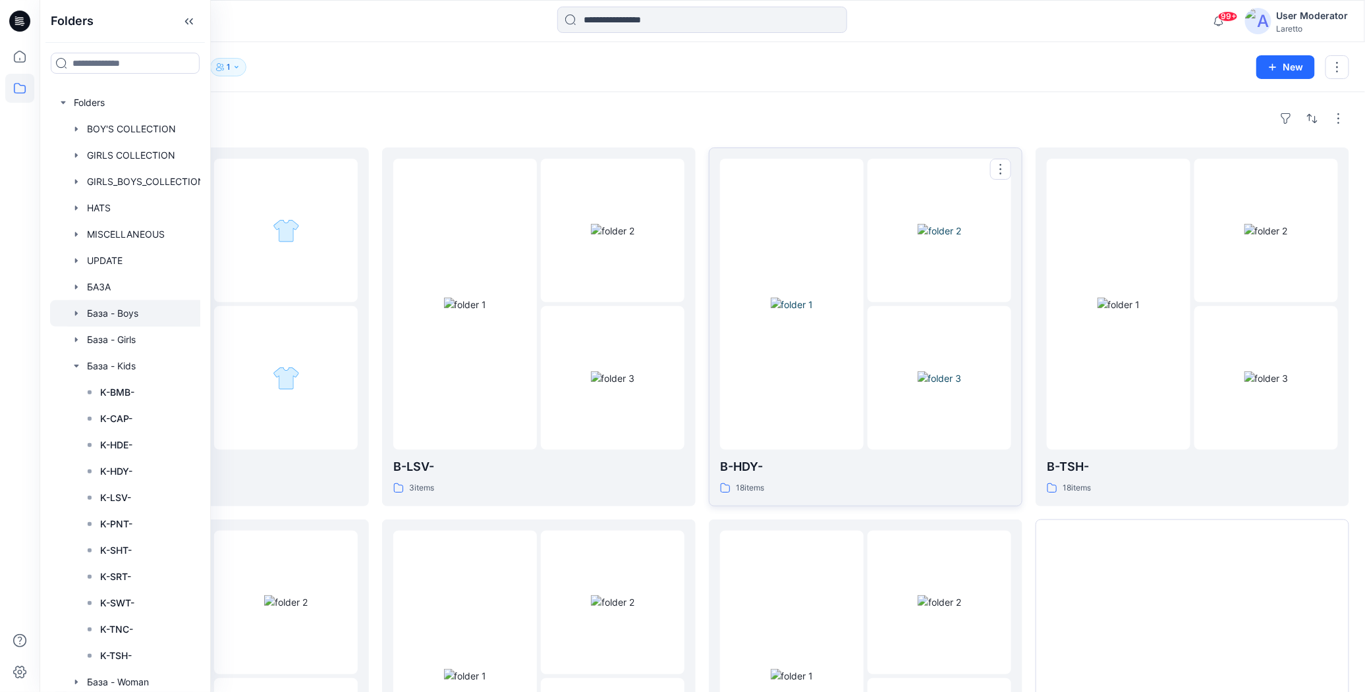
click at [918, 372] on img at bounding box center [940, 379] width 44 height 14
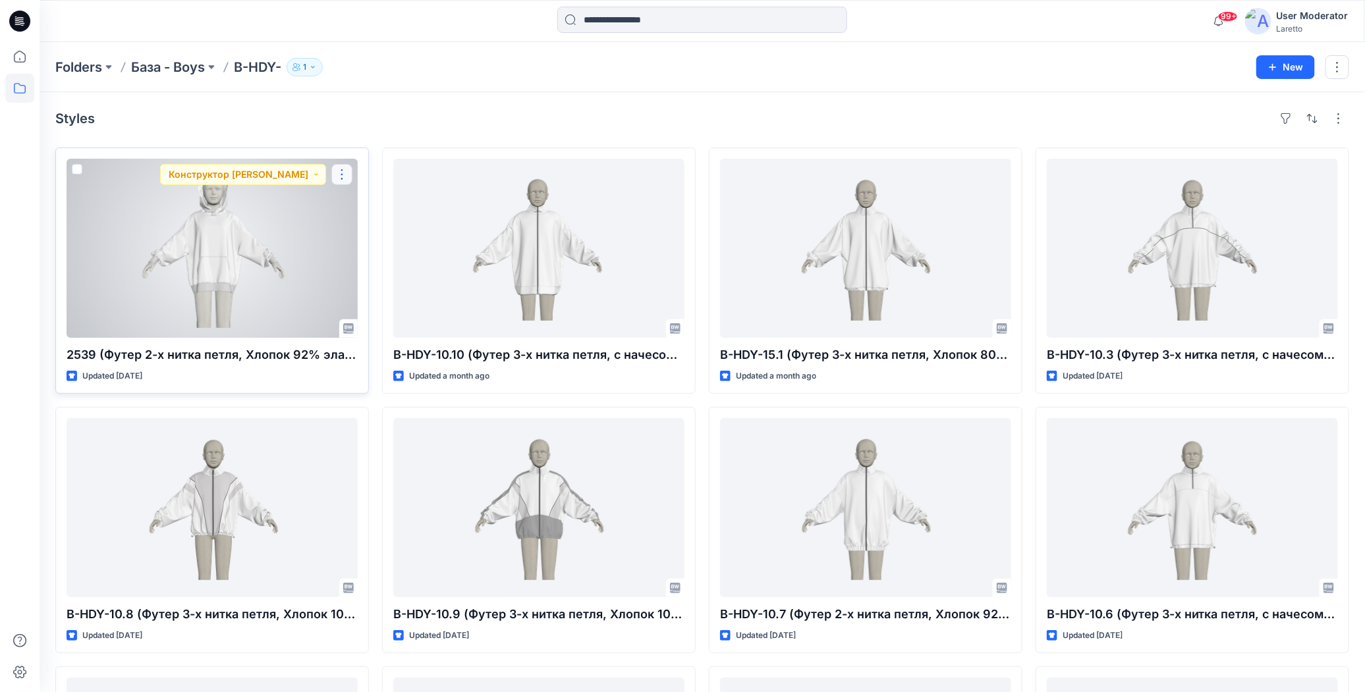
click at [343, 175] on button "button" at bounding box center [341, 174] width 21 height 21
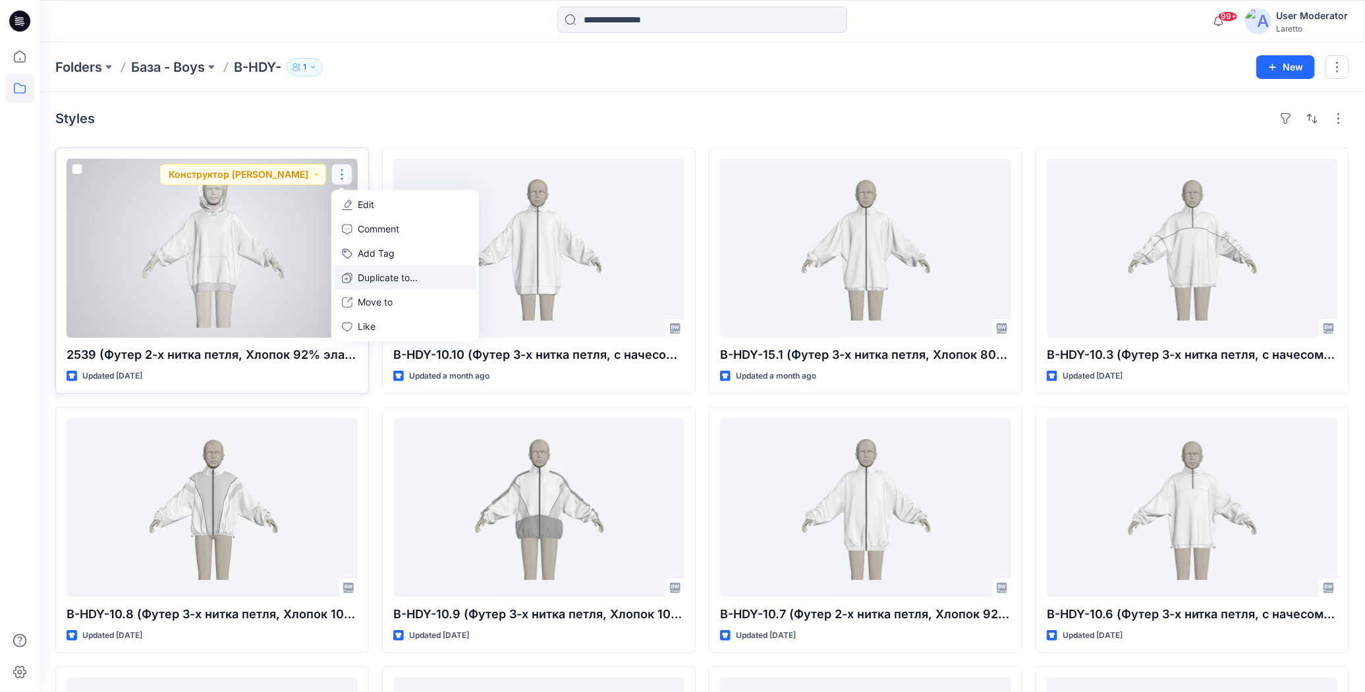
click at [362, 277] on p "Duplicate to..." at bounding box center [388, 278] width 60 height 14
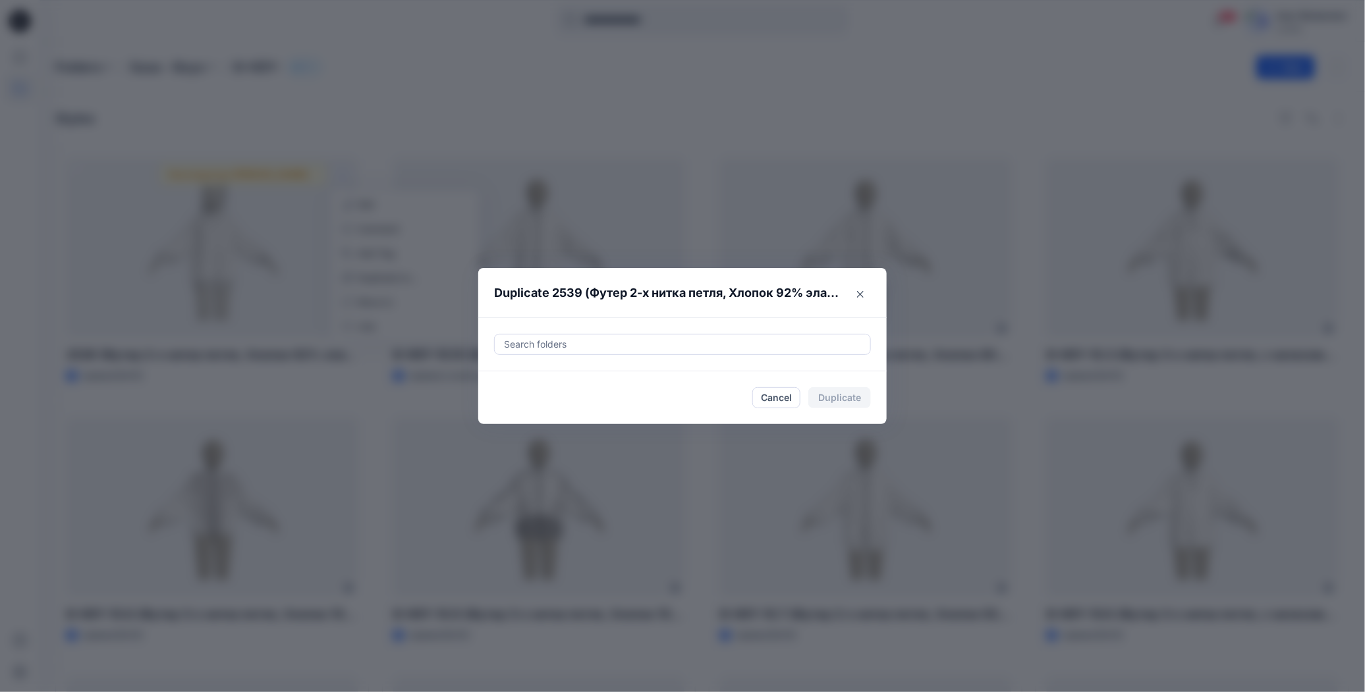
click at [671, 342] on div at bounding box center [683, 345] width 360 height 16
click at [569, 382] on div "B-HDE -" at bounding box center [559, 378] width 101 height 16
type input "*****"
click at [607, 321] on div "B-HDE-" at bounding box center [682, 345] width 408 height 54
click at [839, 393] on button "Duplicate" at bounding box center [839, 397] width 63 height 21
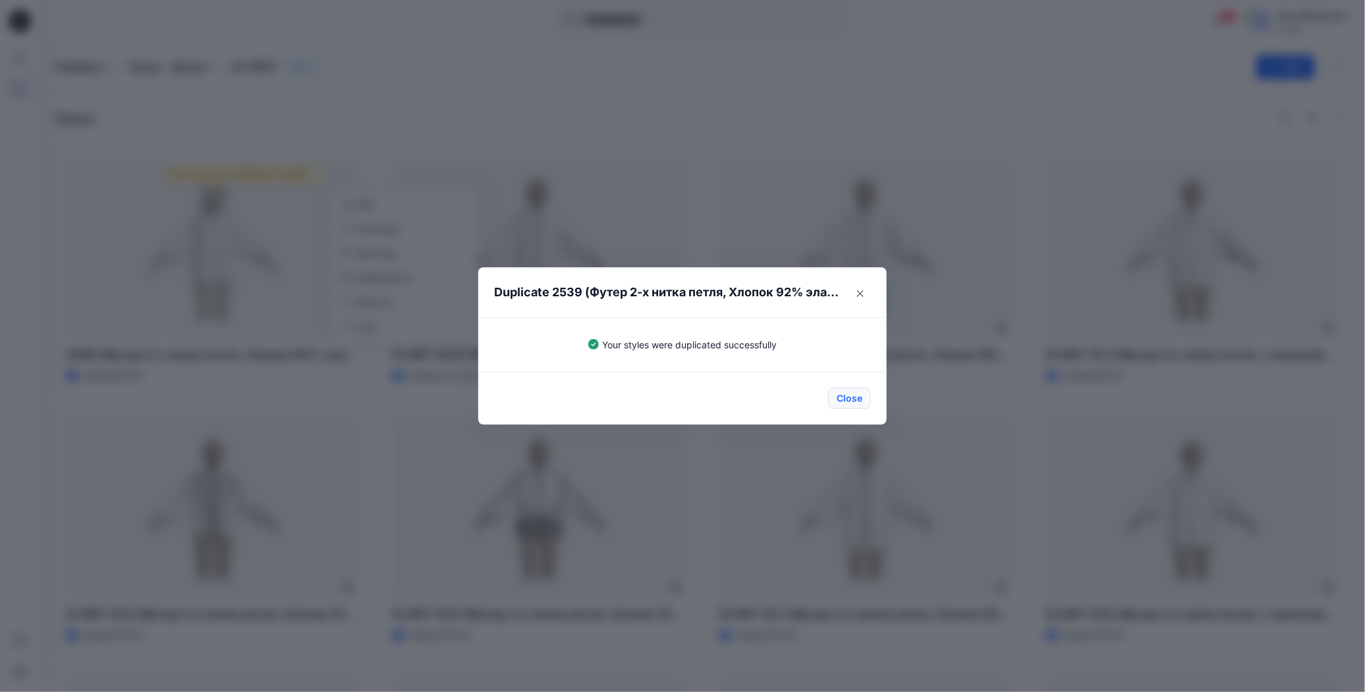
click at [841, 397] on button "Close" at bounding box center [849, 398] width 43 height 21
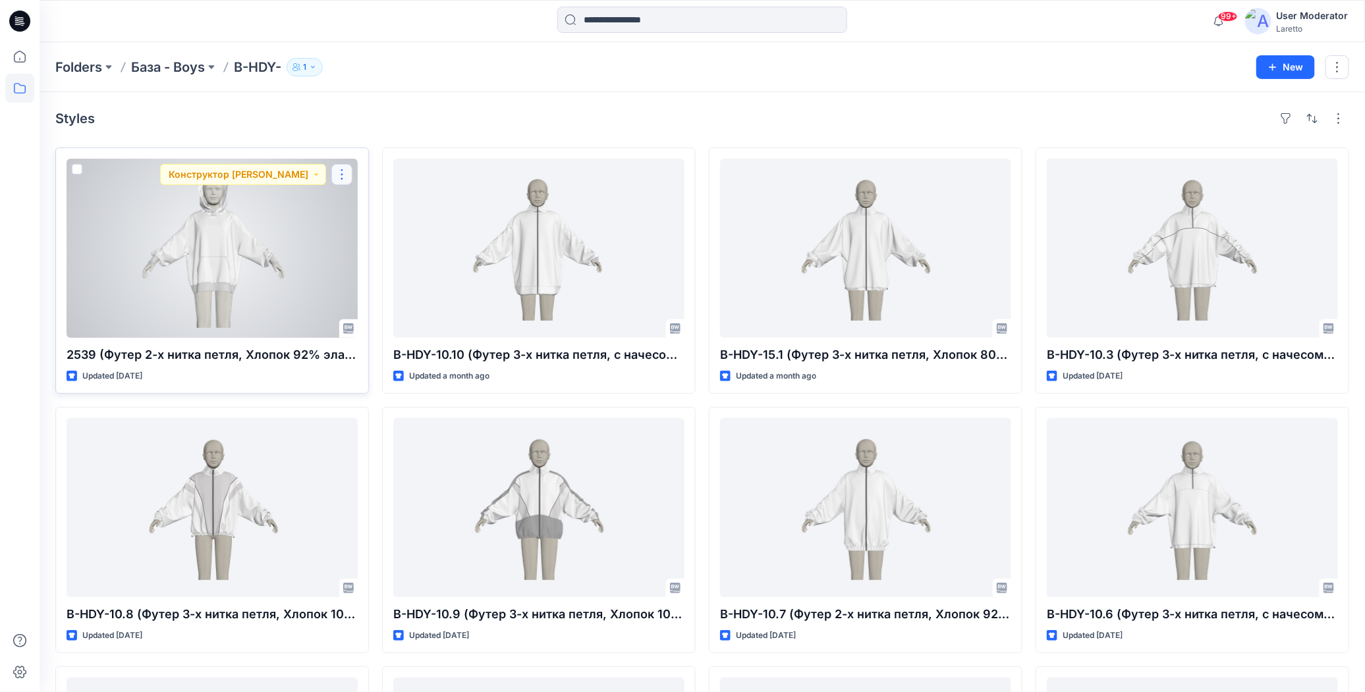
click at [344, 171] on button "button" at bounding box center [341, 174] width 21 height 21
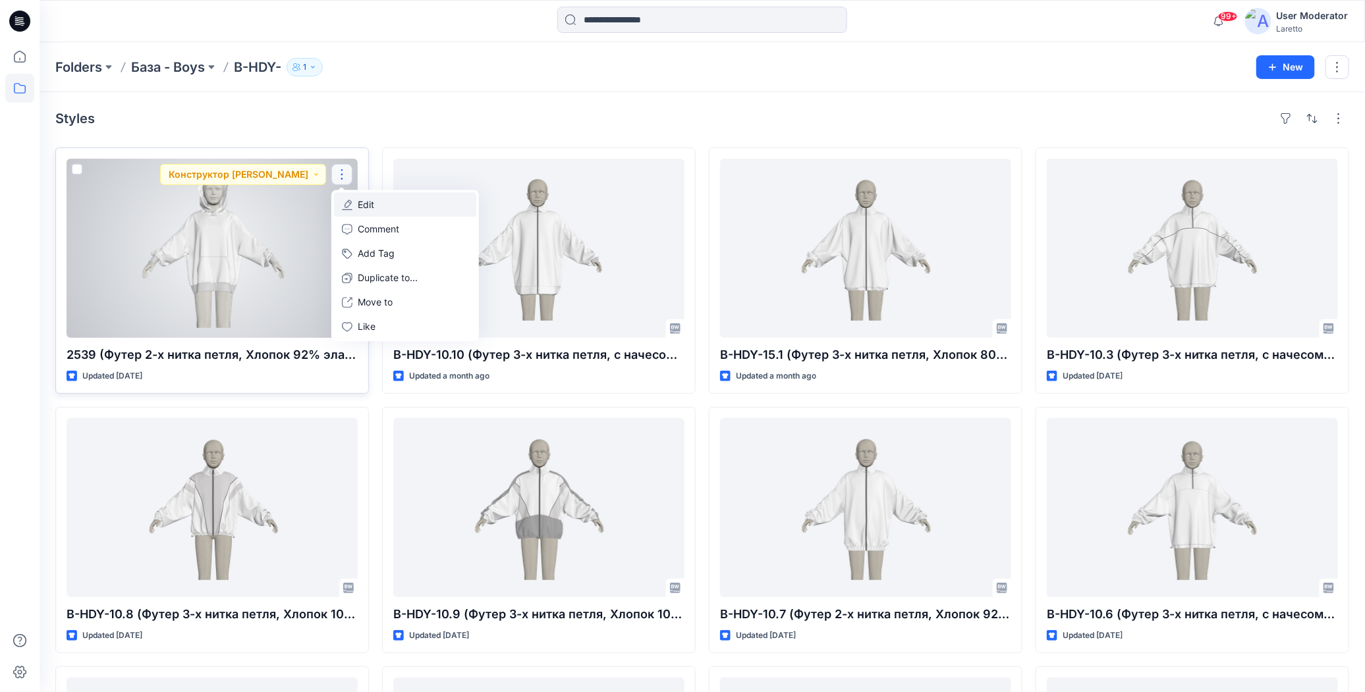
click at [368, 206] on p "Edit" at bounding box center [366, 205] width 16 height 14
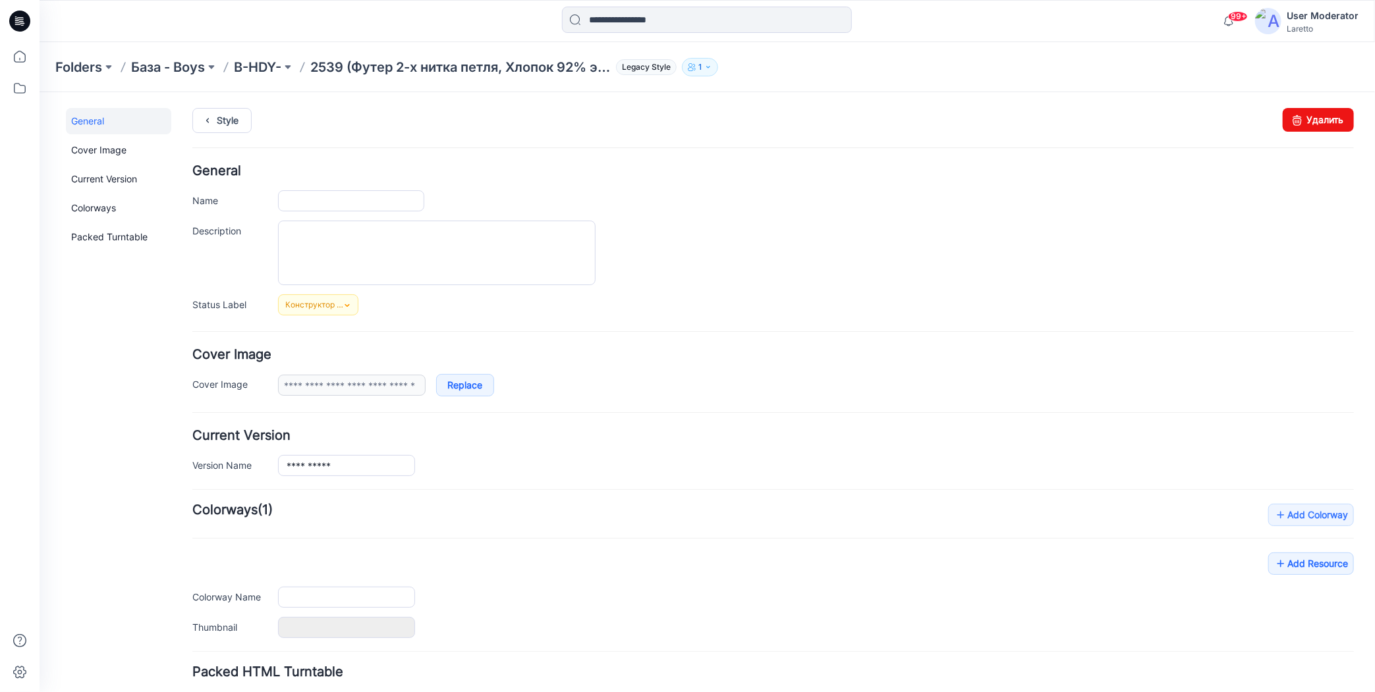
type input "**********"
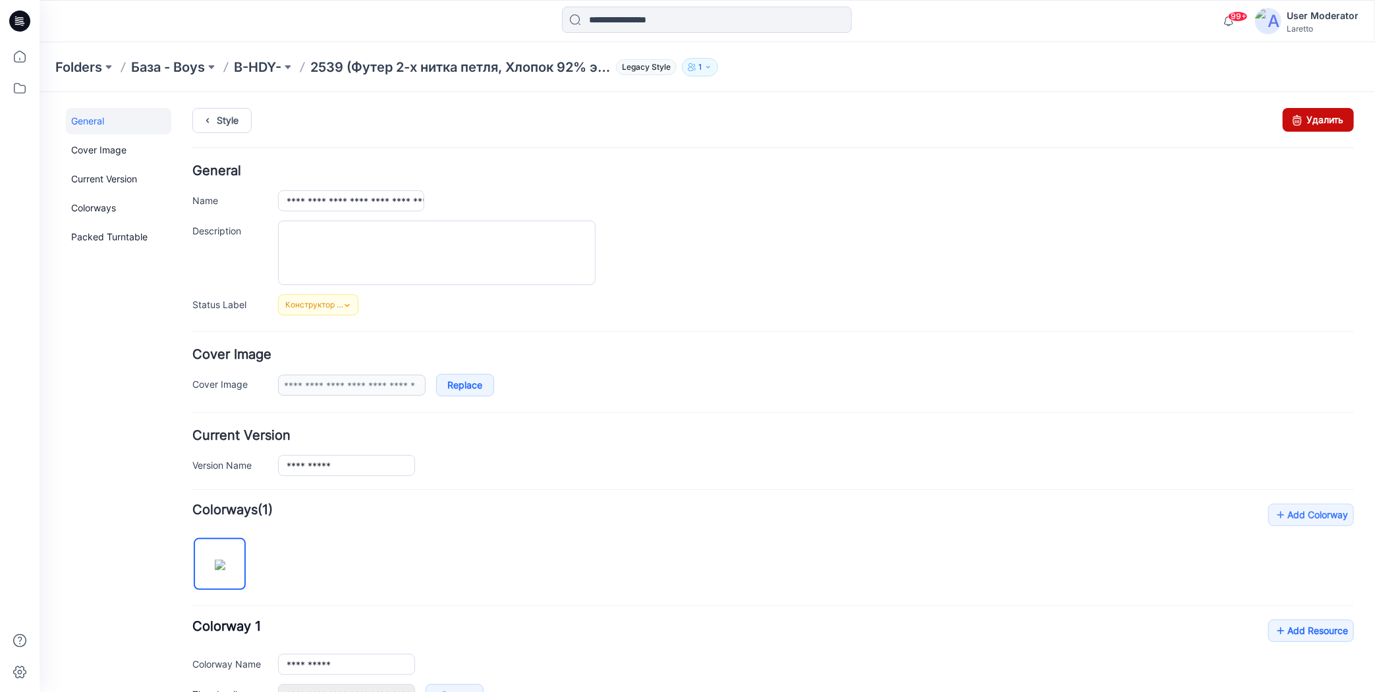
click at [1287, 119] on icon at bounding box center [1296, 119] width 18 height 24
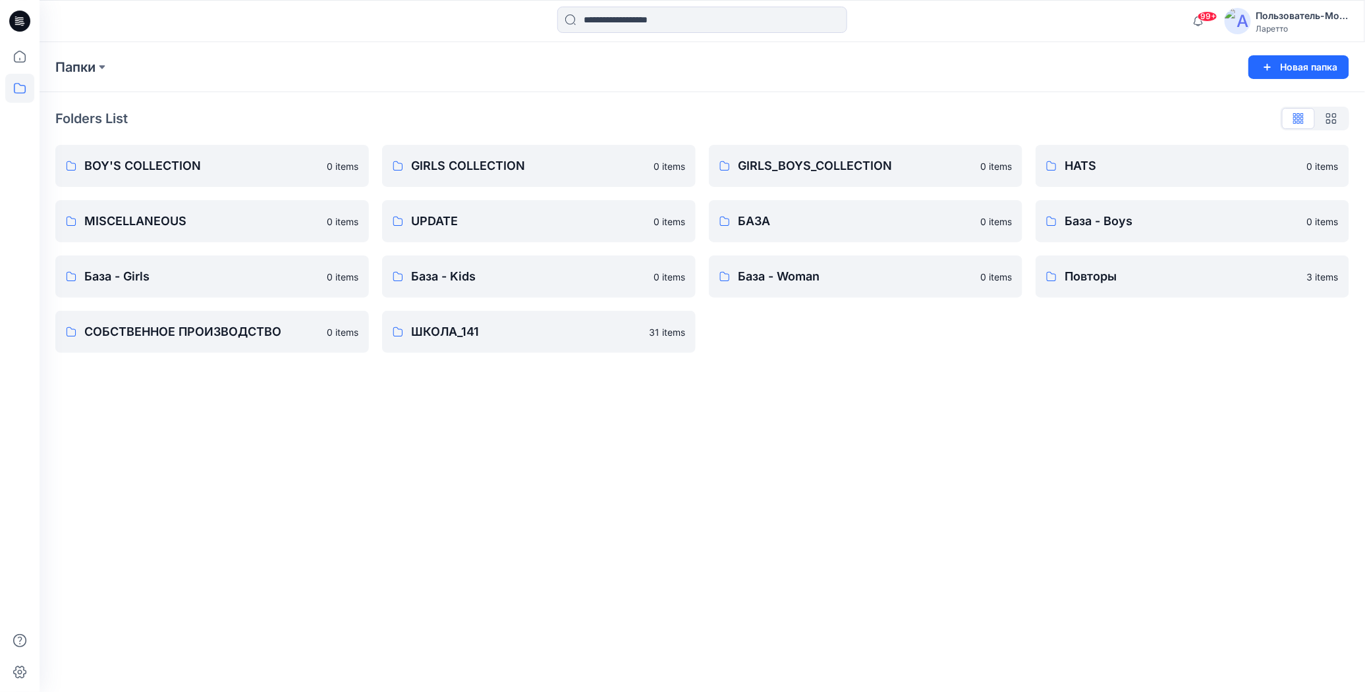
click at [24, 20] on icon at bounding box center [19, 21] width 21 height 21
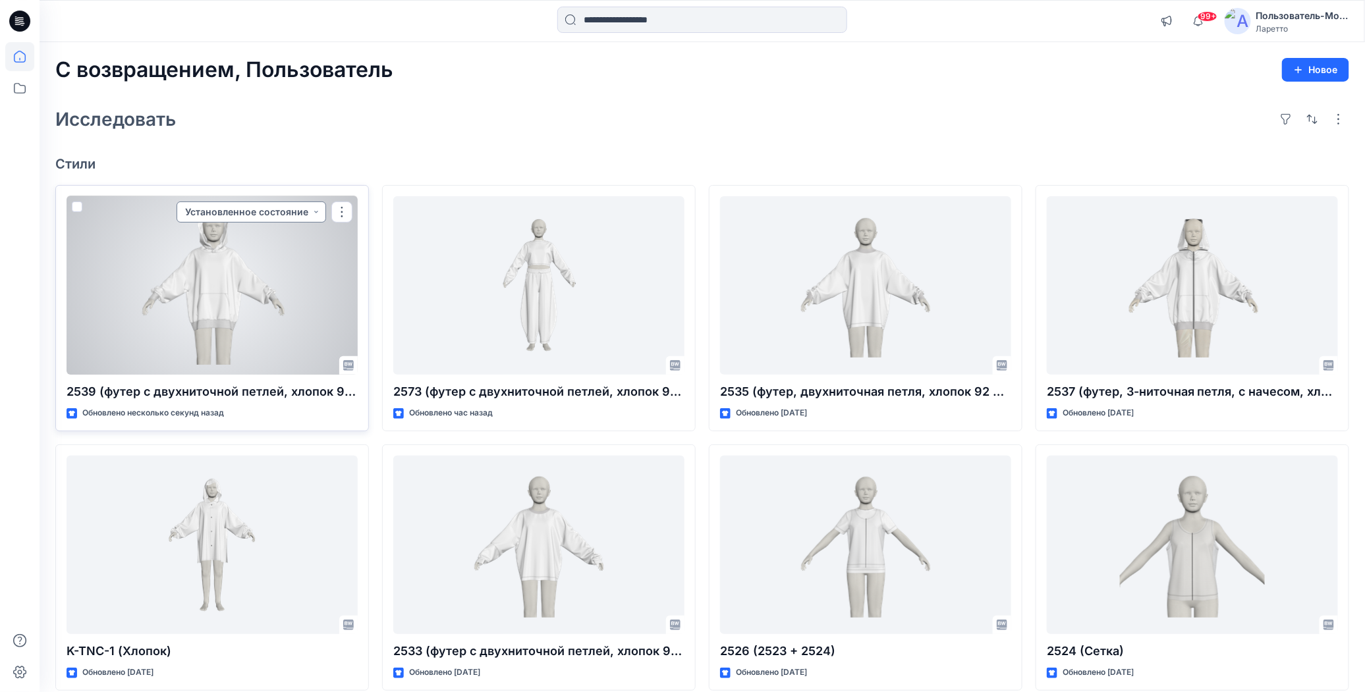
click at [285, 213] on button "Установленное состояние" at bounding box center [252, 212] width 150 height 21
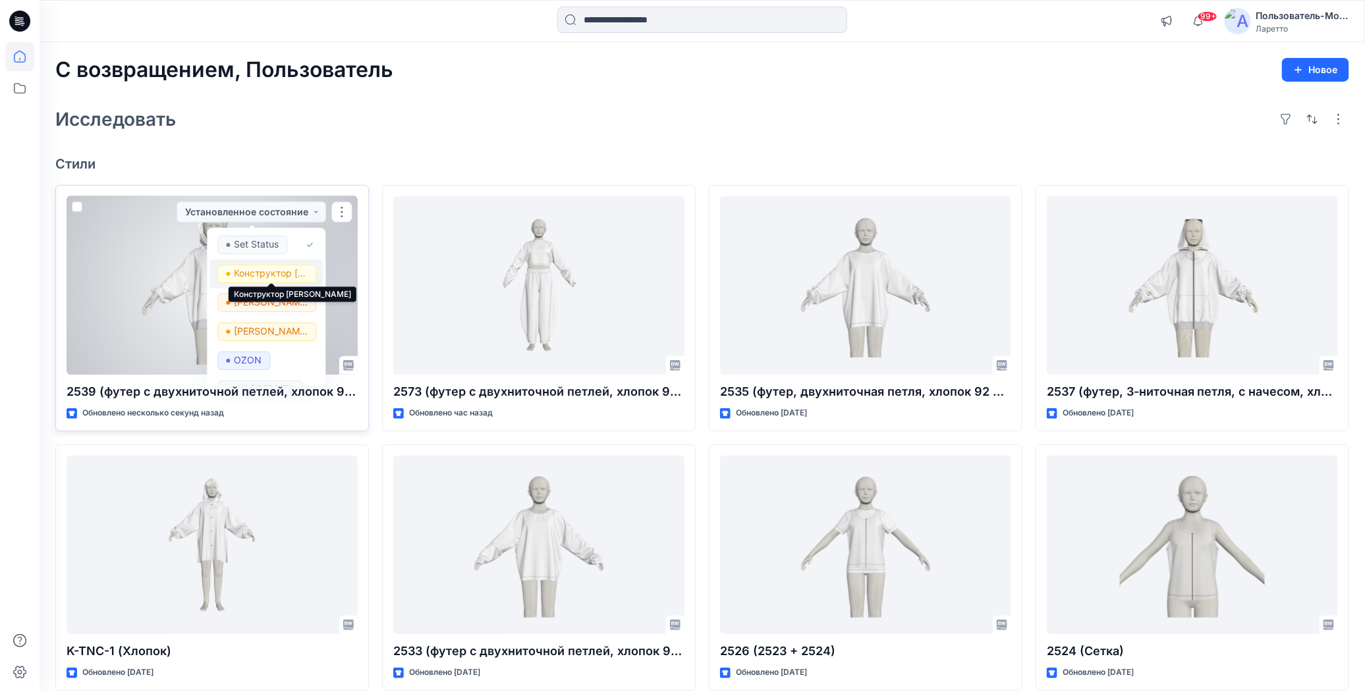
click at [279, 269] on p "Конструктор [PERSON_NAME]" at bounding box center [271, 273] width 74 height 17
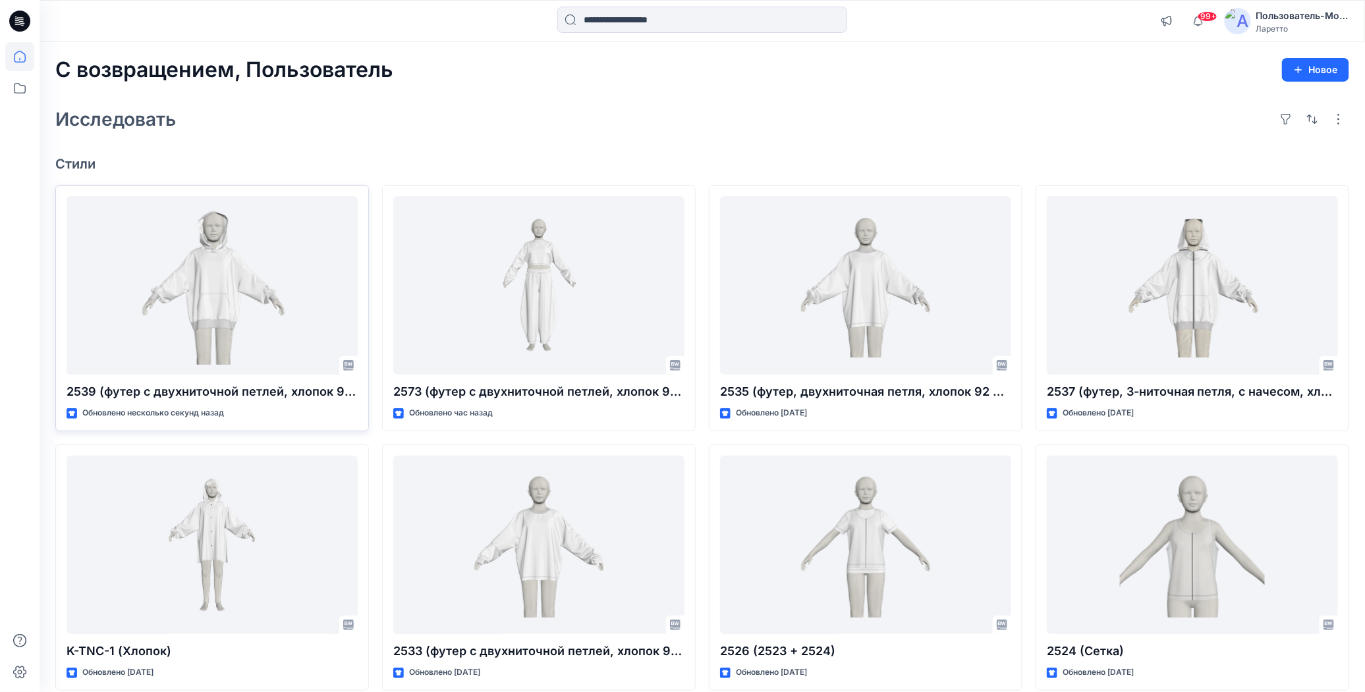
click at [434, 89] on div "С возвращением, Пользователь Новое Исследовать Стили 2539 (футер с двухниточной…" at bounding box center [702, 528] width 1325 height 972
click at [622, 110] on div "Исследовать" at bounding box center [702, 119] width 1294 height 32
click at [653, 111] on div "Исследовать" at bounding box center [702, 119] width 1294 height 32
click at [684, 91] on div "С возвращением, Пользователь Новое Исследовать Стили 2539 (футер с двухниточной…" at bounding box center [702, 528] width 1325 height 972
click at [22, 82] on icon at bounding box center [19, 88] width 29 height 29
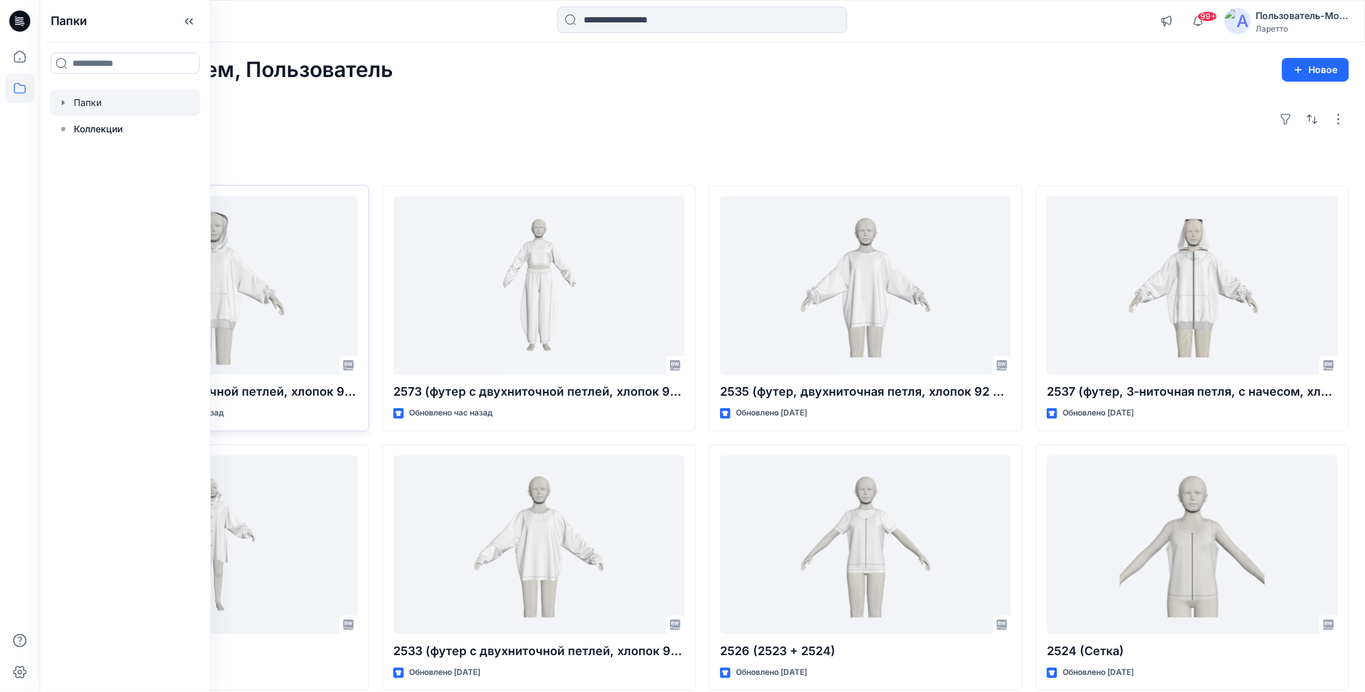
click at [80, 105] on div at bounding box center [125, 103] width 150 height 26
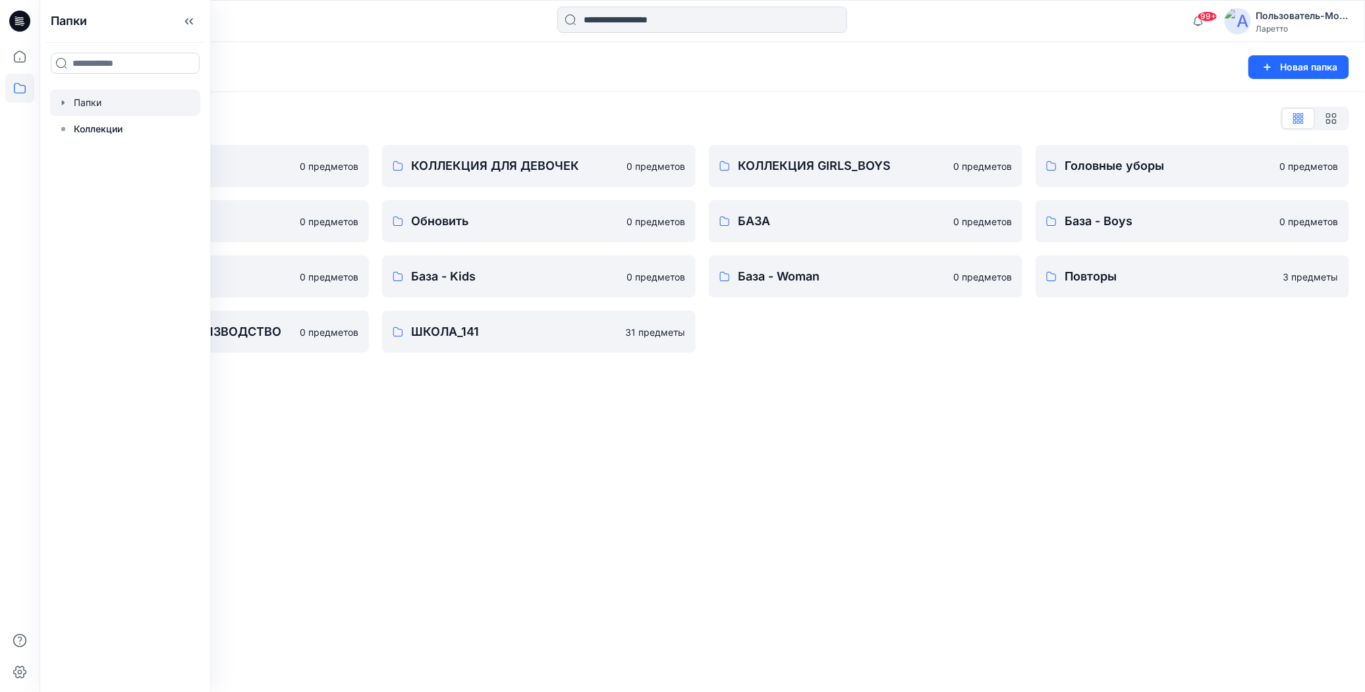
click at [433, 415] on div "Папки Новая папка Список папок КОЛЛЕКЦИЯ BOY'S 0 предметов Разное 0 предметов Б…" at bounding box center [702, 367] width 1325 height 650
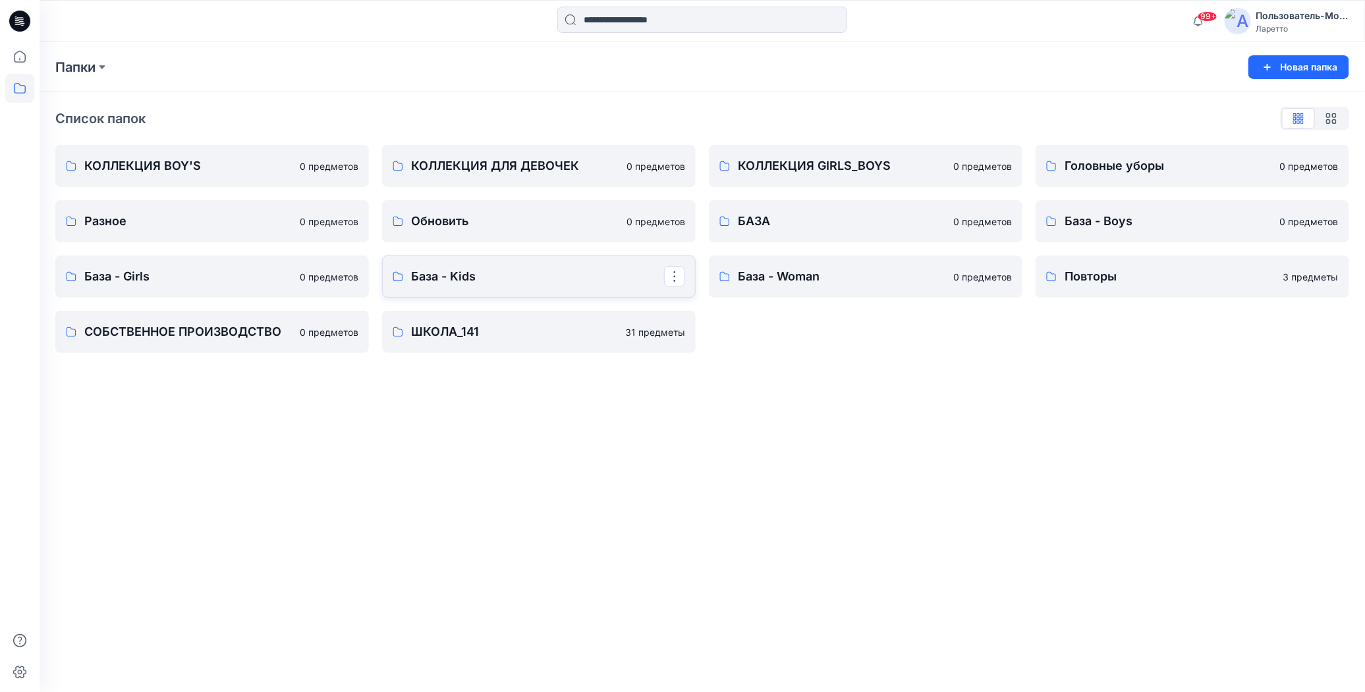
click at [496, 273] on p "База - Kids" at bounding box center [537, 276] width 253 height 18
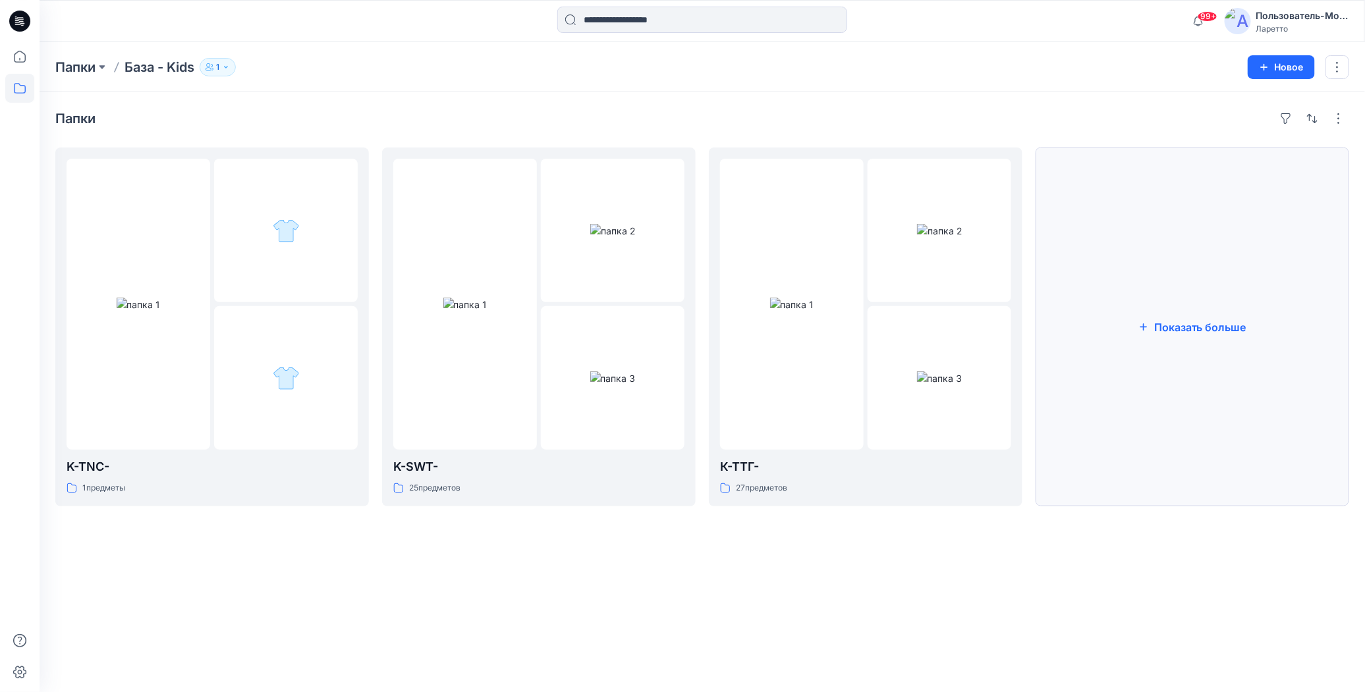
click at [1147, 319] on button "Показать больше" at bounding box center [1193, 327] width 314 height 359
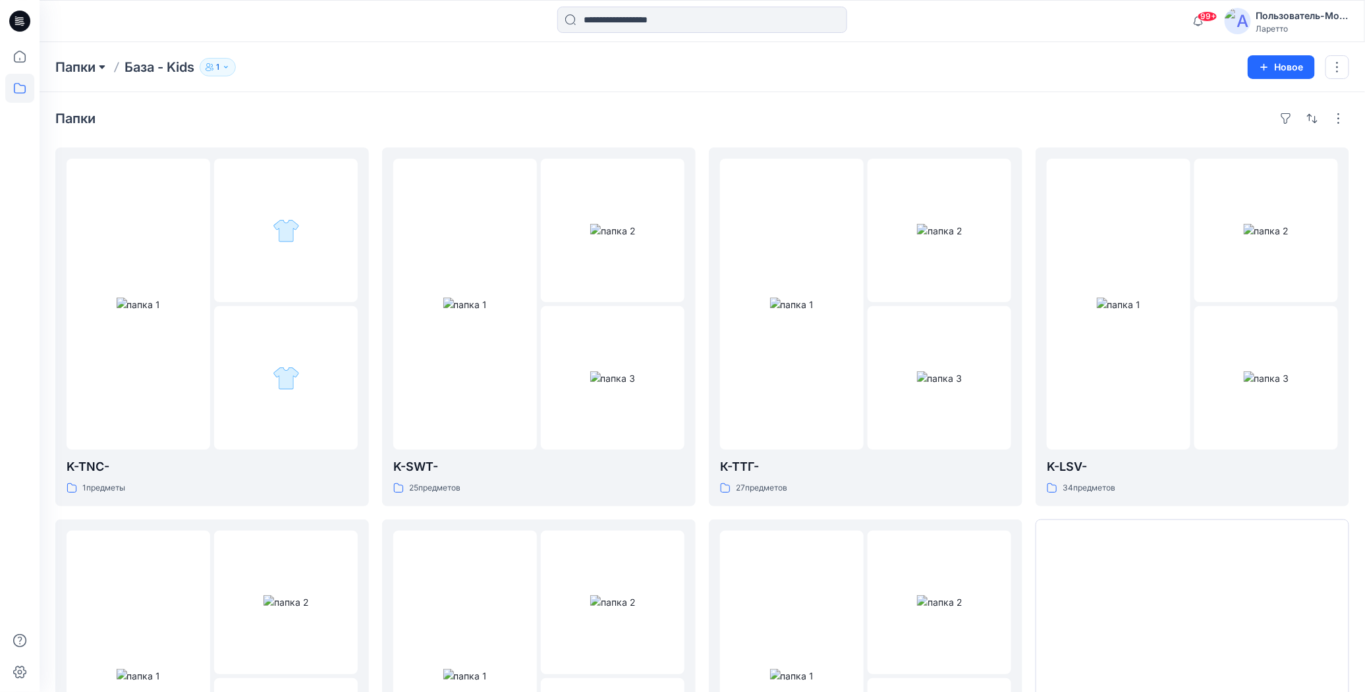
click at [106, 67] on button at bounding box center [102, 67] width 13 height 18
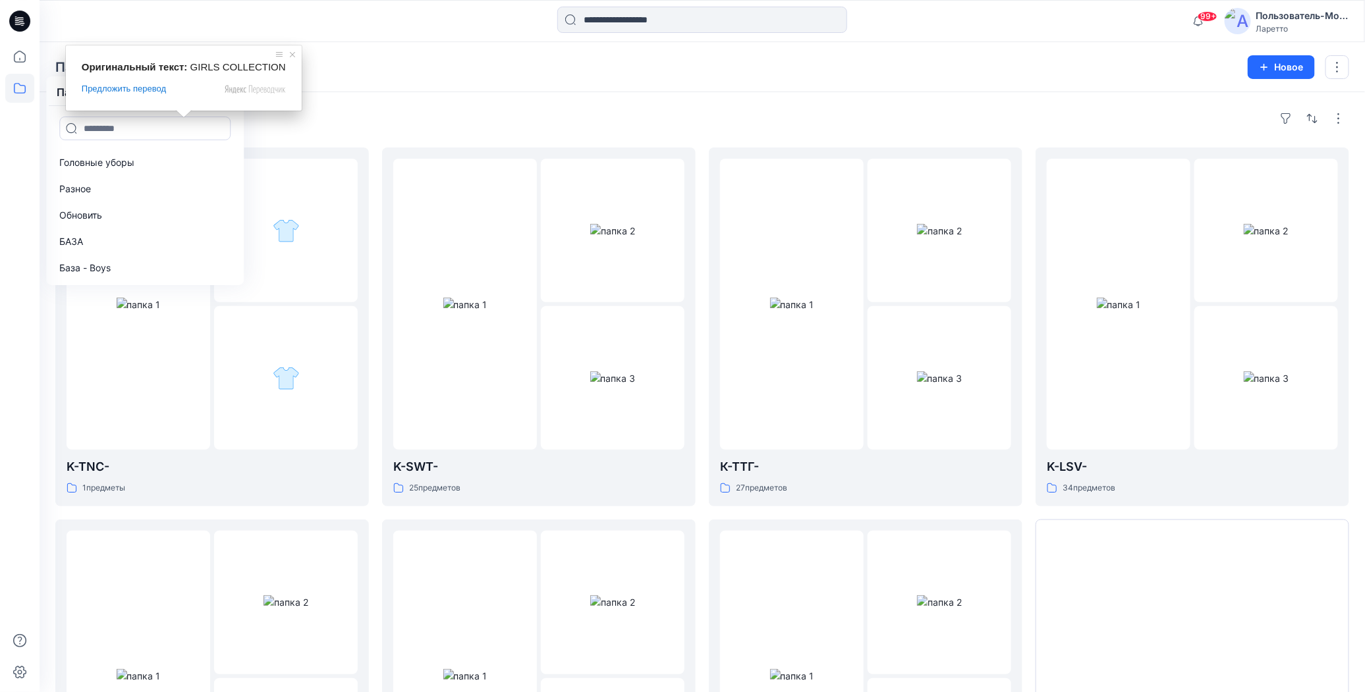
scroll to position [96, 0]
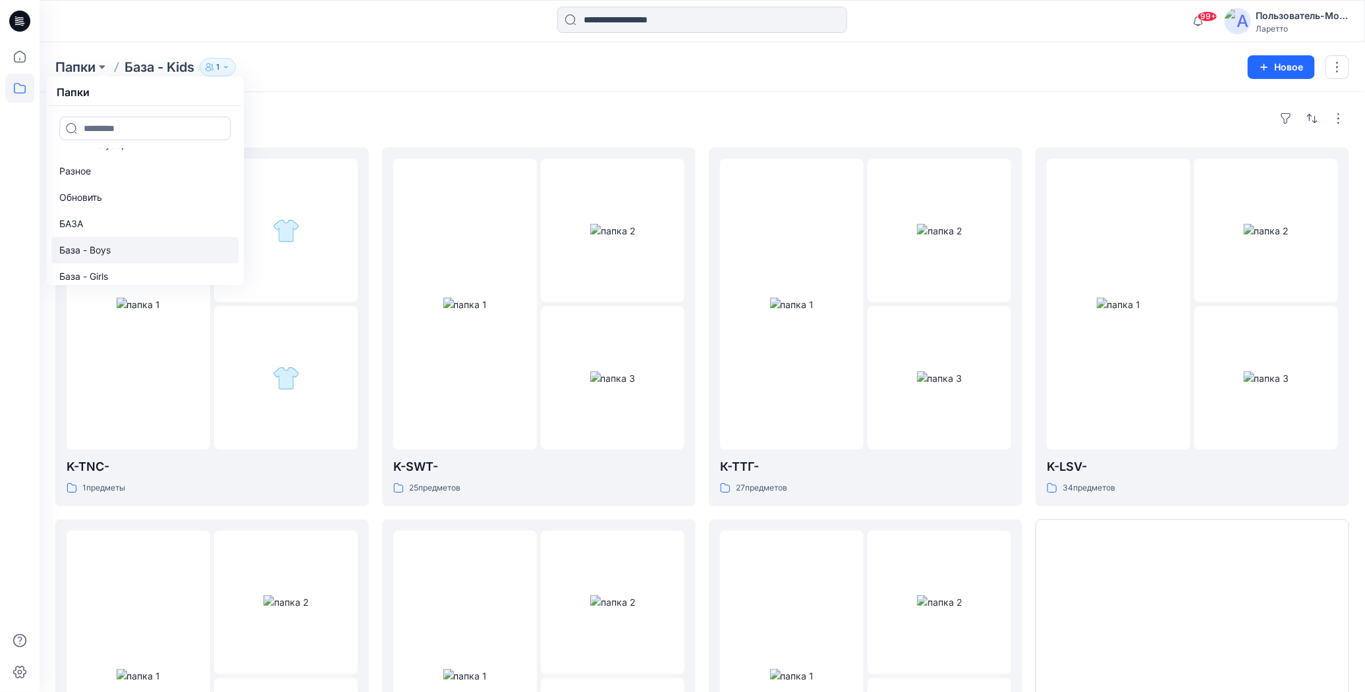
click at [119, 250] on link "База - Boys" at bounding box center [144, 250] width 187 height 26
click at [175, 388] on div at bounding box center [139, 304] width 144 height 291
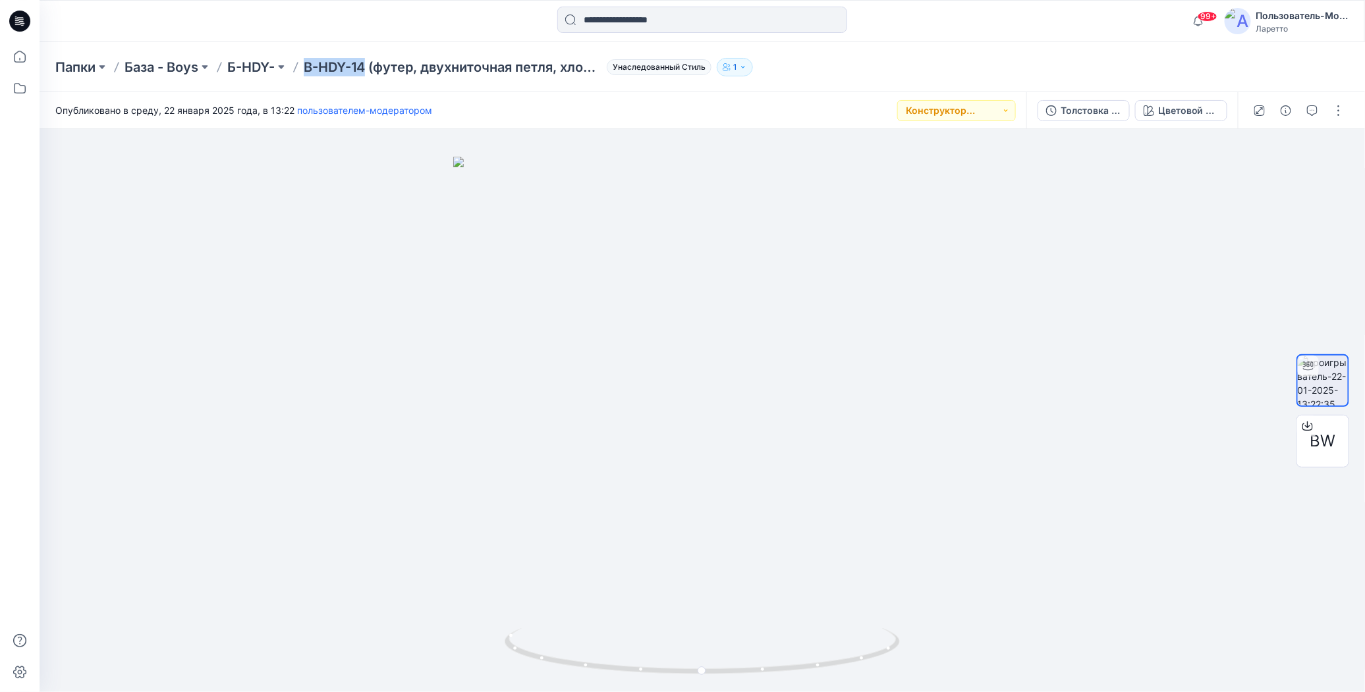
drag, startPoint x: 304, startPoint y: 51, endPoint x: 370, endPoint y: 52, distance: 65.9
click at [370, 52] on div "Папки База - Boys Б-HDY- B-HDY-14 (футер, двухниточная петля, хлопок 92 %, элас…" at bounding box center [702, 67] width 1325 height 50
copy ya-tr-span "B-HDY-14"
